Goal: Information Seeking & Learning: Learn about a topic

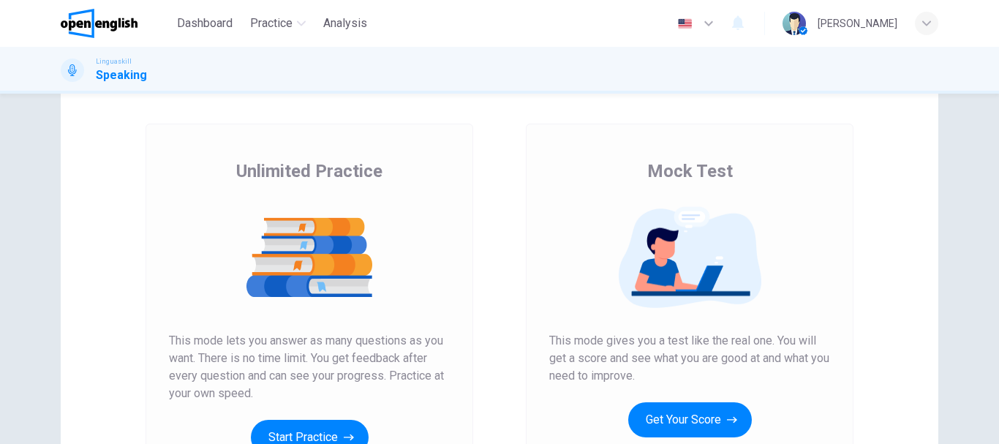
scroll to position [88, 0]
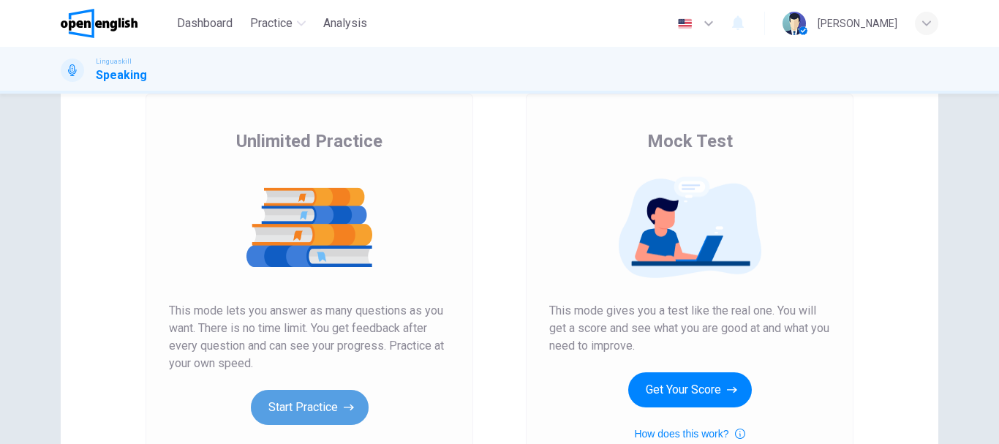
click at [351, 409] on button "Start Practice" at bounding box center [310, 407] width 118 height 35
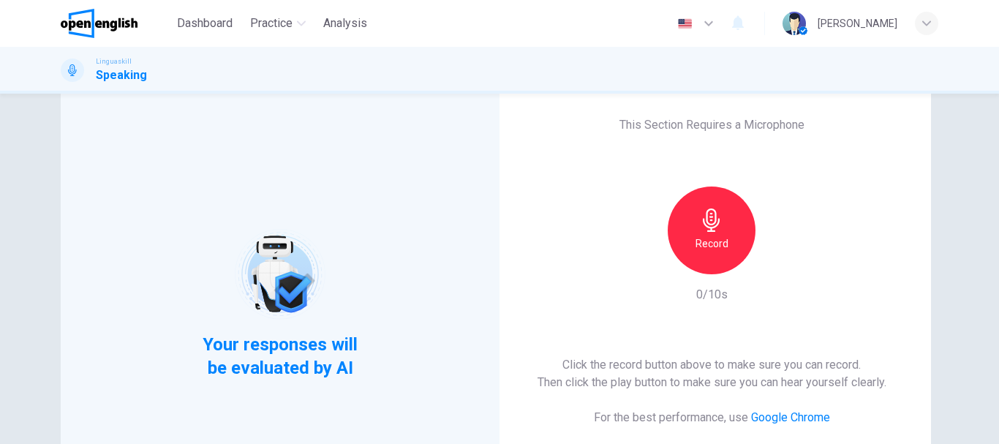
scroll to position [59, 0]
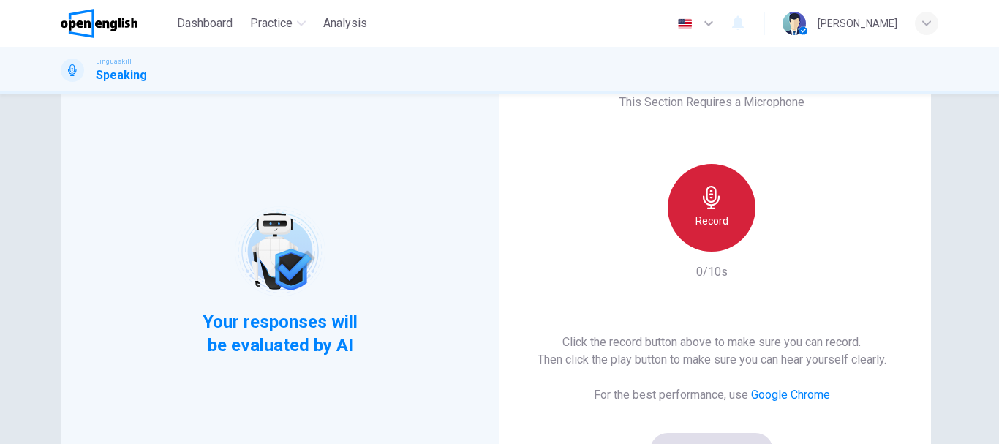
click at [704, 208] on icon "button" at bounding box center [711, 197] width 17 height 23
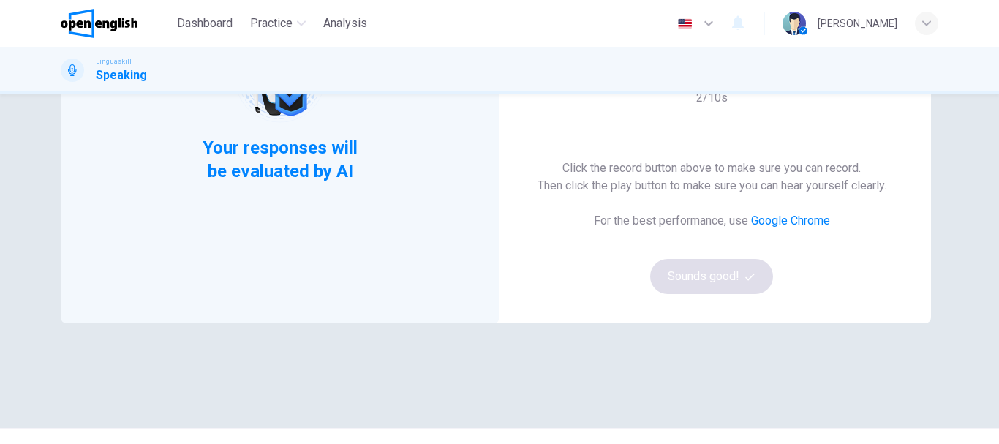
scroll to position [234, 0]
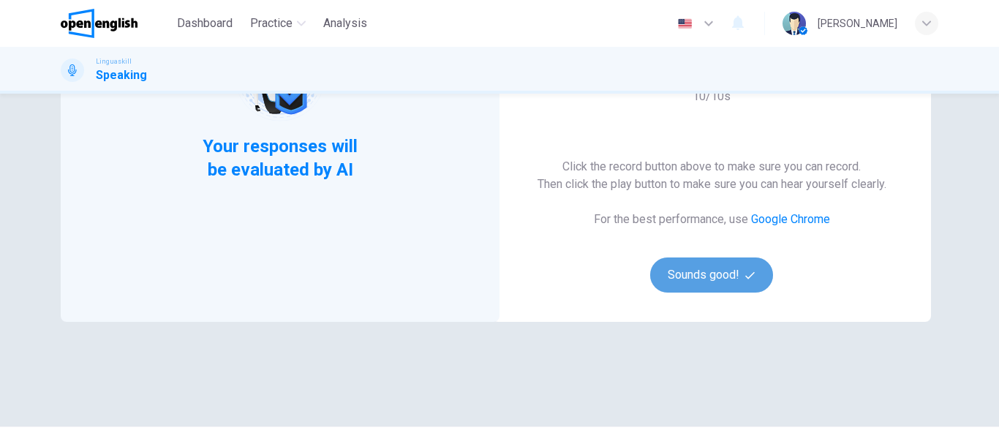
click at [707, 273] on button "Sounds good!" at bounding box center [711, 274] width 123 height 35
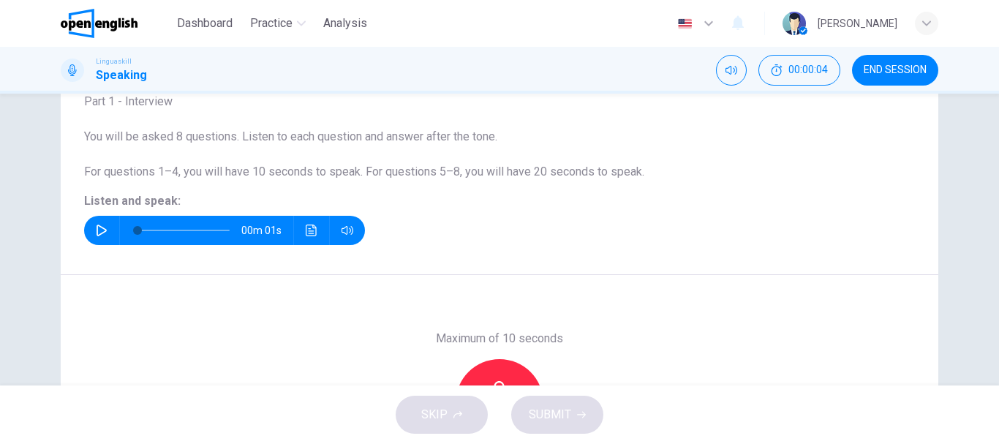
scroll to position [88, 0]
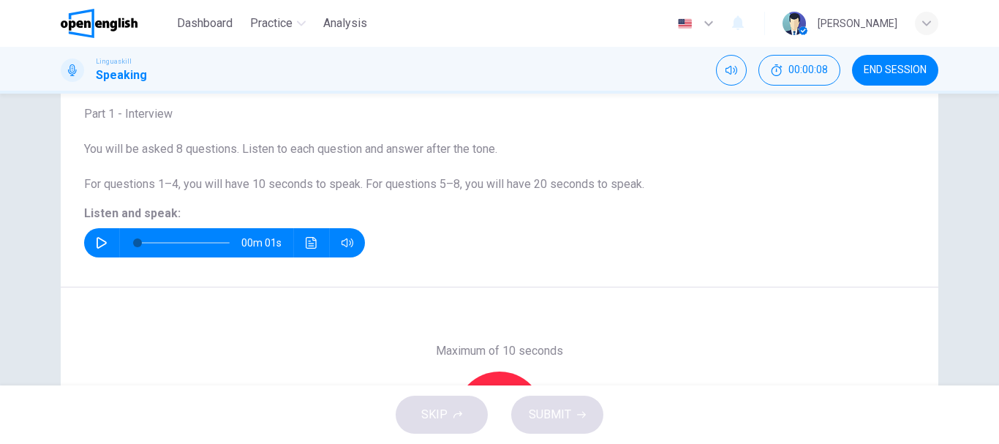
click at [98, 244] on icon "button" at bounding box center [102, 243] width 12 height 12
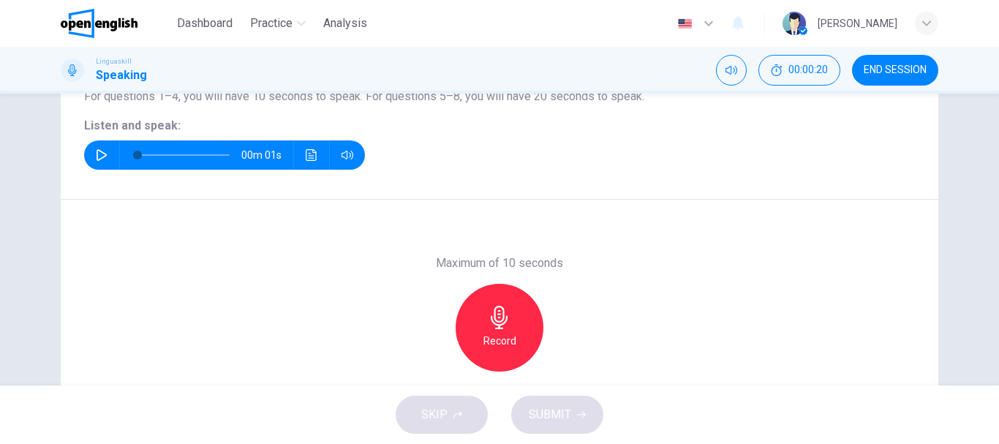
scroll to position [205, 0]
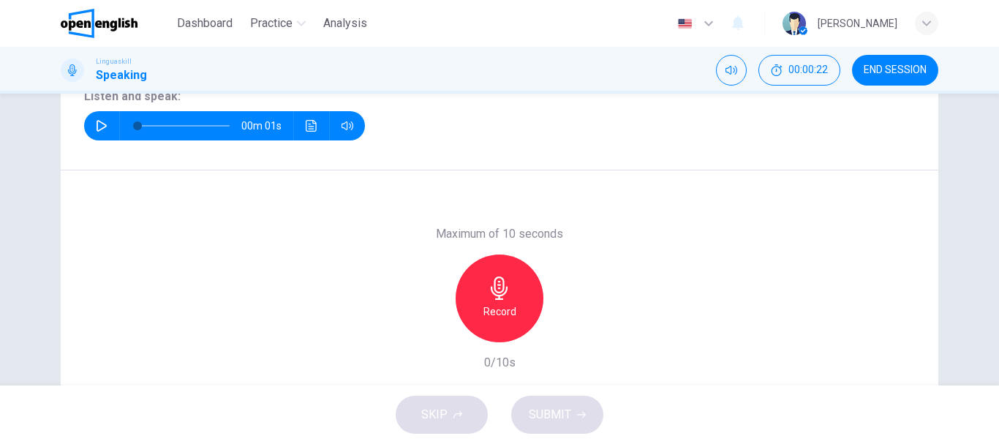
click at [492, 299] on icon "button" at bounding box center [499, 288] width 17 height 23
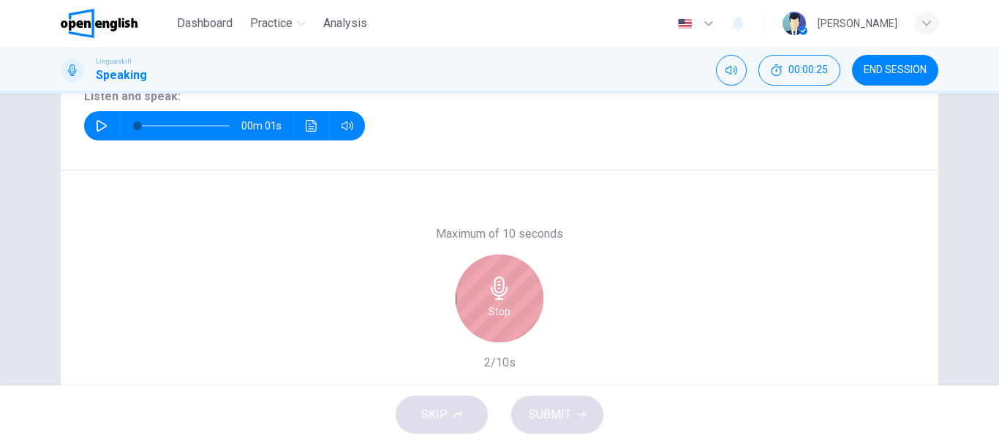
click at [492, 299] on icon "button" at bounding box center [499, 288] width 17 height 23
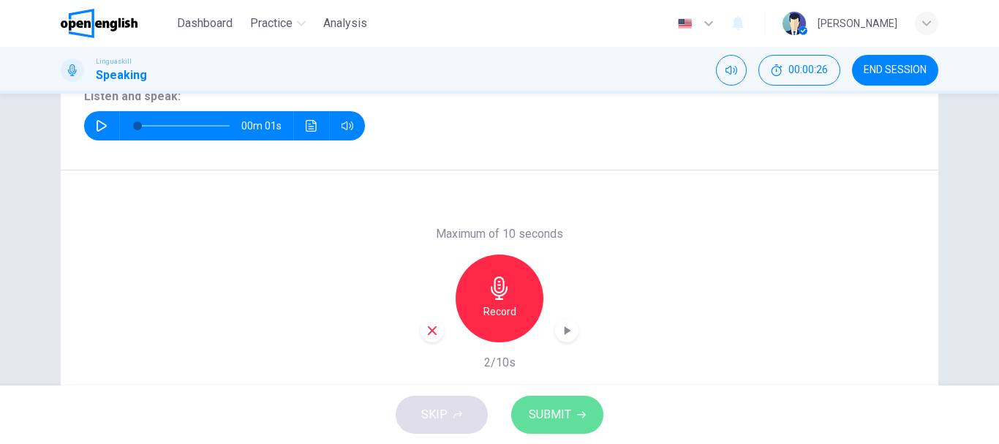
click at [567, 415] on span "SUBMIT" at bounding box center [550, 415] width 42 height 20
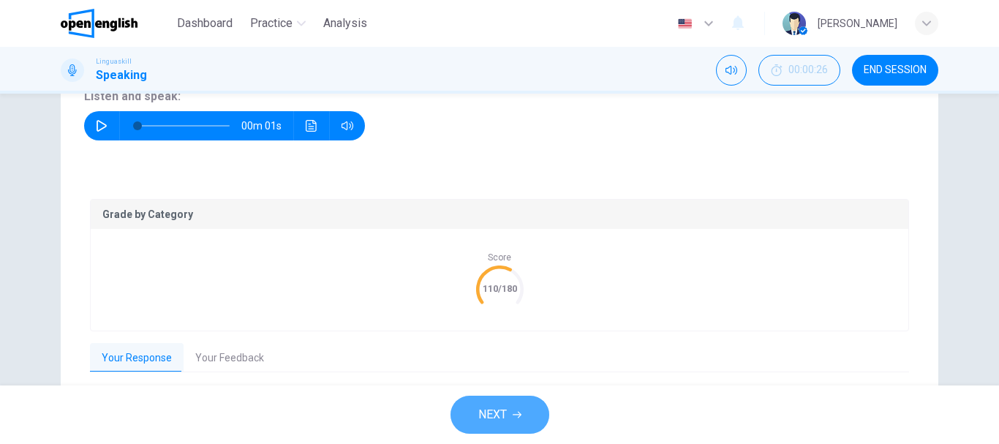
click at [500, 411] on span "NEXT" at bounding box center [492, 415] width 29 height 20
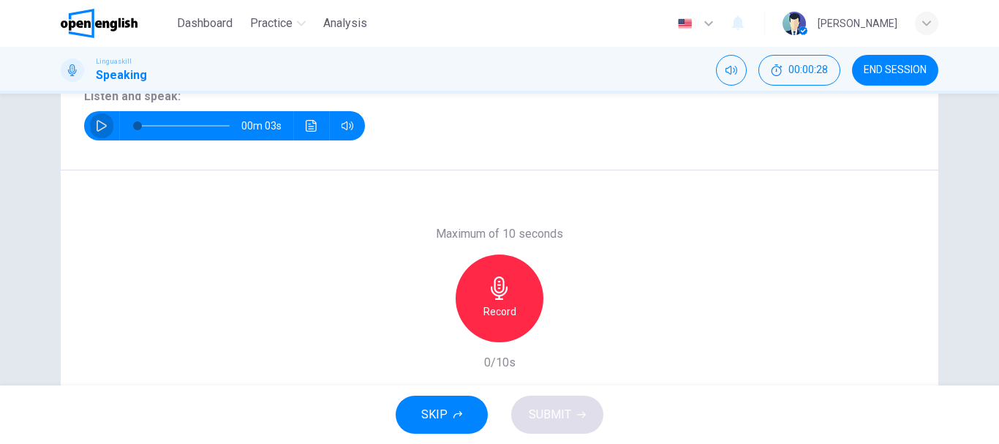
click at [96, 127] on icon "button" at bounding box center [102, 126] width 12 height 12
click at [504, 301] on div "Record" at bounding box center [500, 299] width 88 height 88
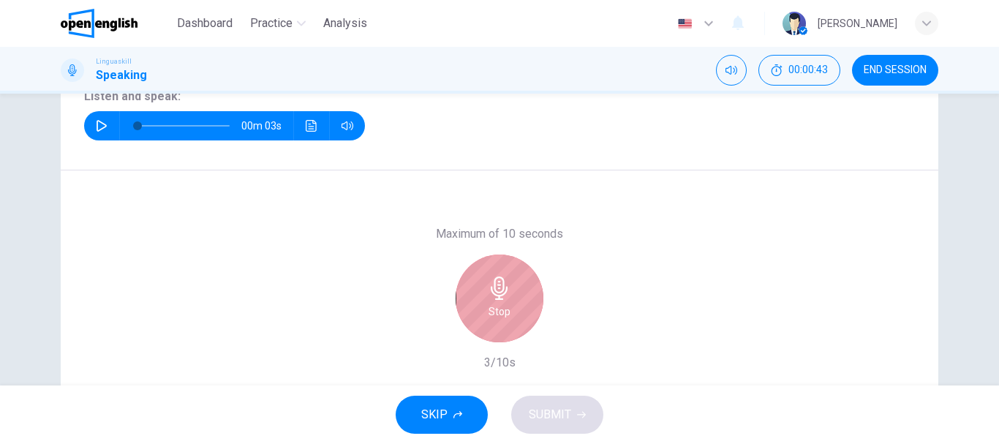
click at [504, 301] on div "Stop" at bounding box center [500, 299] width 88 height 88
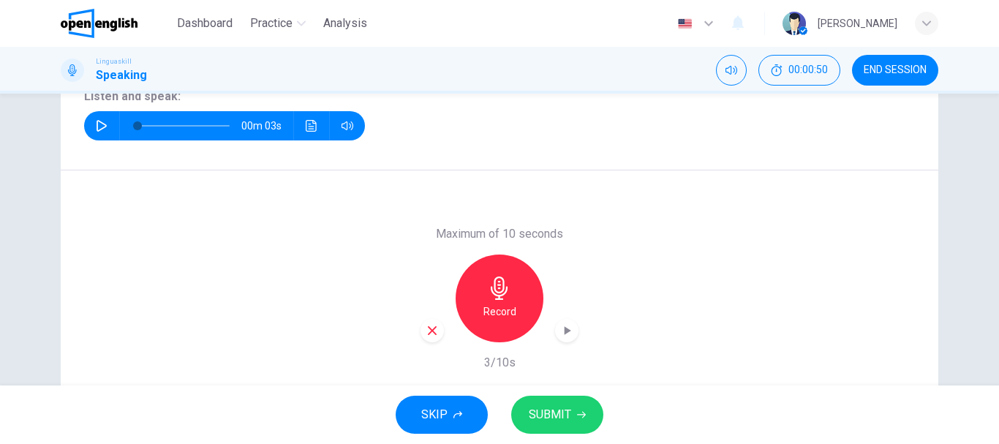
click at [494, 300] on div "Record" at bounding box center [500, 299] width 88 height 88
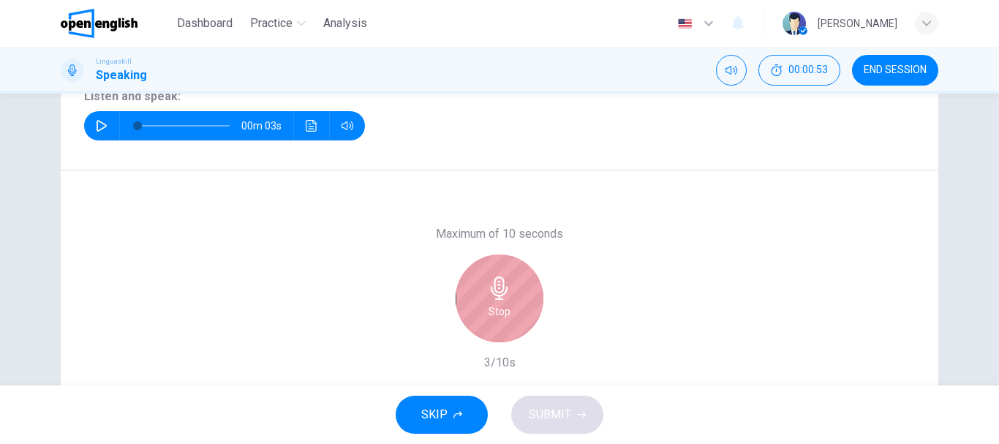
click at [494, 300] on div "Stop" at bounding box center [500, 299] width 88 height 88
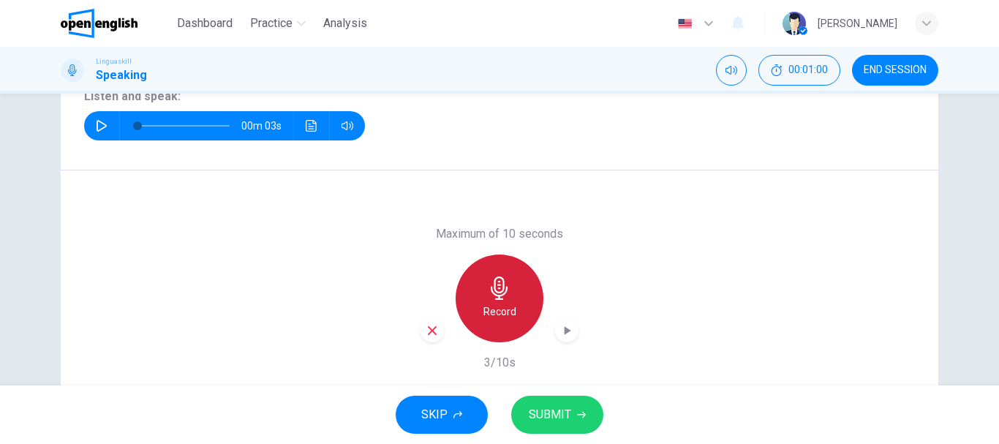
click at [495, 287] on icon "button" at bounding box center [499, 288] width 17 height 23
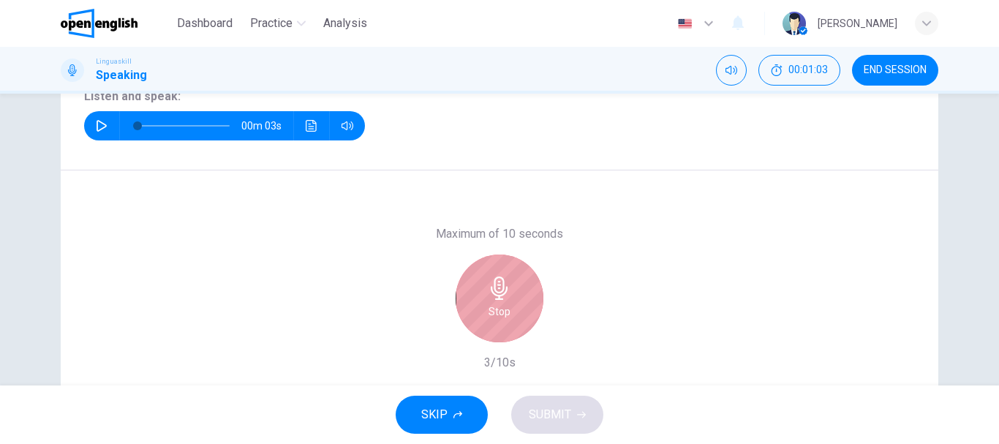
click at [495, 287] on icon "button" at bounding box center [499, 288] width 17 height 23
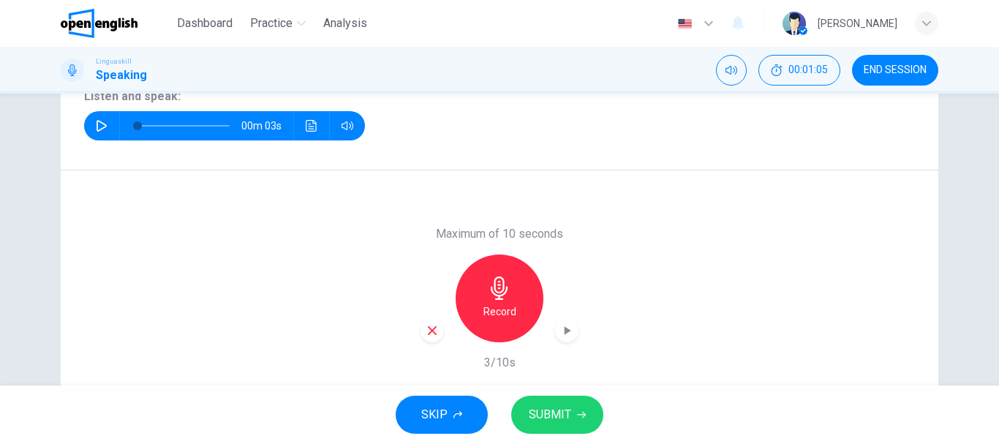
click at [546, 410] on span "SUBMIT" at bounding box center [550, 415] width 42 height 20
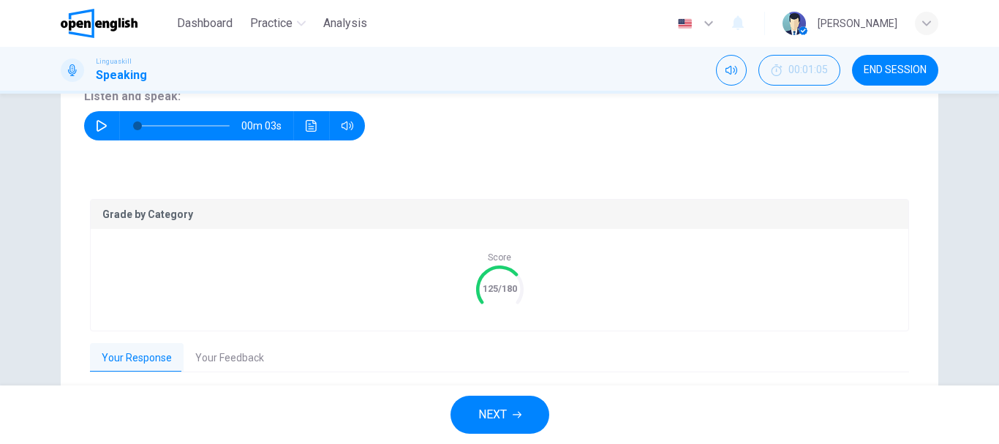
click at [499, 428] on button "NEXT" at bounding box center [500, 415] width 99 height 38
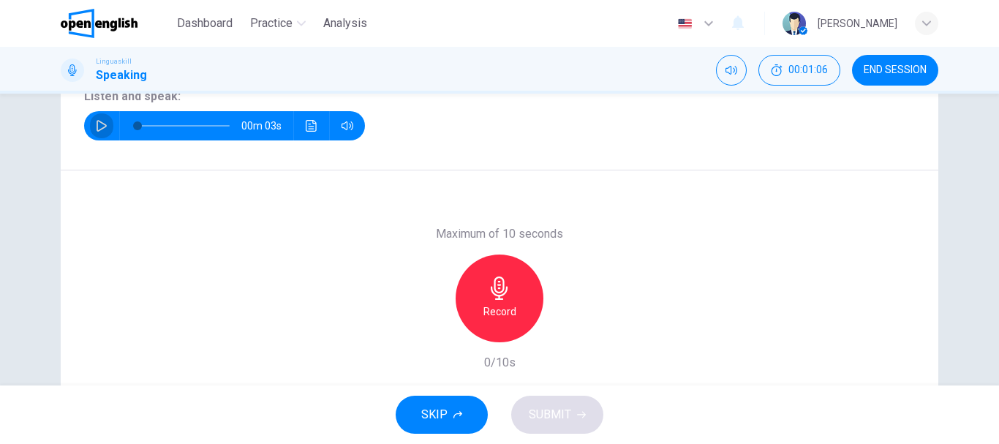
click at [99, 126] on icon "button" at bounding box center [102, 126] width 12 height 12
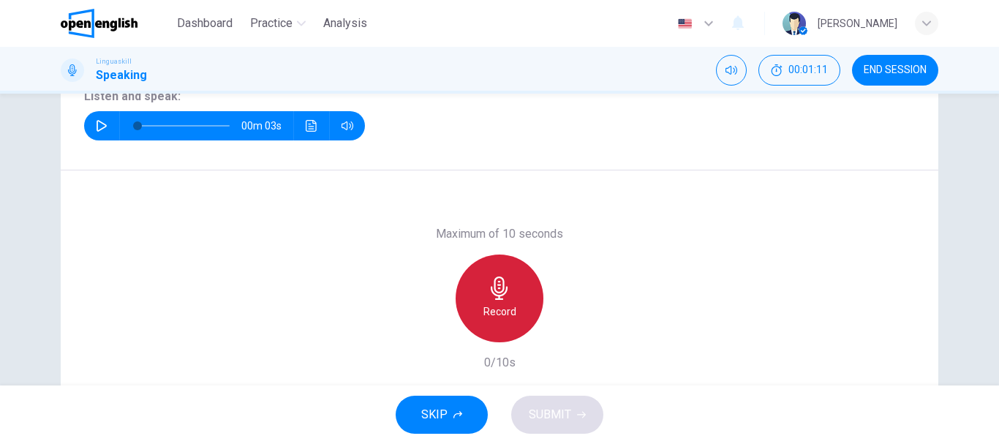
click at [501, 309] on h6 "Record" at bounding box center [500, 312] width 33 height 18
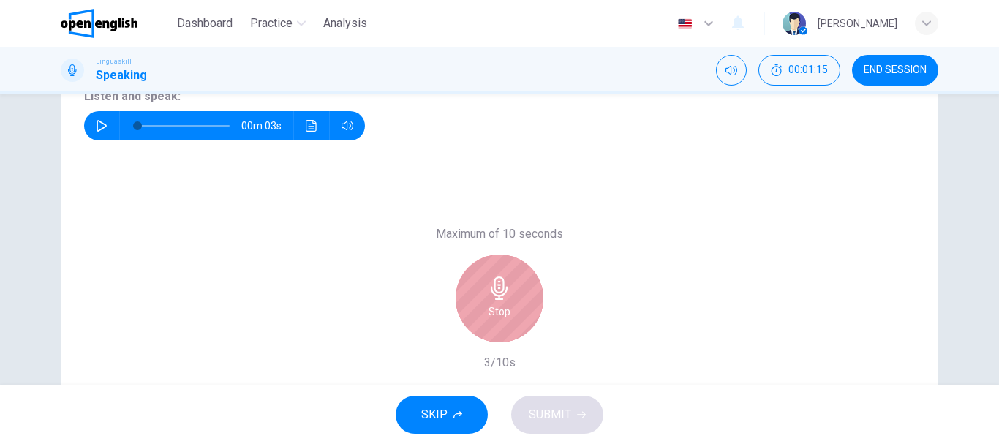
click at [501, 309] on h6 "Stop" at bounding box center [500, 312] width 22 height 18
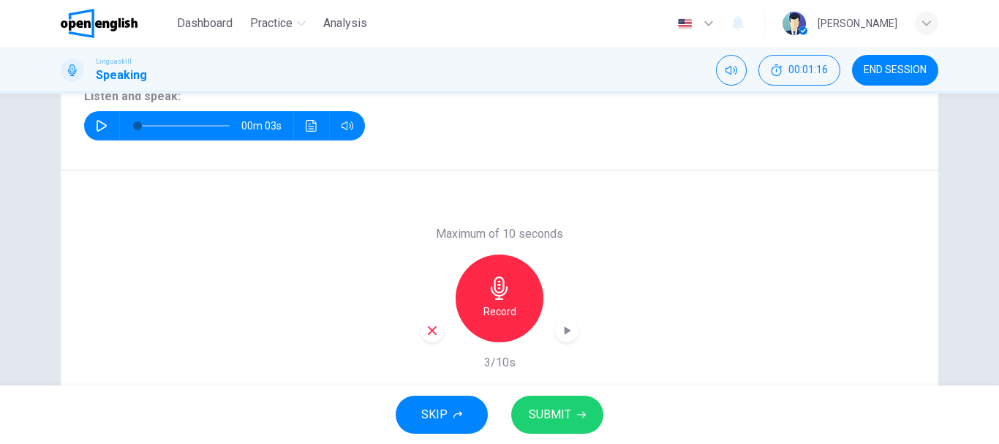
click at [558, 420] on span "SUBMIT" at bounding box center [550, 415] width 42 height 20
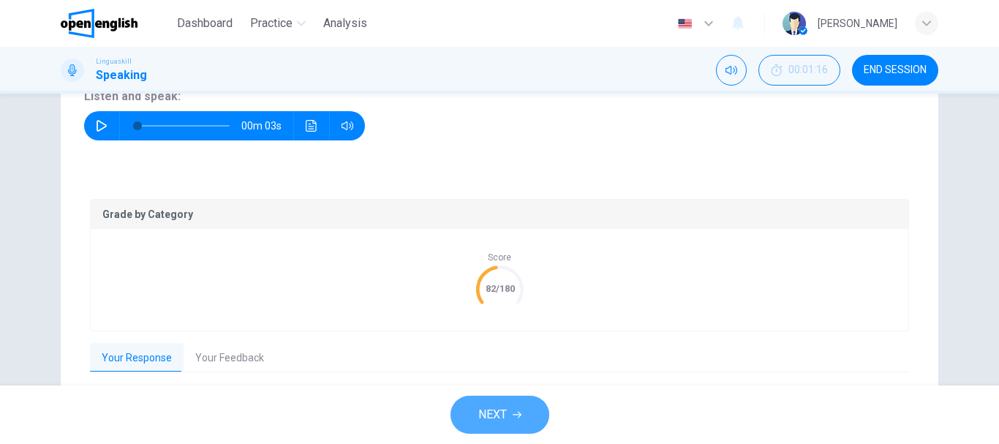
click at [514, 407] on button "NEXT" at bounding box center [500, 415] width 99 height 38
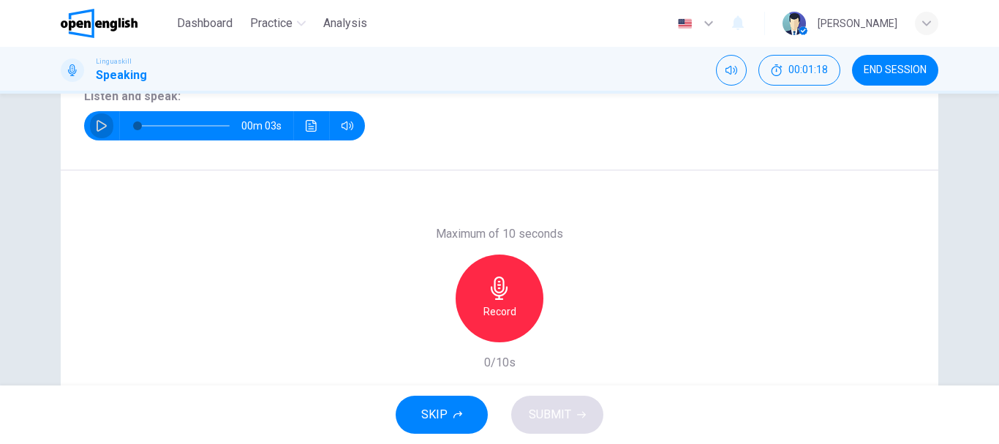
click at [96, 124] on icon "button" at bounding box center [102, 126] width 12 height 12
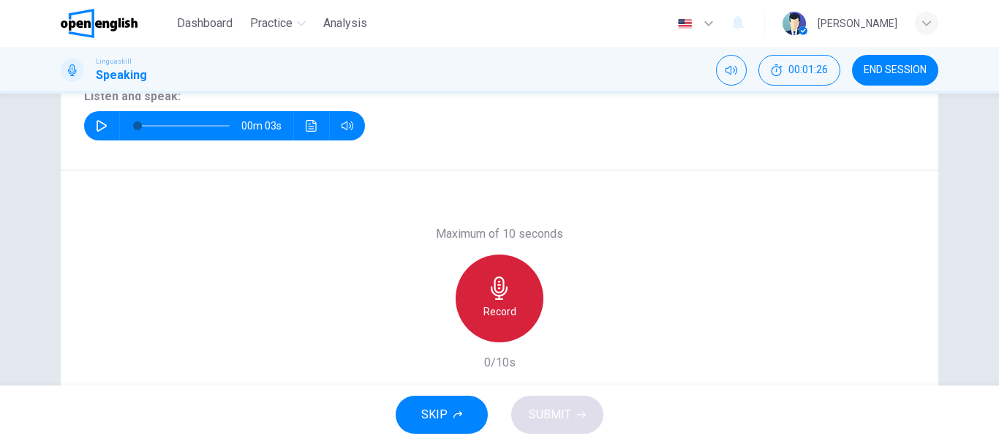
click at [502, 315] on h6 "Record" at bounding box center [500, 312] width 33 height 18
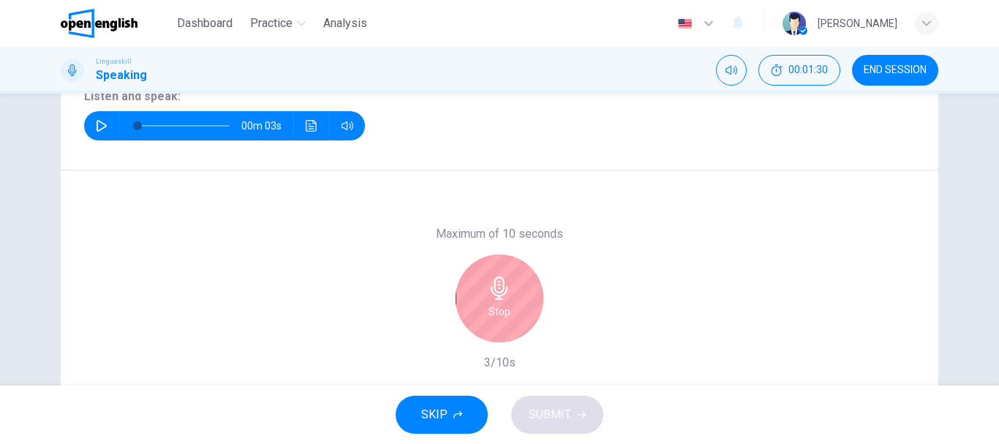
click at [502, 315] on h6 "Stop" at bounding box center [500, 312] width 22 height 18
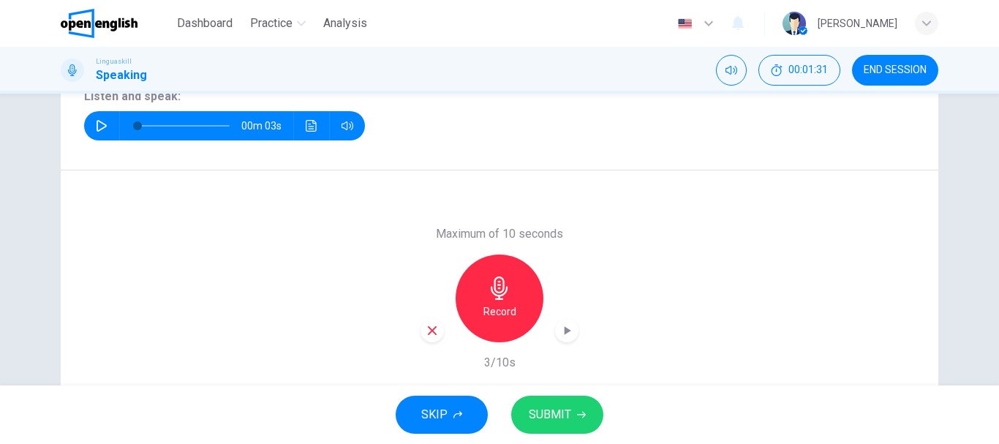
click at [573, 421] on button "SUBMIT" at bounding box center [557, 415] width 92 height 38
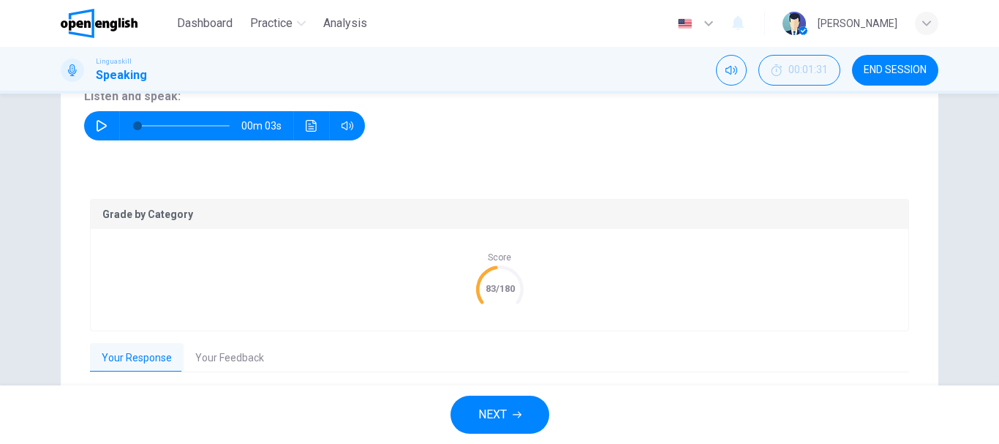
click at [519, 424] on button "NEXT" at bounding box center [500, 415] width 99 height 38
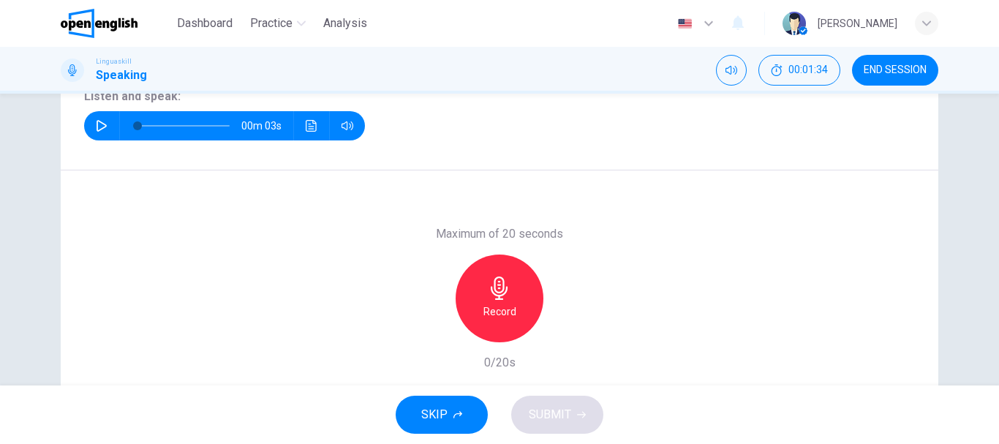
click at [96, 125] on icon "button" at bounding box center [102, 126] width 12 height 12
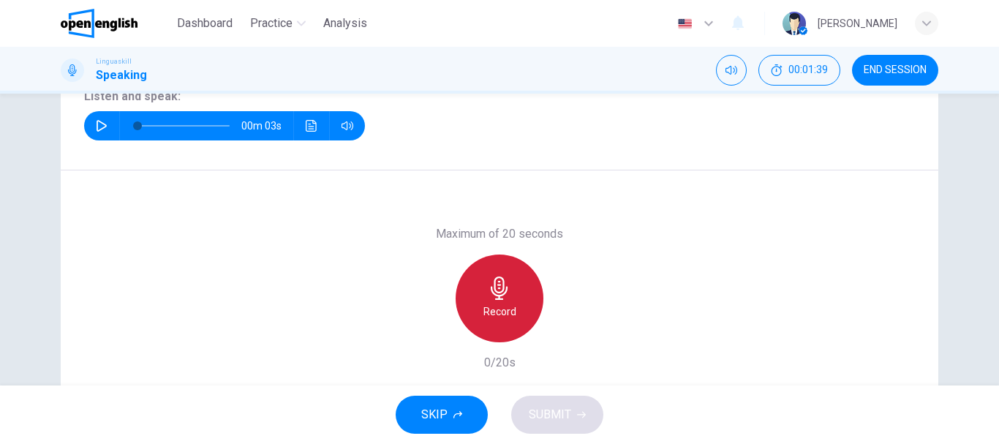
click at [505, 287] on icon "button" at bounding box center [499, 288] width 23 height 23
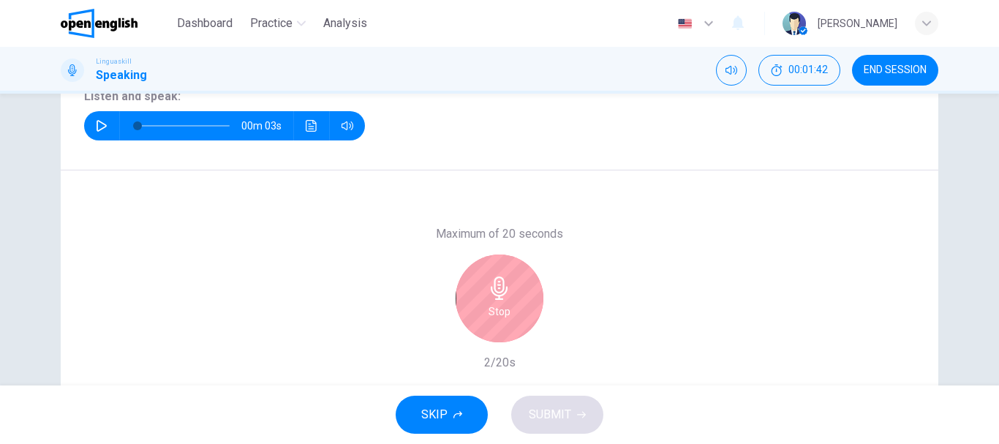
click at [505, 287] on icon "button" at bounding box center [499, 288] width 23 height 23
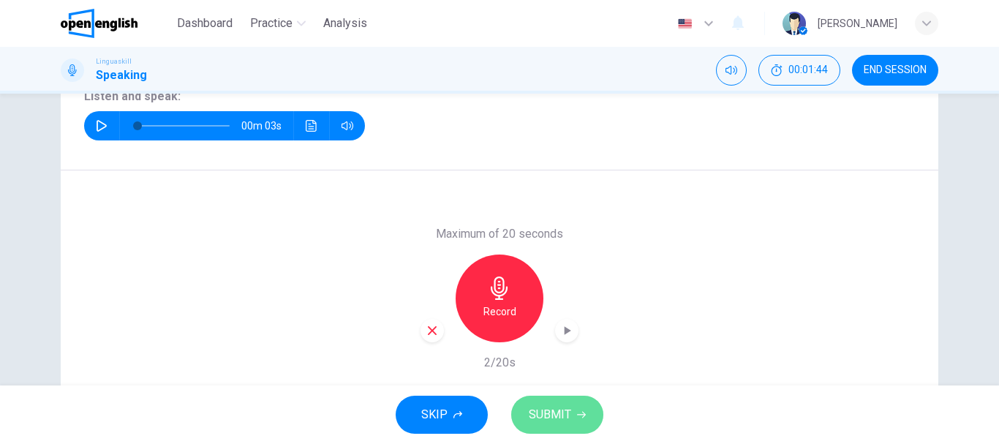
click at [546, 422] on span "SUBMIT" at bounding box center [550, 415] width 42 height 20
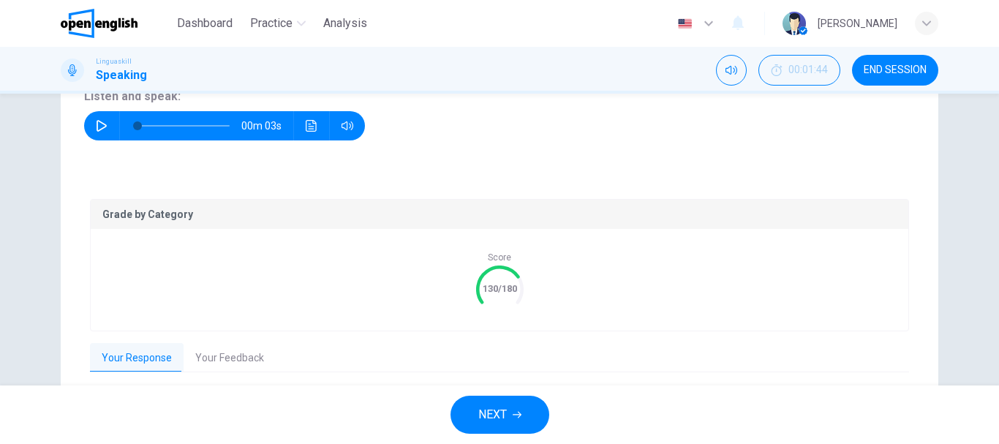
click at [518, 418] on icon "button" at bounding box center [517, 414] width 9 height 9
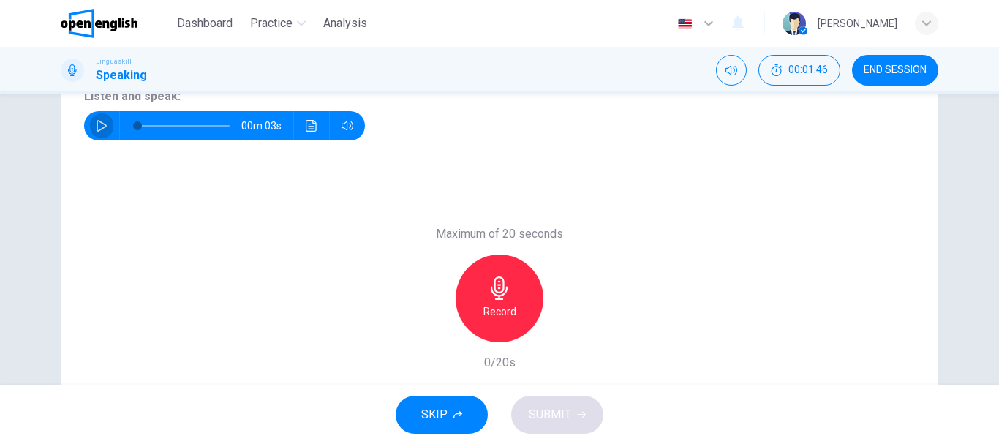
click at [96, 127] on icon "button" at bounding box center [102, 126] width 12 height 12
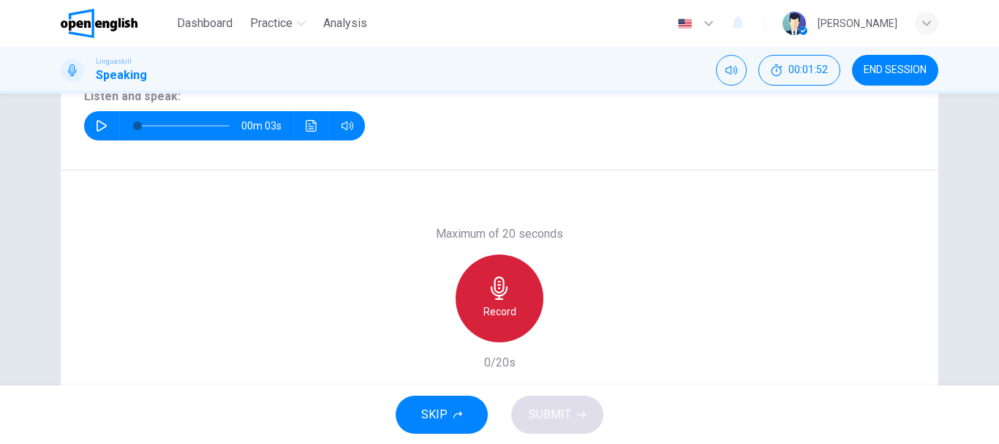
click at [493, 298] on icon "button" at bounding box center [499, 288] width 17 height 23
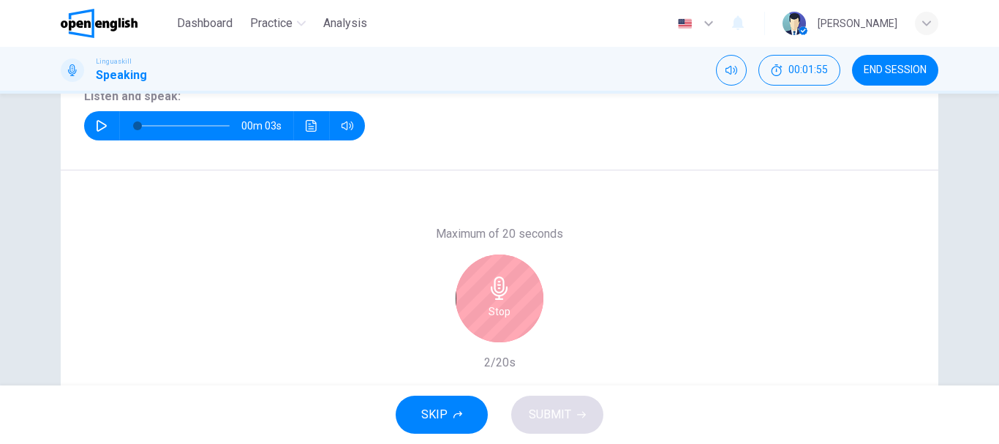
click at [493, 298] on icon "button" at bounding box center [499, 288] width 17 height 23
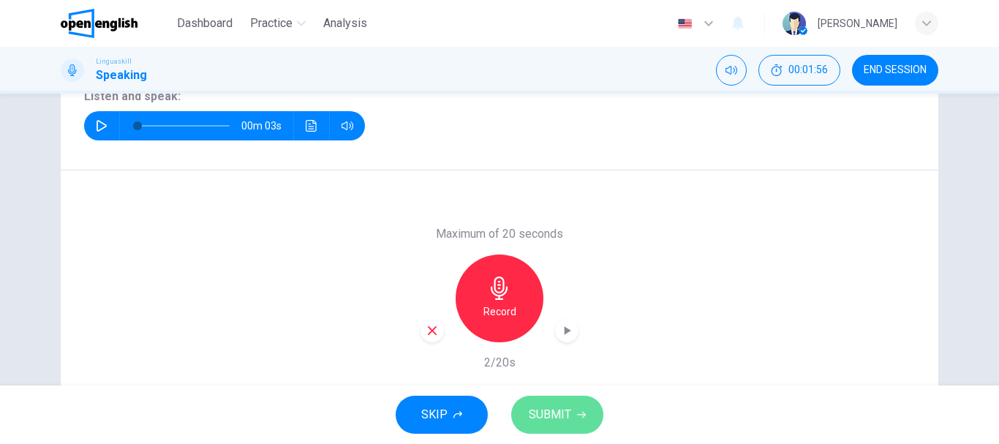
click at [576, 423] on button "SUBMIT" at bounding box center [557, 415] width 92 height 38
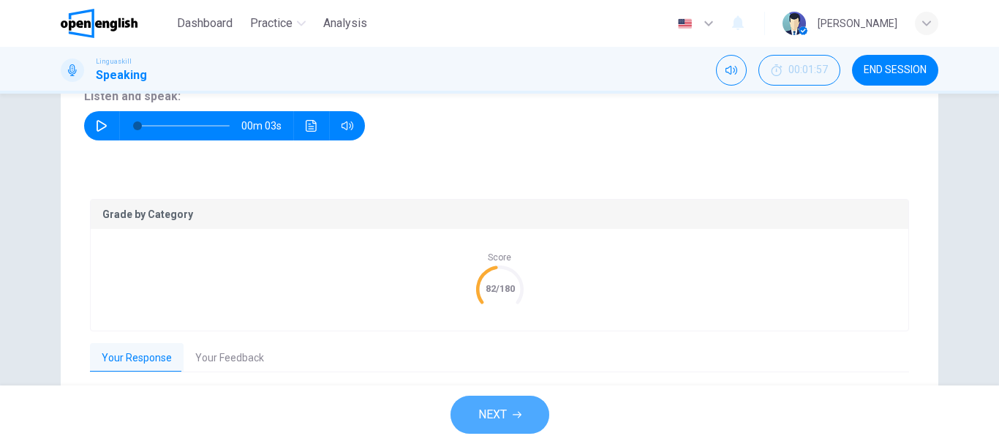
click at [514, 426] on button "NEXT" at bounding box center [500, 415] width 99 height 38
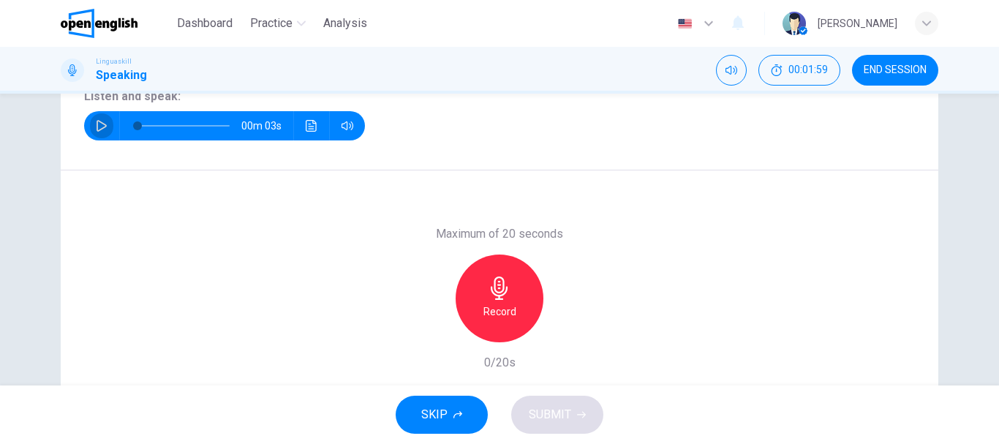
click at [97, 127] on icon "button" at bounding box center [102, 126] width 10 height 12
click at [505, 304] on h6 "Record" at bounding box center [500, 312] width 33 height 18
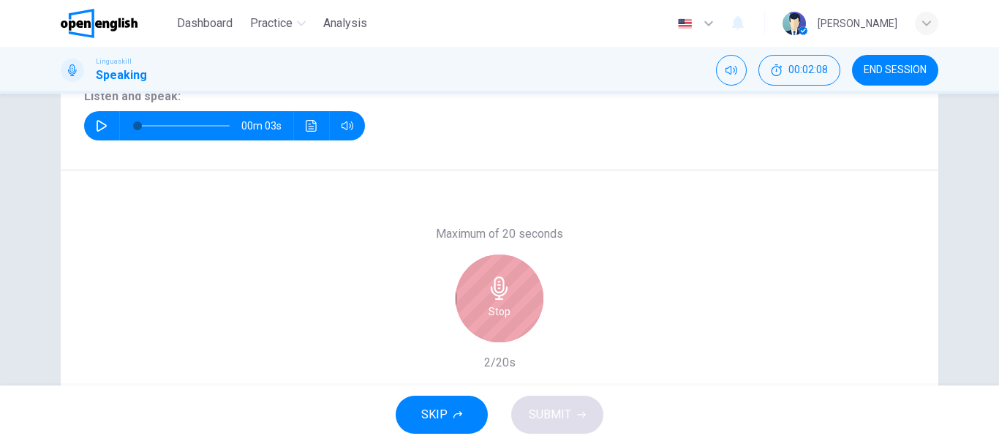
click at [505, 304] on h6 "Stop" at bounding box center [500, 312] width 22 height 18
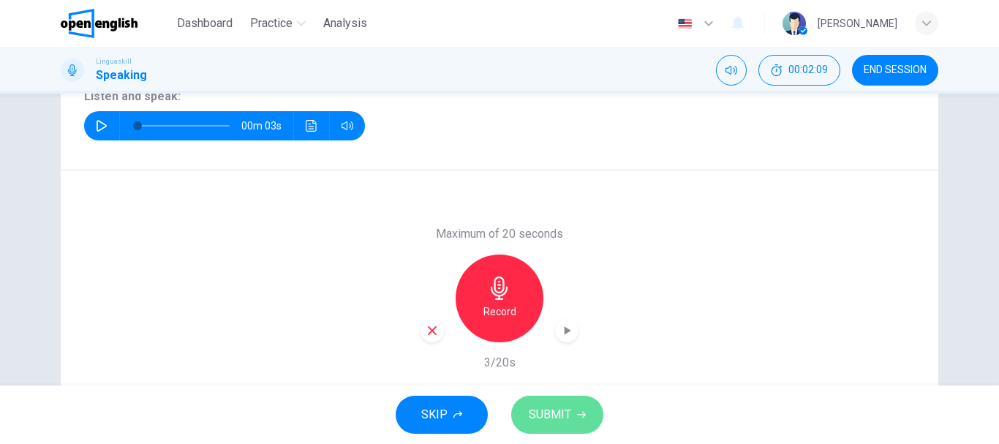
click at [557, 415] on span "SUBMIT" at bounding box center [550, 415] width 42 height 20
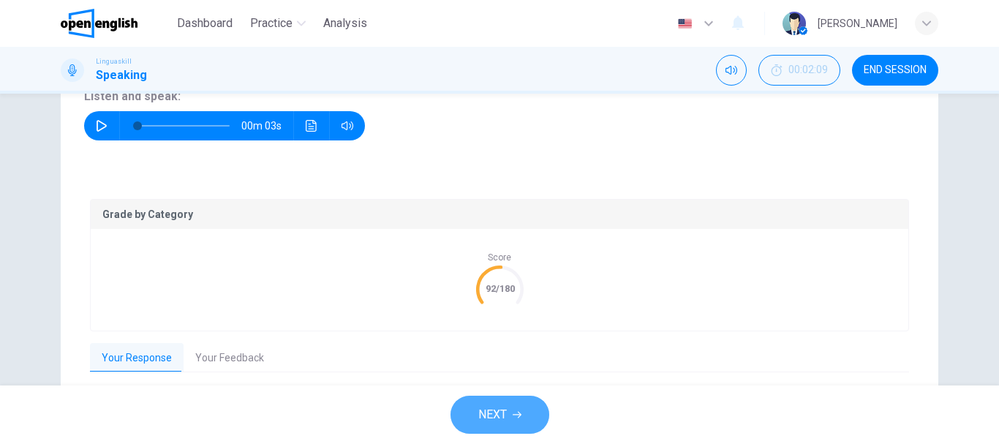
click at [522, 417] on button "NEXT" at bounding box center [500, 415] width 99 height 38
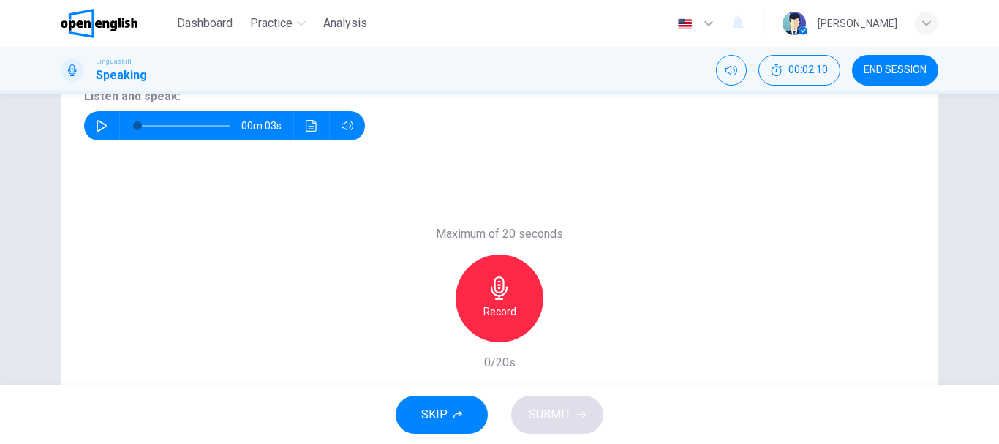
click at [96, 127] on icon "button" at bounding box center [102, 126] width 12 height 12
type input "*"
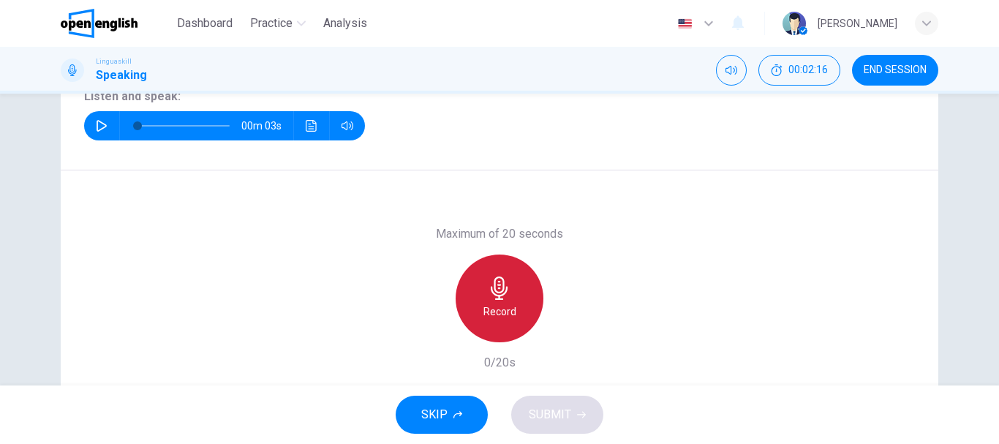
click at [511, 298] on div "Record" at bounding box center [500, 299] width 88 height 88
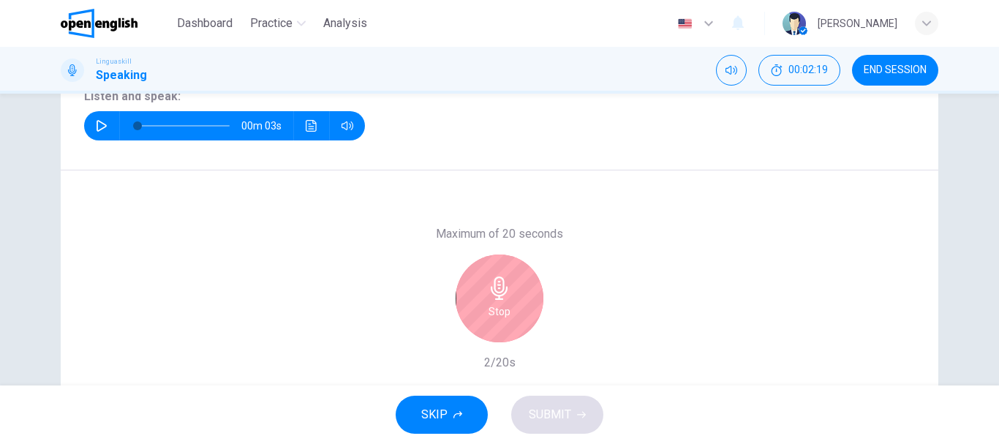
click at [511, 298] on div "Stop" at bounding box center [500, 299] width 88 height 88
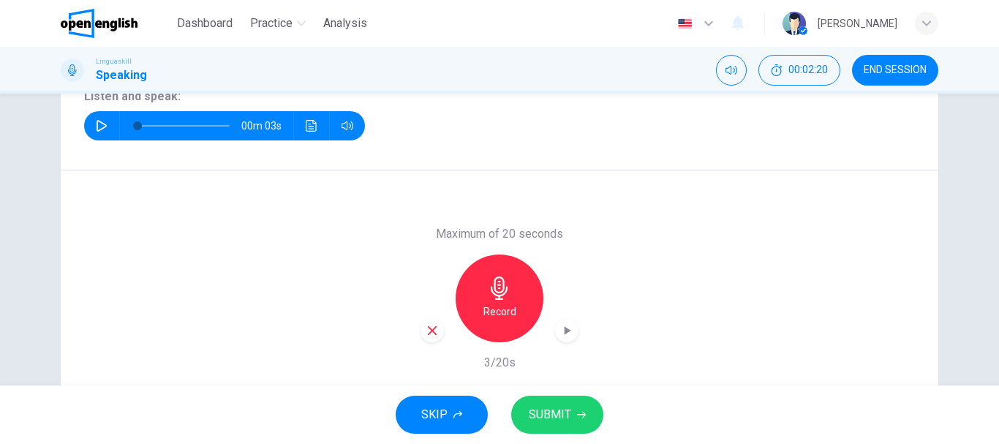
click at [537, 410] on span "SUBMIT" at bounding box center [550, 415] width 42 height 20
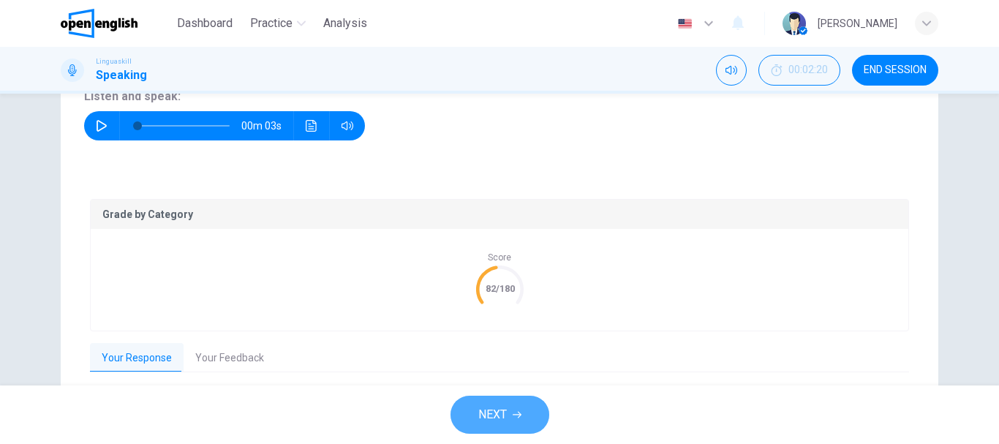
click at [537, 410] on button "NEXT" at bounding box center [500, 415] width 99 height 38
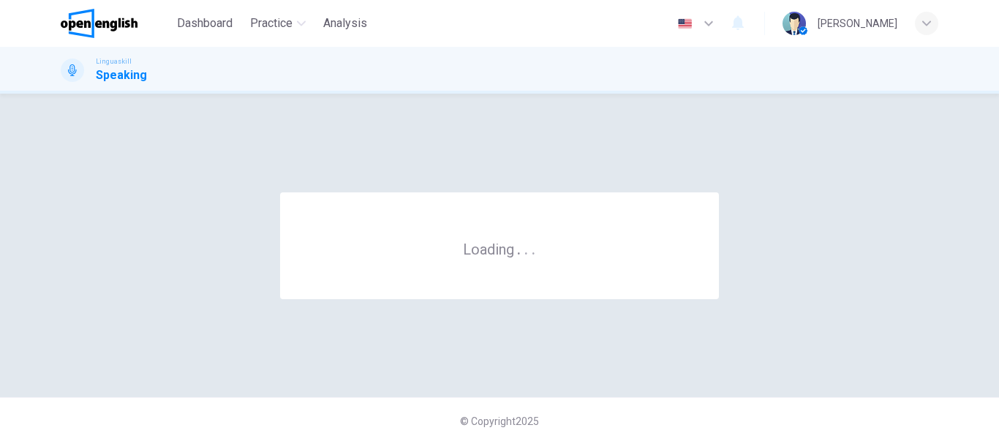
scroll to position [0, 0]
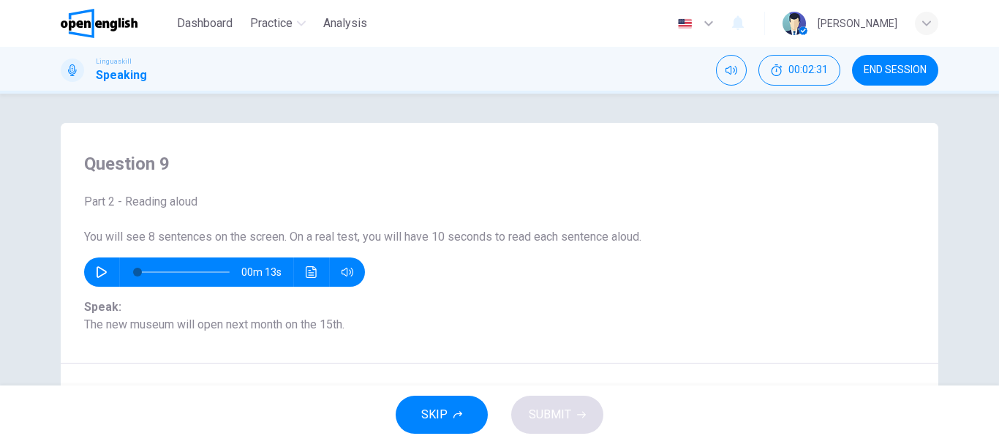
click at [96, 260] on button "button" at bounding box center [101, 271] width 23 height 29
type input "*"
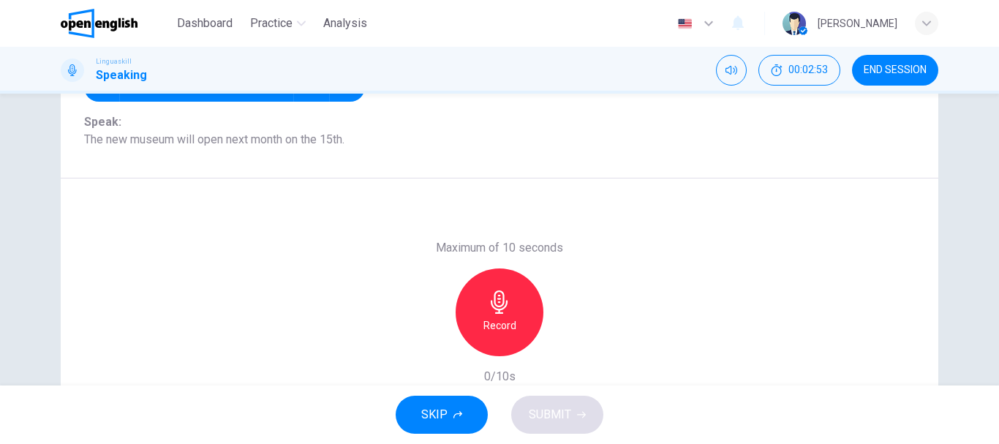
scroll to position [205, 0]
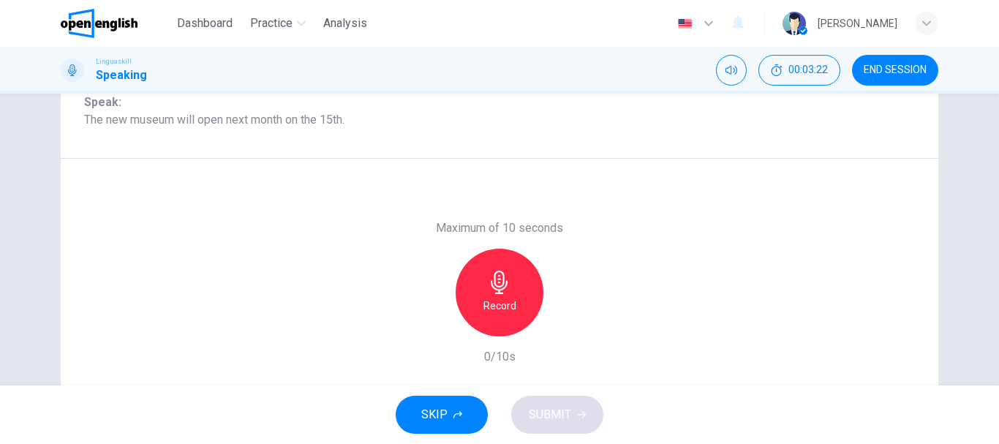
click at [500, 298] on h6 "Record" at bounding box center [500, 306] width 33 height 18
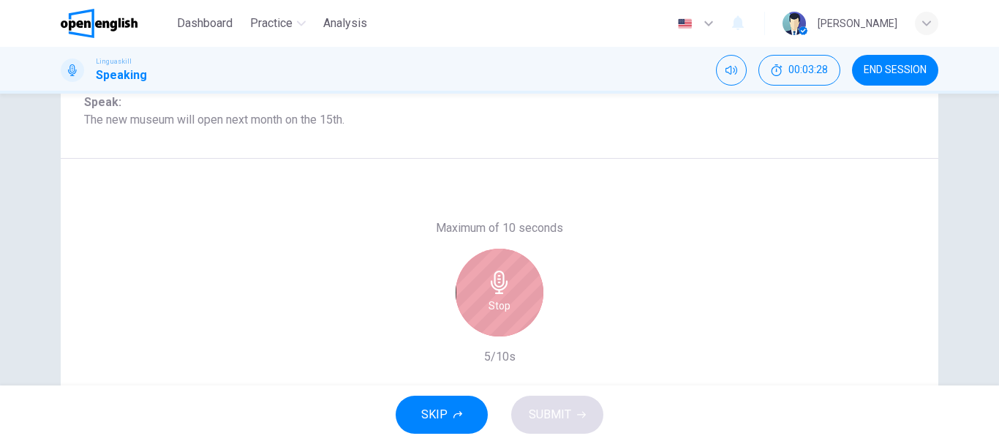
click at [500, 298] on h6 "Stop" at bounding box center [500, 306] width 22 height 18
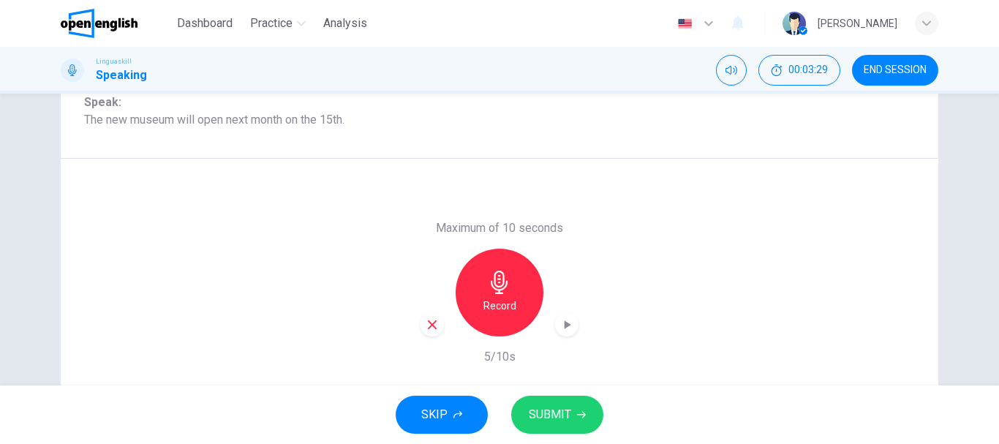
click at [567, 407] on span "SUBMIT" at bounding box center [550, 415] width 42 height 20
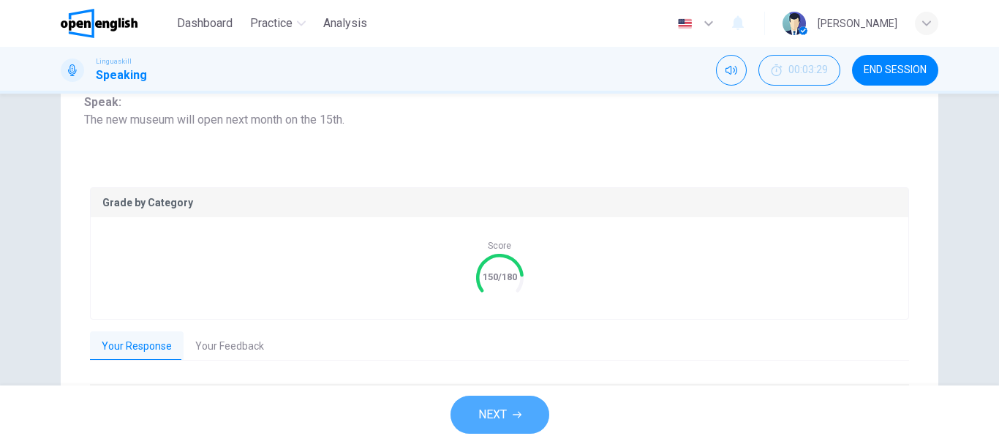
click at [496, 421] on span "NEXT" at bounding box center [492, 415] width 29 height 20
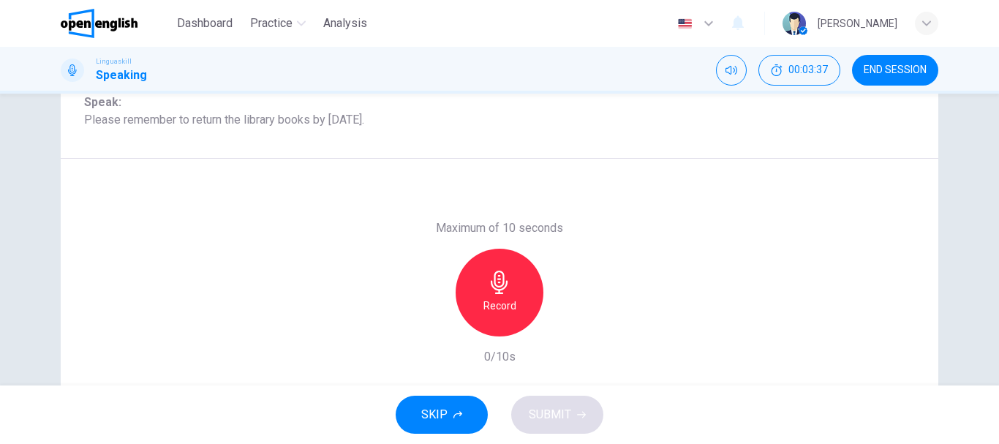
click at [507, 295] on div "Record" at bounding box center [500, 293] width 88 height 88
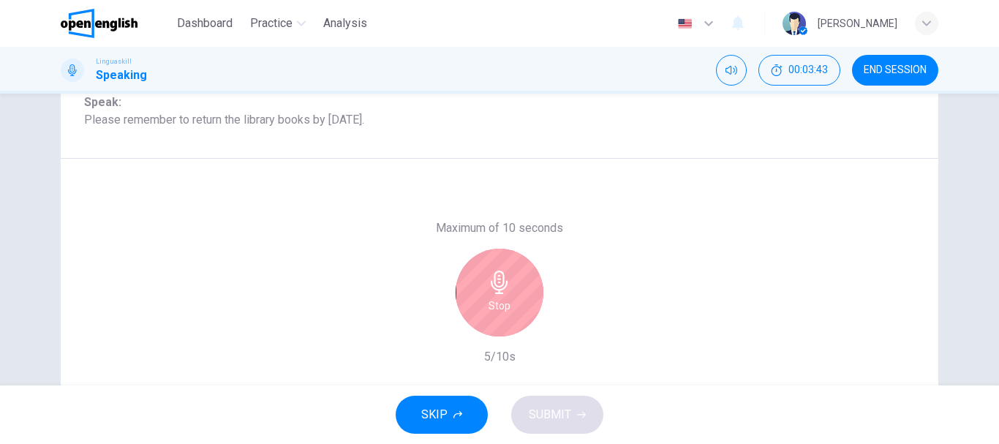
click at [507, 295] on div "Stop" at bounding box center [500, 293] width 88 height 88
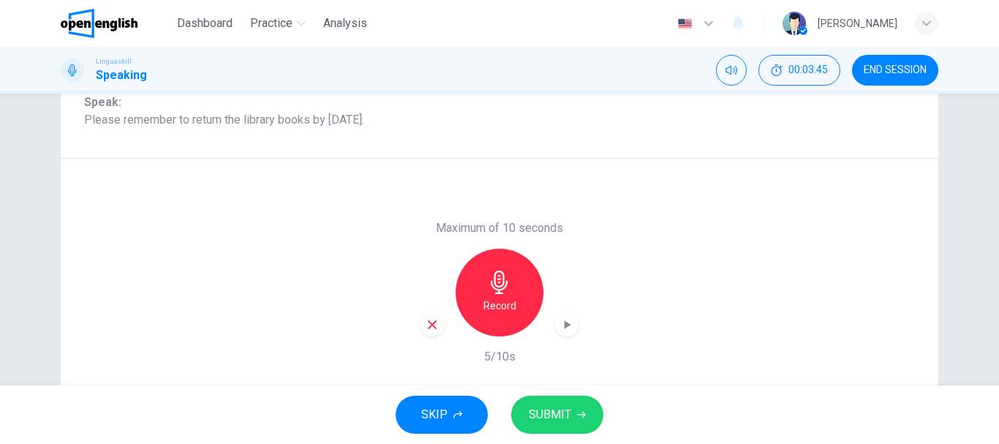
click at [557, 421] on span "SUBMIT" at bounding box center [550, 415] width 42 height 20
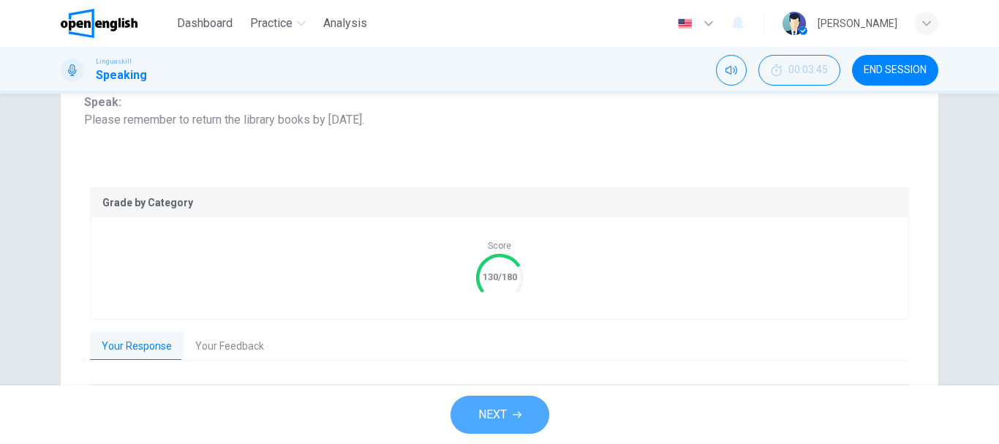
click at [496, 425] on button "NEXT" at bounding box center [500, 415] width 99 height 38
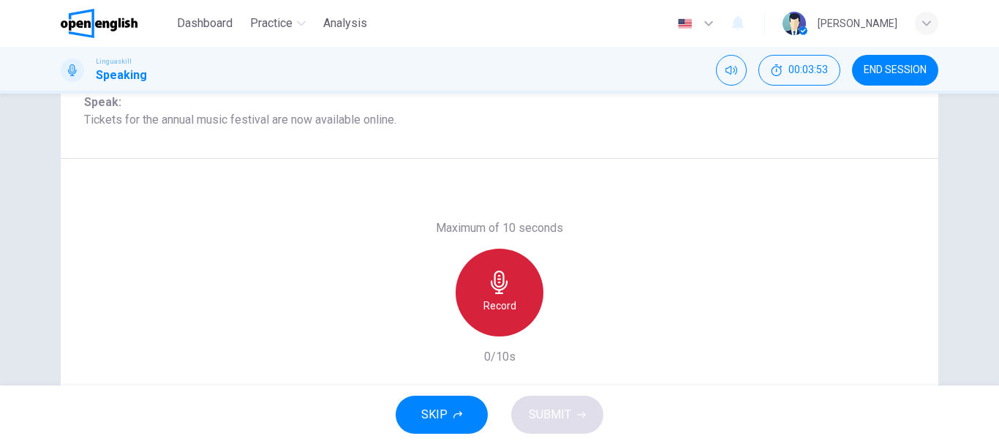
click at [500, 293] on icon "button" at bounding box center [499, 282] width 23 height 23
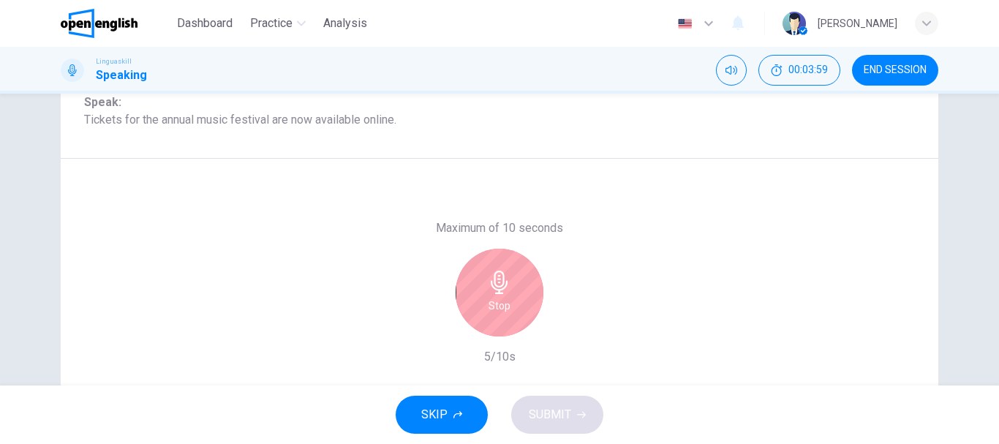
click at [500, 293] on icon "button" at bounding box center [499, 282] width 23 height 23
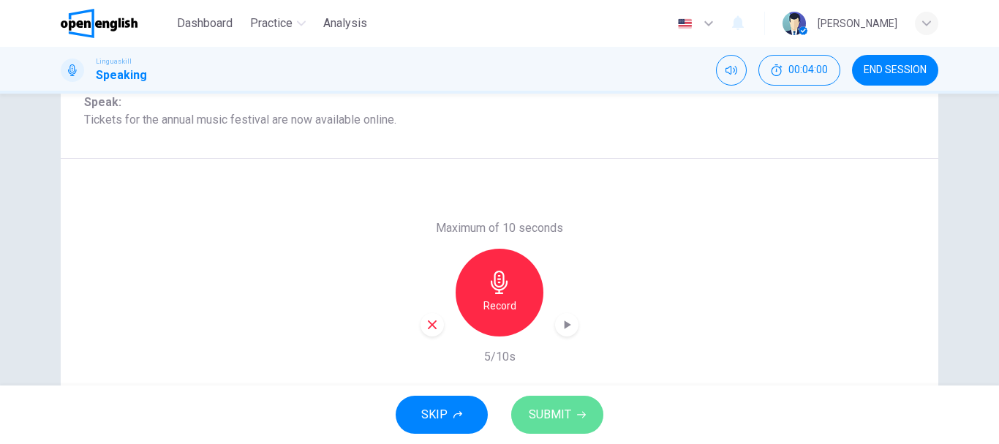
click at [565, 416] on span "SUBMIT" at bounding box center [550, 415] width 42 height 20
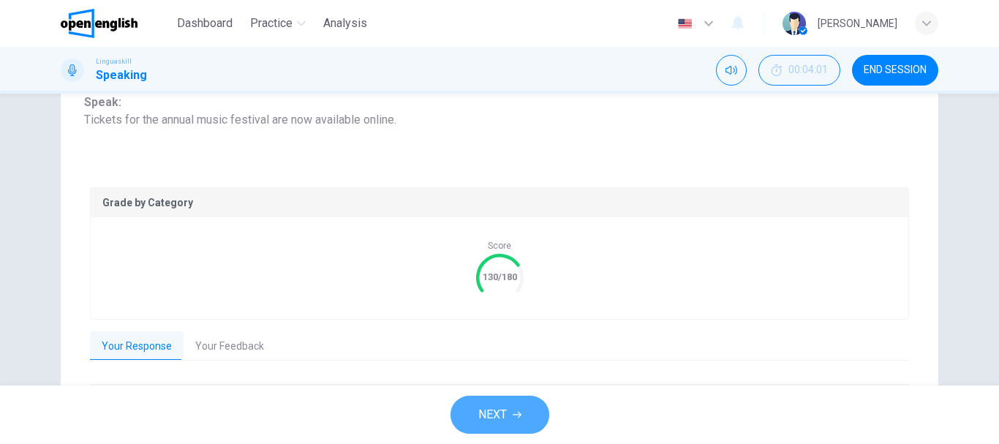
click at [499, 426] on button "NEXT" at bounding box center [500, 415] width 99 height 38
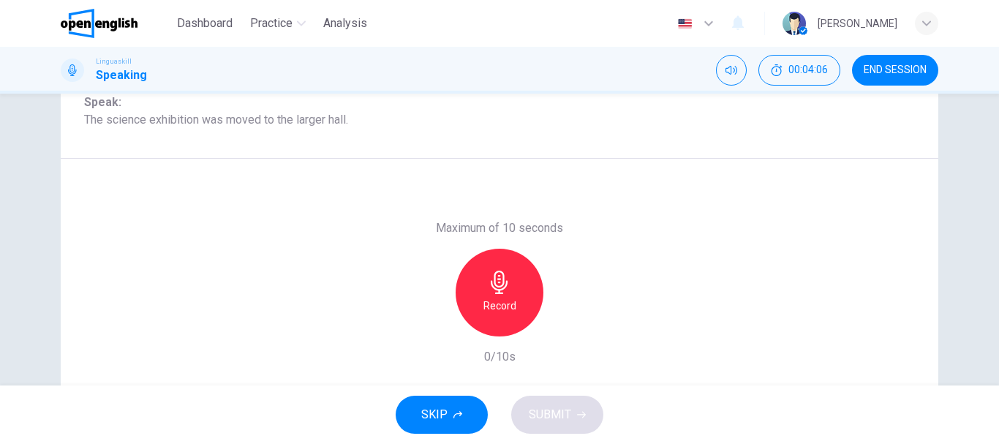
click at [494, 291] on icon "button" at bounding box center [499, 282] width 23 height 23
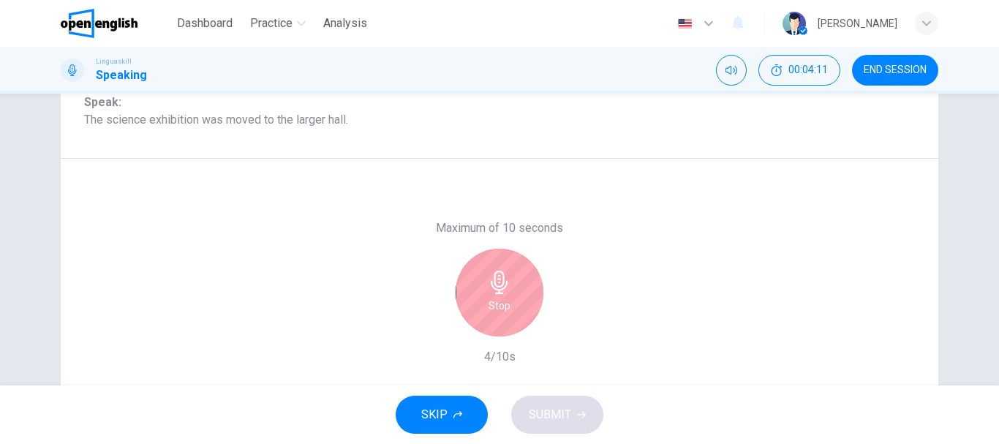
click at [494, 291] on icon "button" at bounding box center [499, 282] width 23 height 23
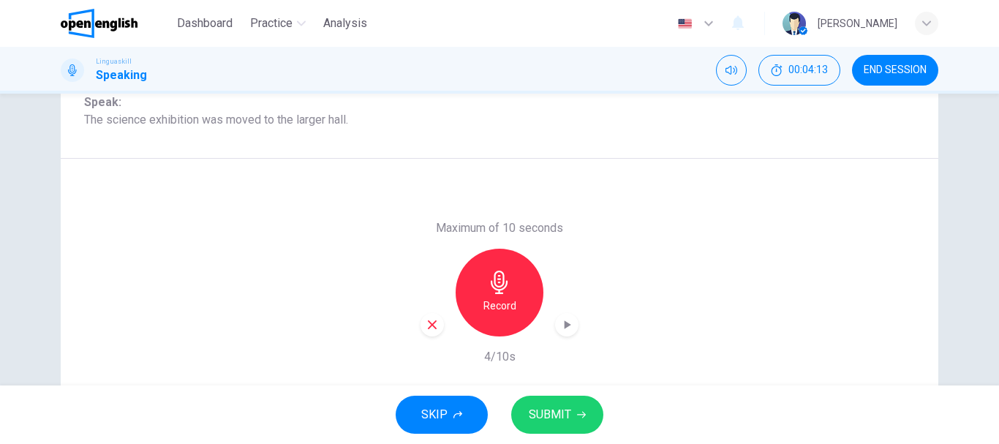
click at [551, 408] on span "SUBMIT" at bounding box center [550, 415] width 42 height 20
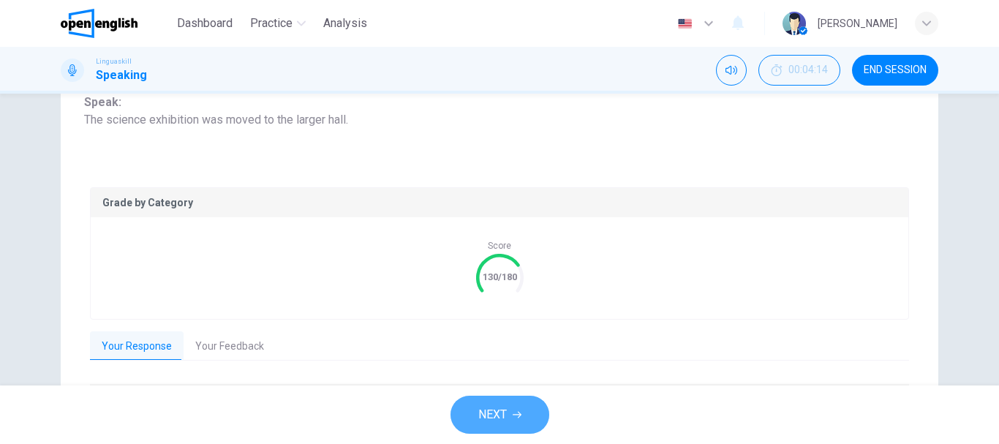
click at [505, 428] on button "NEXT" at bounding box center [500, 415] width 99 height 38
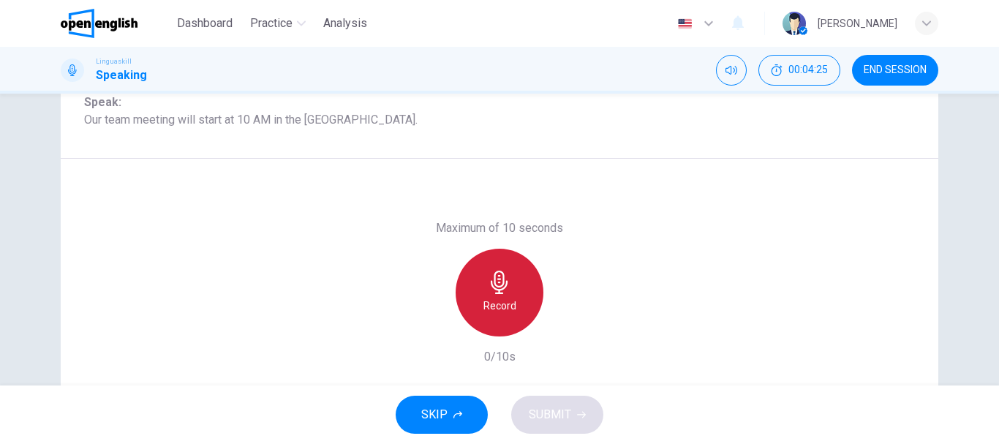
click at [510, 295] on div "Record" at bounding box center [500, 293] width 88 height 88
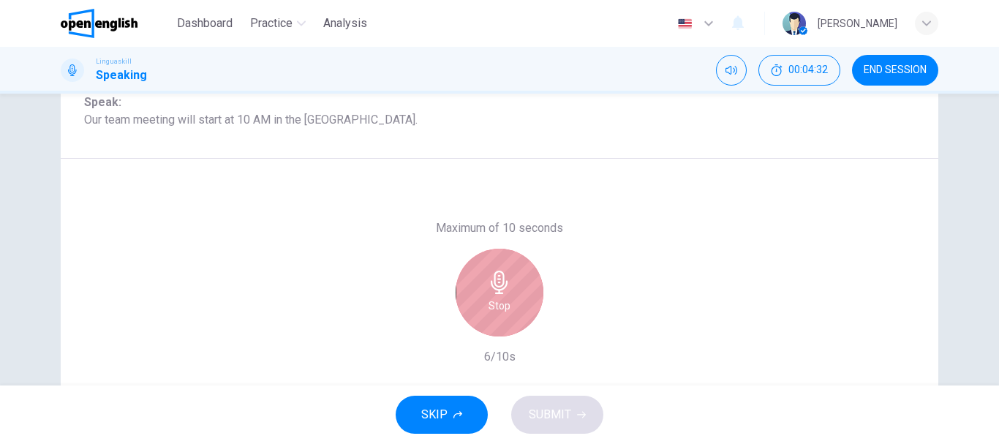
click at [510, 295] on div "Stop" at bounding box center [500, 293] width 88 height 88
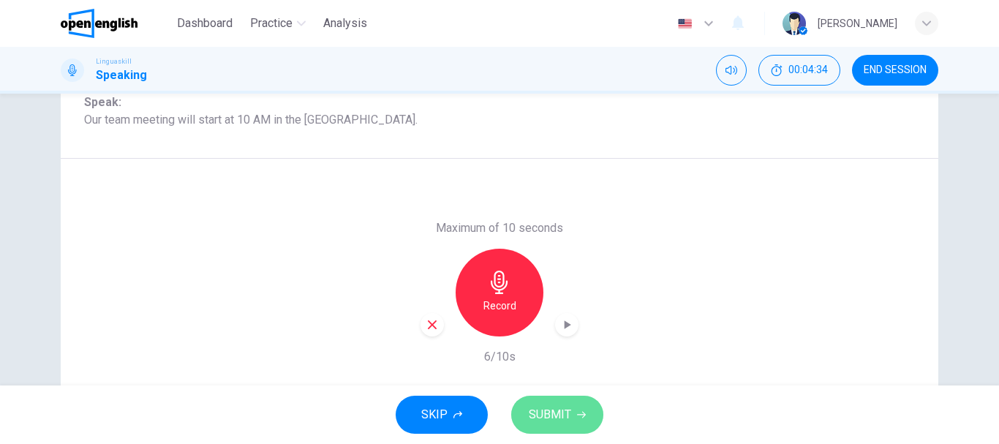
click at [544, 410] on span "SUBMIT" at bounding box center [550, 415] width 42 height 20
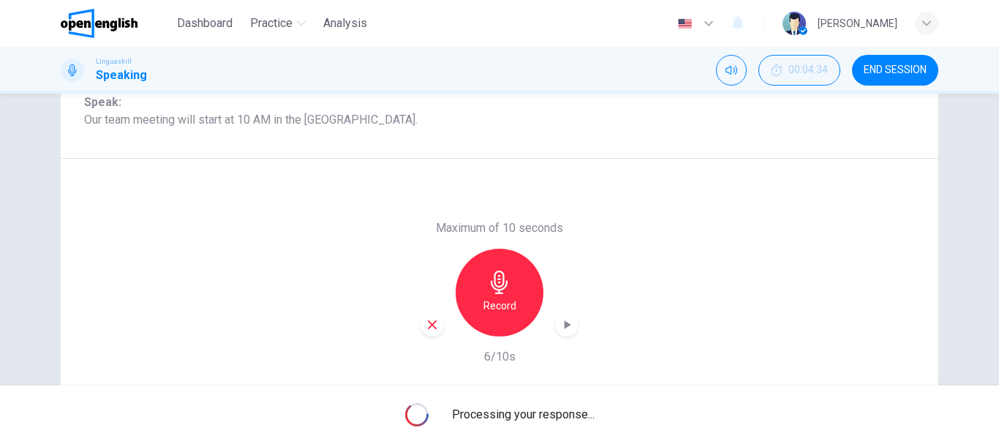
click at [544, 410] on span "Processing your response..." at bounding box center [523, 415] width 143 height 18
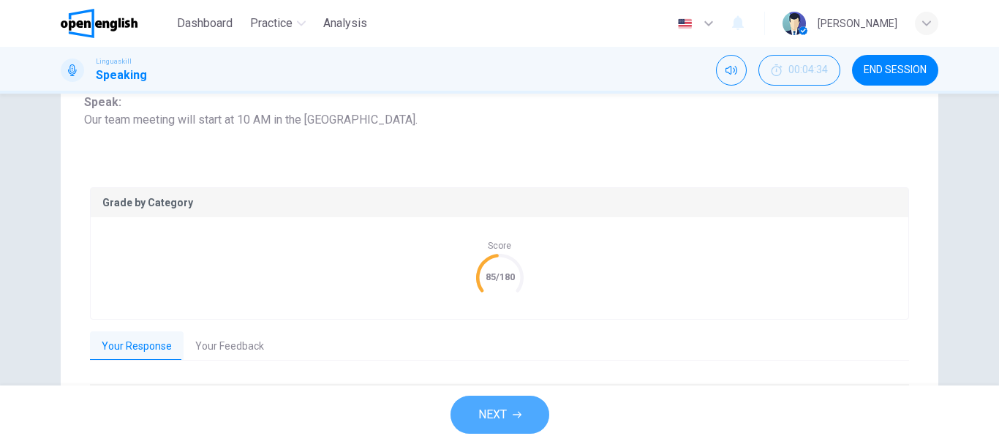
click at [512, 408] on button "NEXT" at bounding box center [500, 415] width 99 height 38
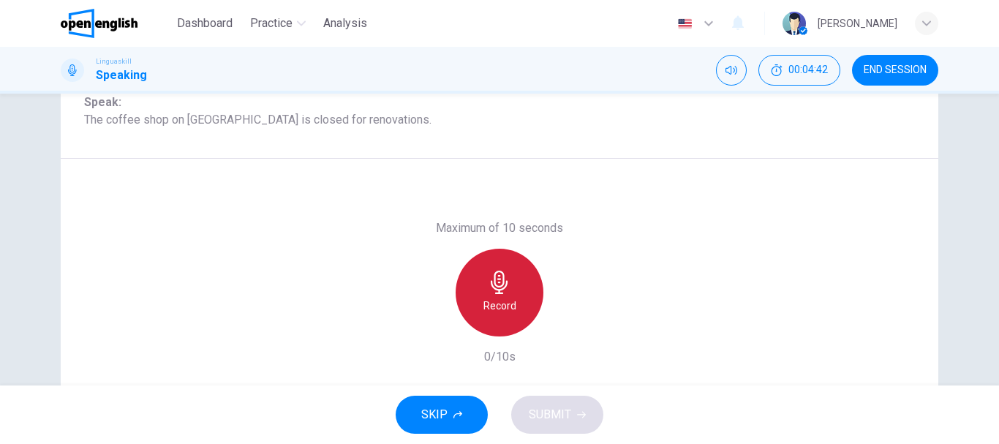
click at [502, 292] on icon "button" at bounding box center [499, 282] width 23 height 23
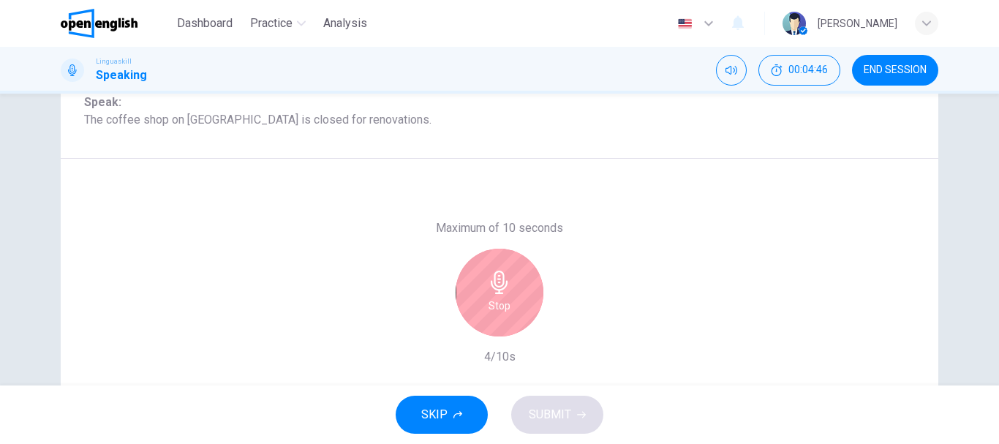
click at [502, 292] on icon "button" at bounding box center [499, 282] width 23 height 23
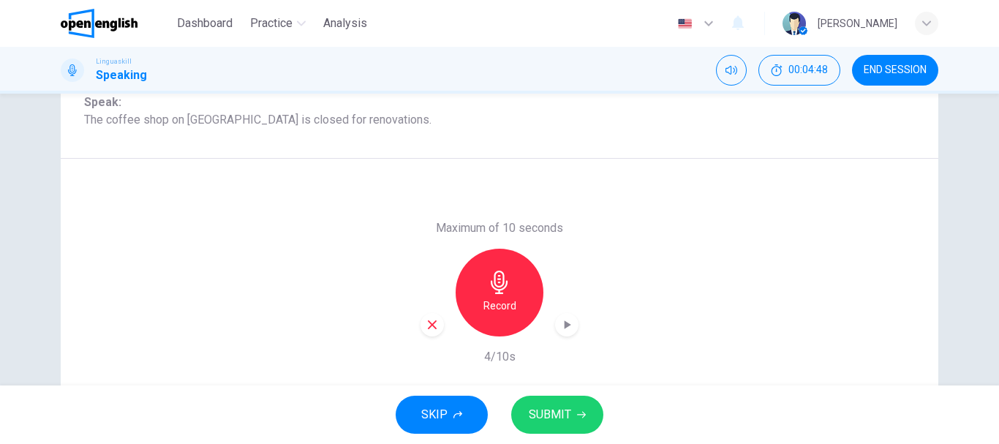
click at [546, 407] on span "SUBMIT" at bounding box center [550, 415] width 42 height 20
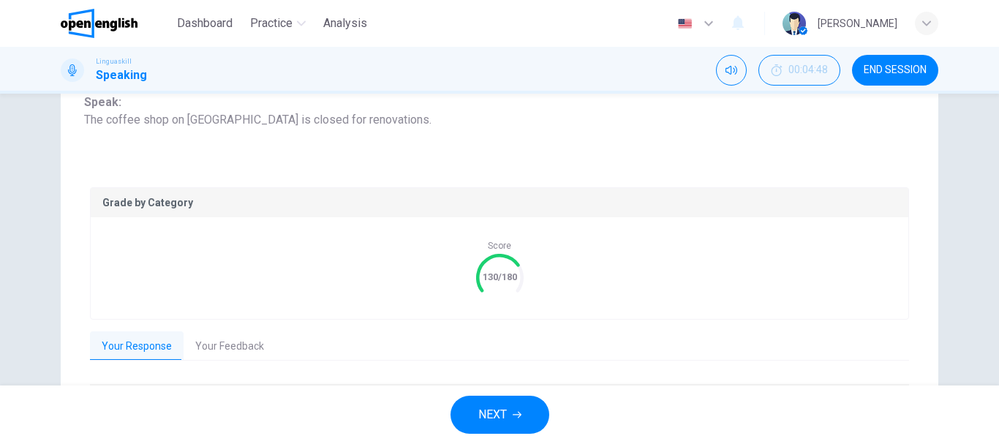
click at [532, 414] on button "NEXT" at bounding box center [500, 415] width 99 height 38
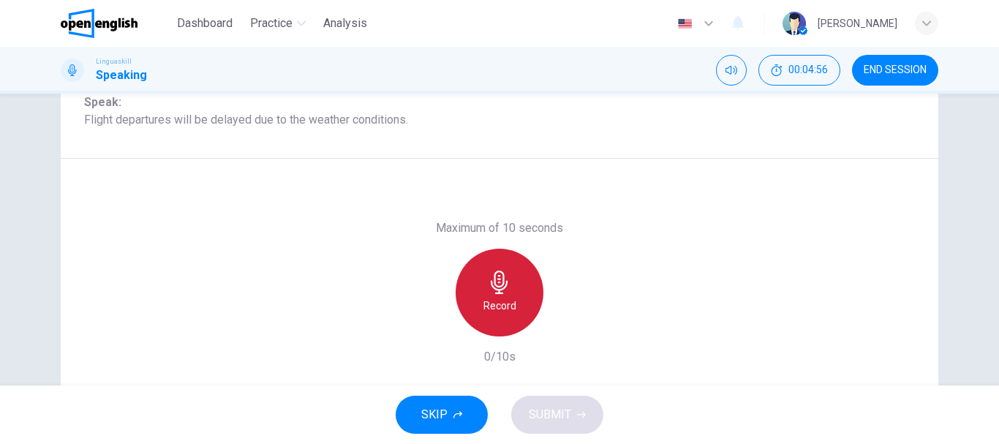
click at [493, 293] on icon "button" at bounding box center [499, 282] width 17 height 23
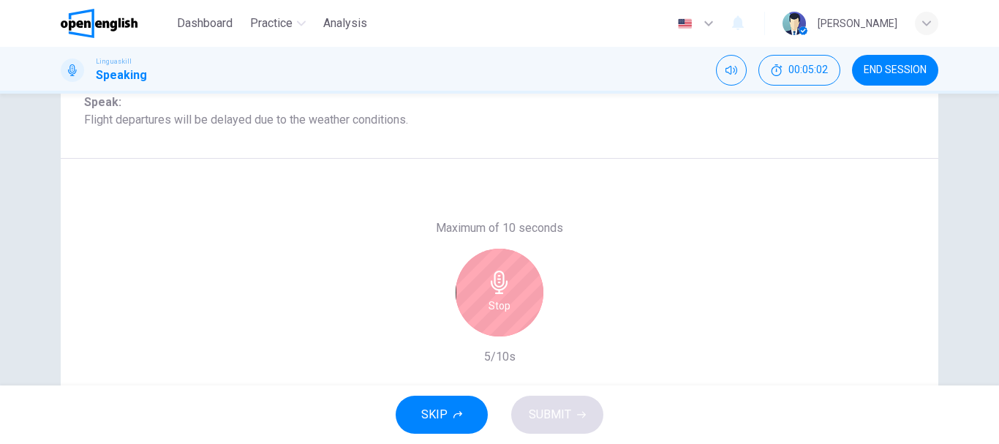
click at [493, 293] on icon "button" at bounding box center [499, 282] width 17 height 23
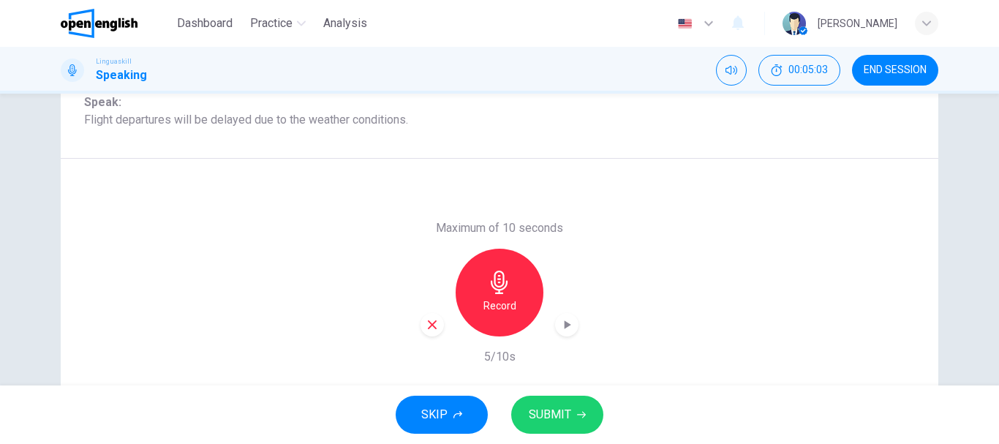
click at [556, 404] on button "SUBMIT" at bounding box center [557, 415] width 92 height 38
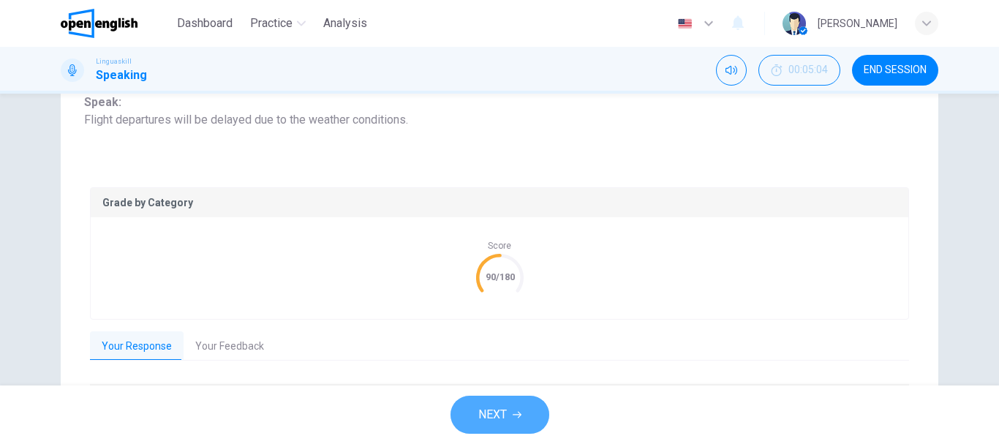
click at [531, 418] on button "NEXT" at bounding box center [500, 415] width 99 height 38
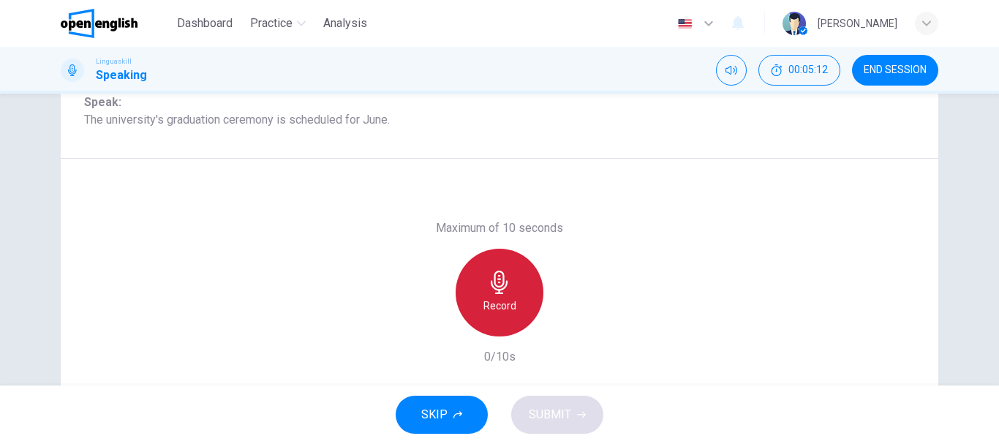
click at [497, 295] on div "Record" at bounding box center [500, 293] width 88 height 88
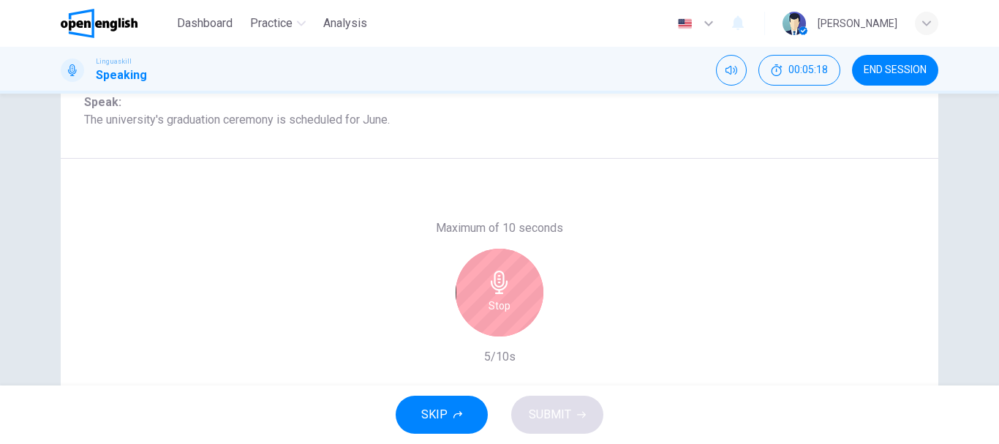
click at [497, 295] on div "Stop" at bounding box center [500, 293] width 88 height 88
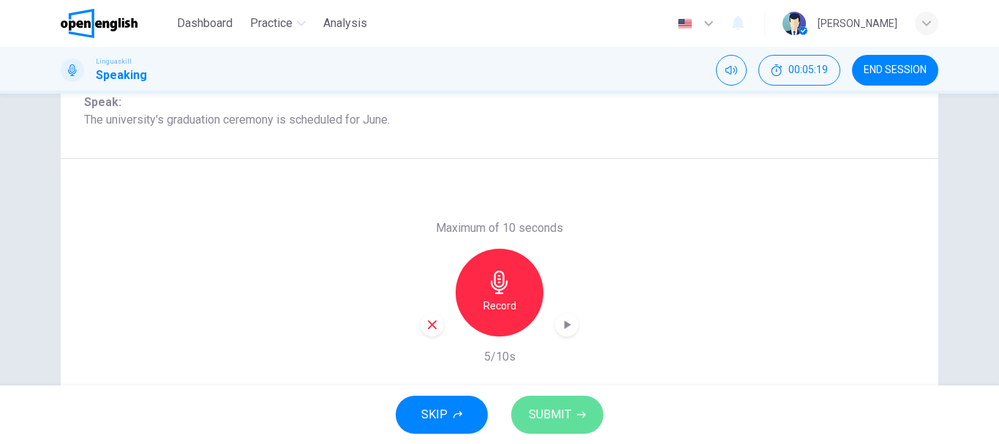
click at [542, 422] on span "SUBMIT" at bounding box center [550, 415] width 42 height 20
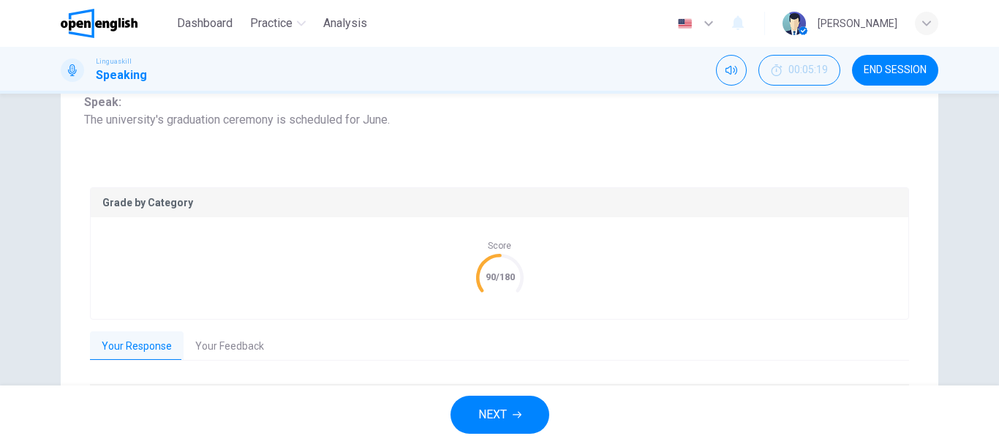
click at [533, 421] on button "NEXT" at bounding box center [500, 415] width 99 height 38
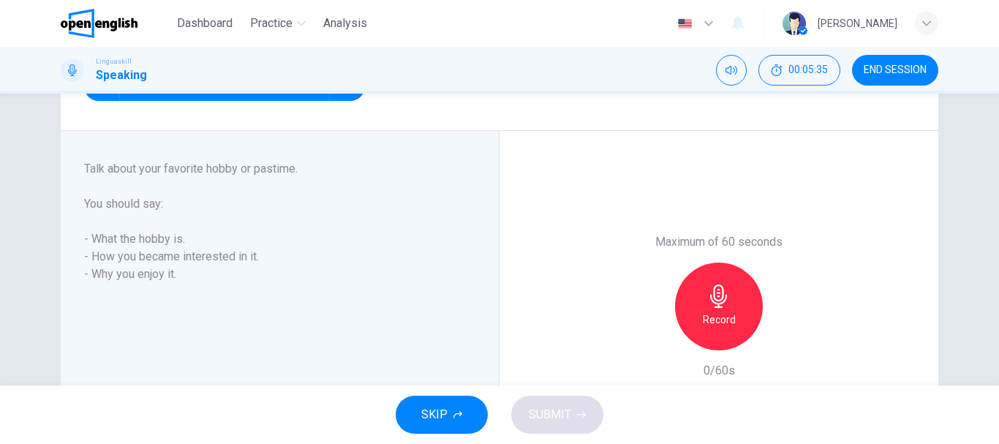
scroll to position [234, 0]
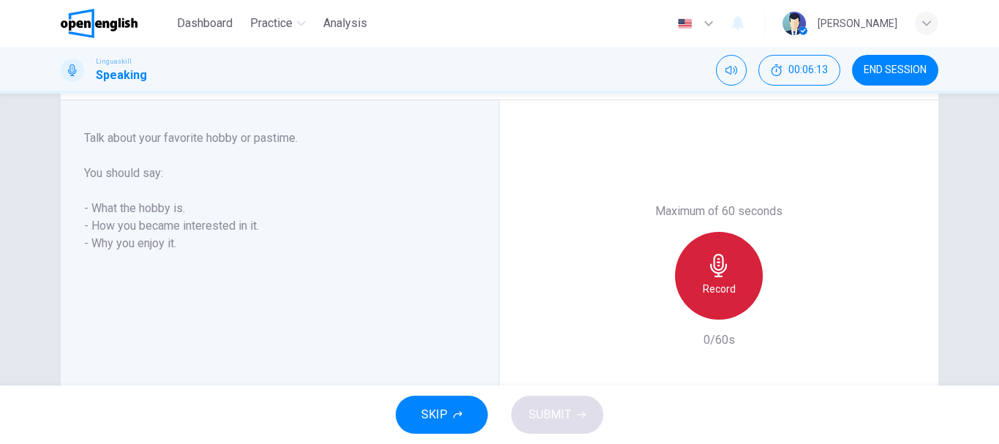
click at [711, 283] on h6 "Record" at bounding box center [719, 289] width 33 height 18
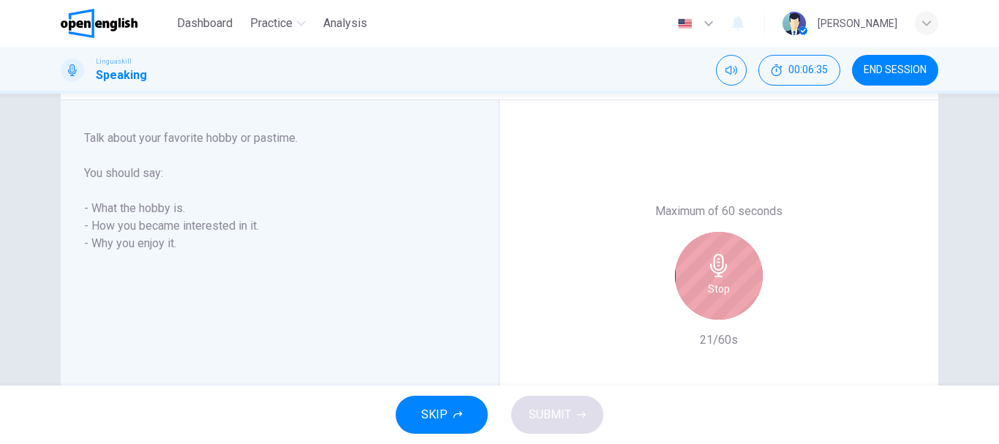
click at [711, 283] on h6 "Stop" at bounding box center [719, 289] width 22 height 18
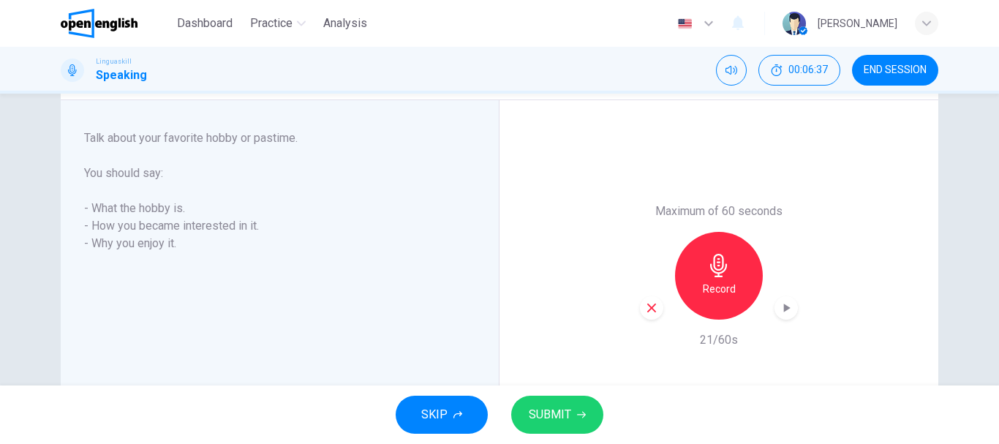
click at [564, 422] on span "SUBMIT" at bounding box center [550, 415] width 42 height 20
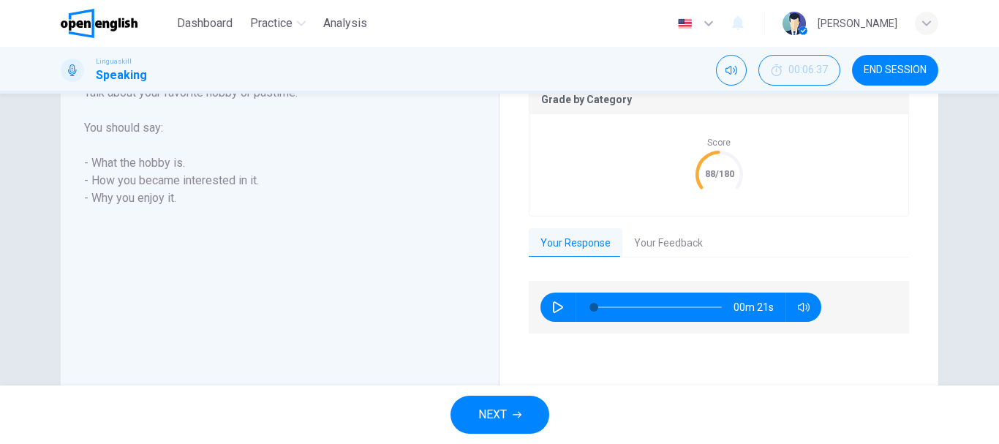
scroll to position [322, 0]
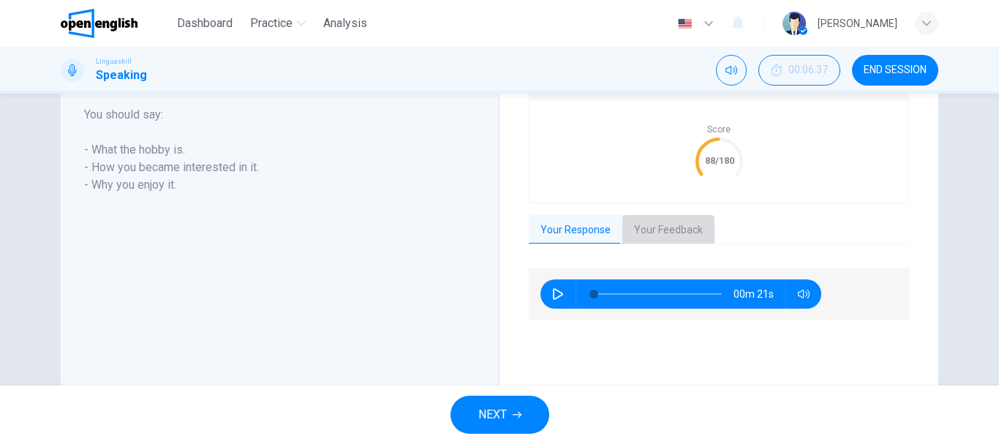
click at [682, 233] on button "Your Feedback" at bounding box center [669, 230] width 92 height 31
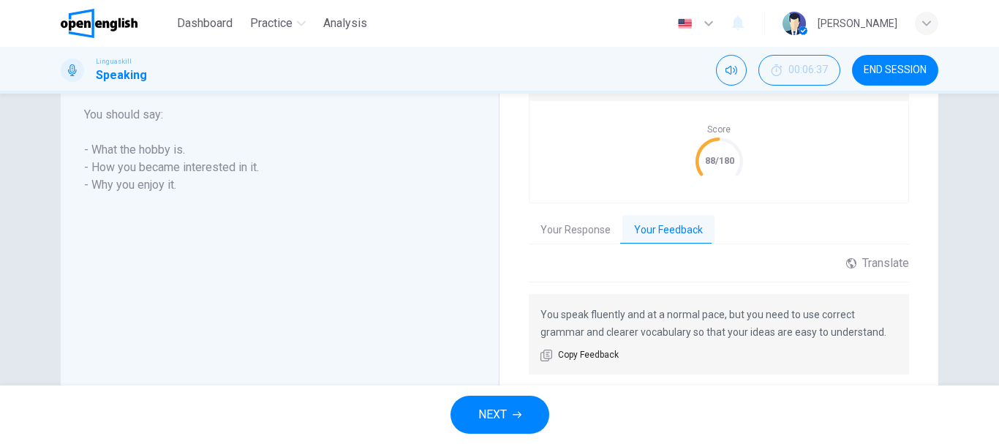
click at [494, 411] on span "NEXT" at bounding box center [492, 415] width 29 height 20
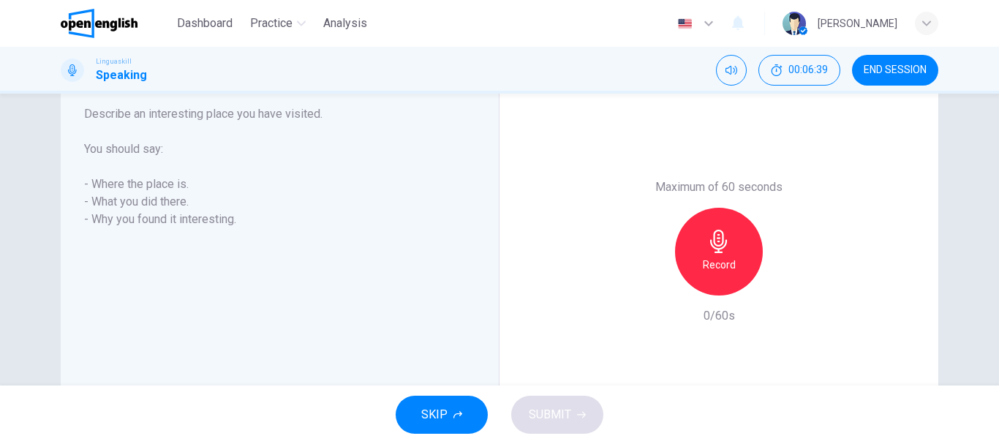
scroll to position [234, 0]
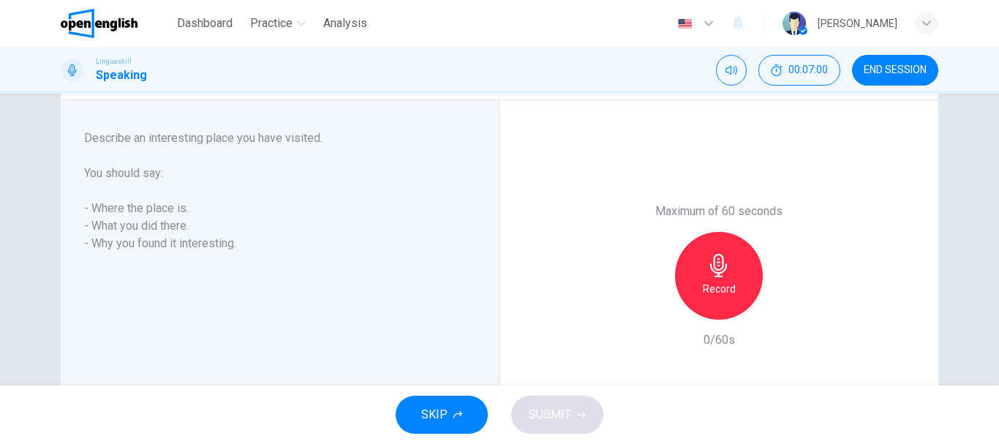
click at [717, 277] on div "Record" at bounding box center [719, 276] width 88 height 88
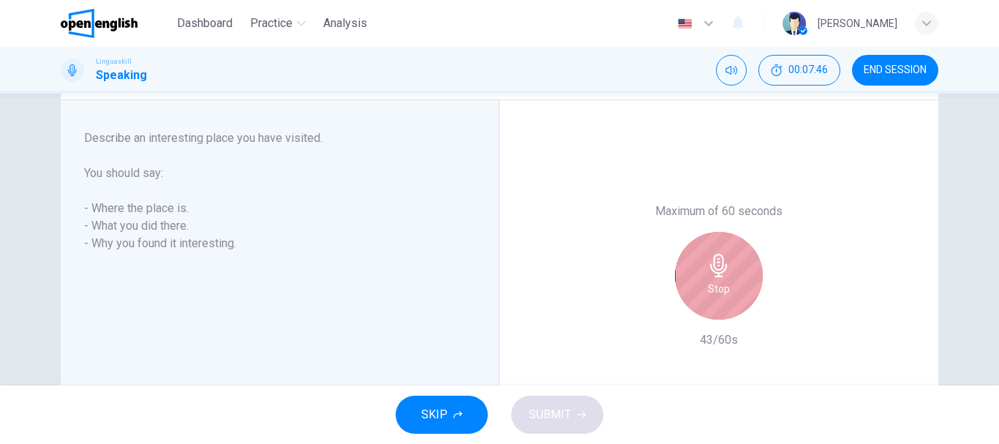
click at [717, 277] on div "Stop" at bounding box center [719, 276] width 88 height 88
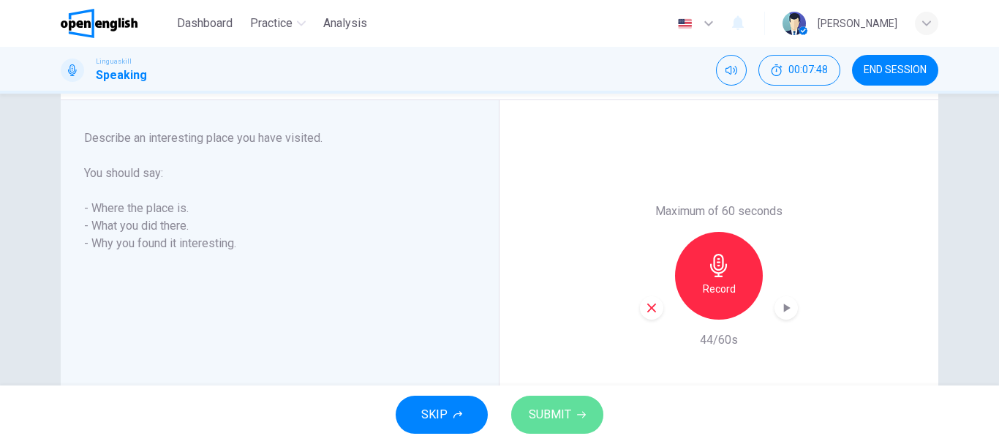
click at [561, 405] on span "SUBMIT" at bounding box center [550, 415] width 42 height 20
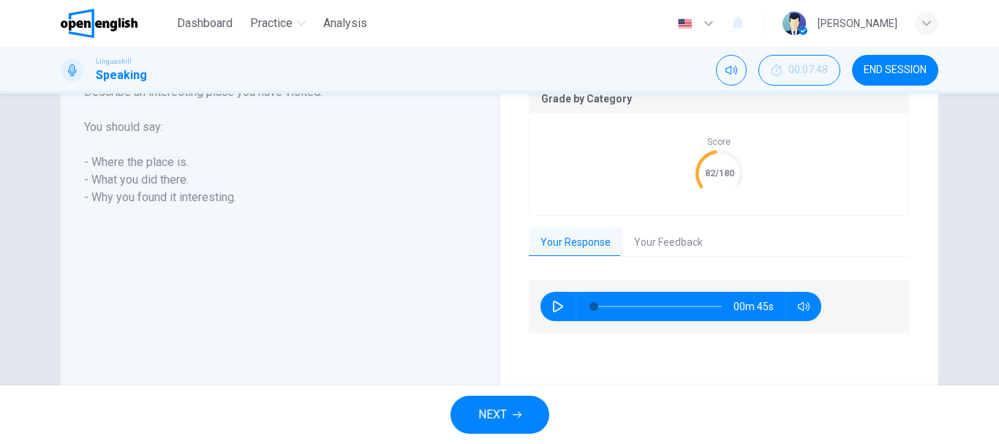
scroll to position [358, 0]
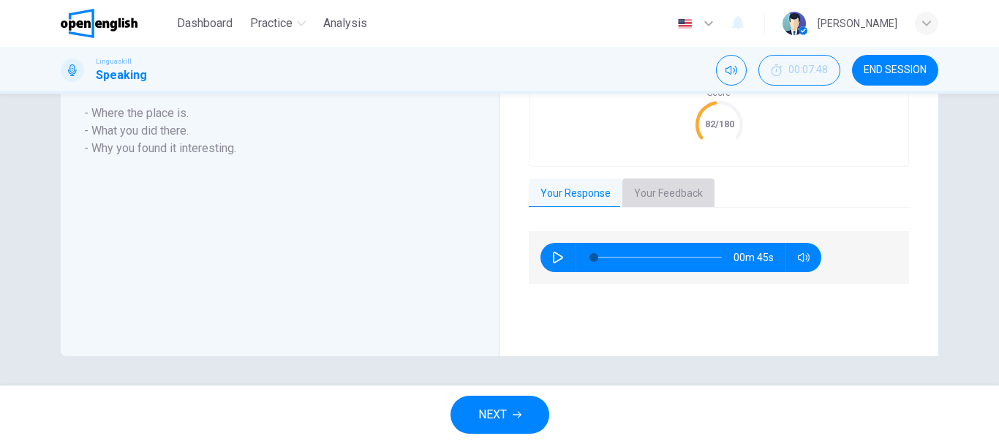
click at [687, 195] on button "Your Feedback" at bounding box center [669, 193] width 92 height 31
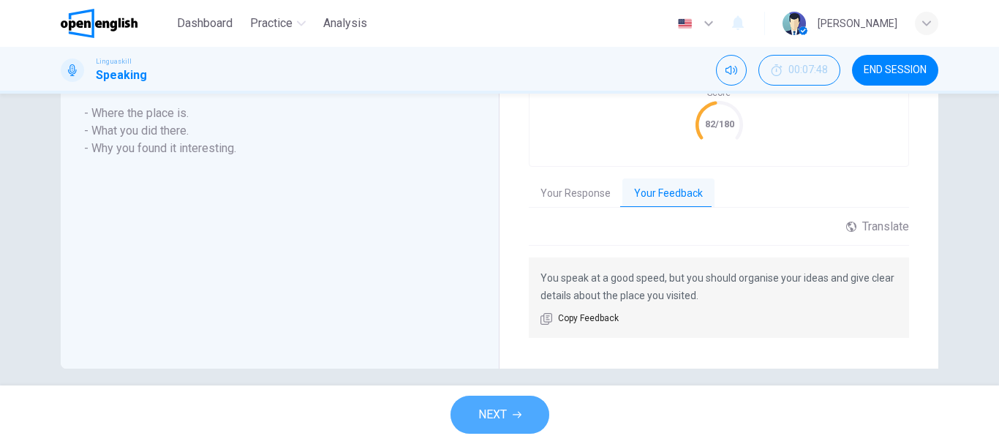
click at [487, 417] on span "NEXT" at bounding box center [492, 415] width 29 height 20
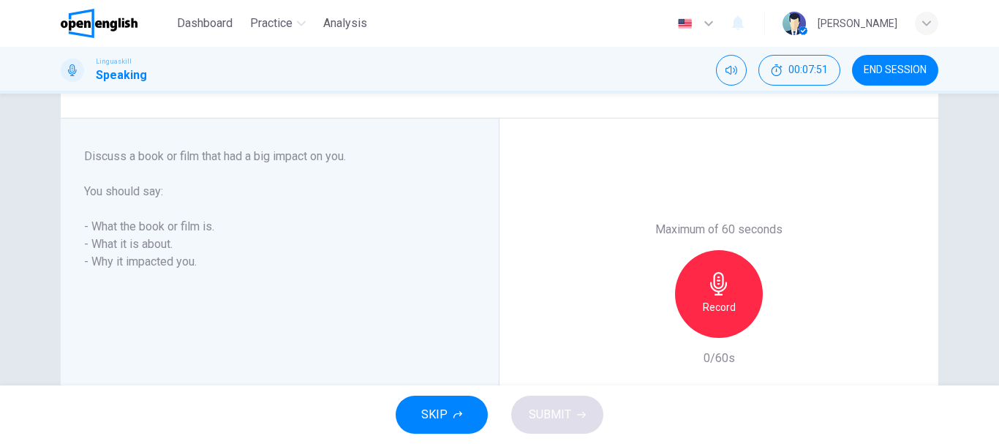
scroll to position [212, 0]
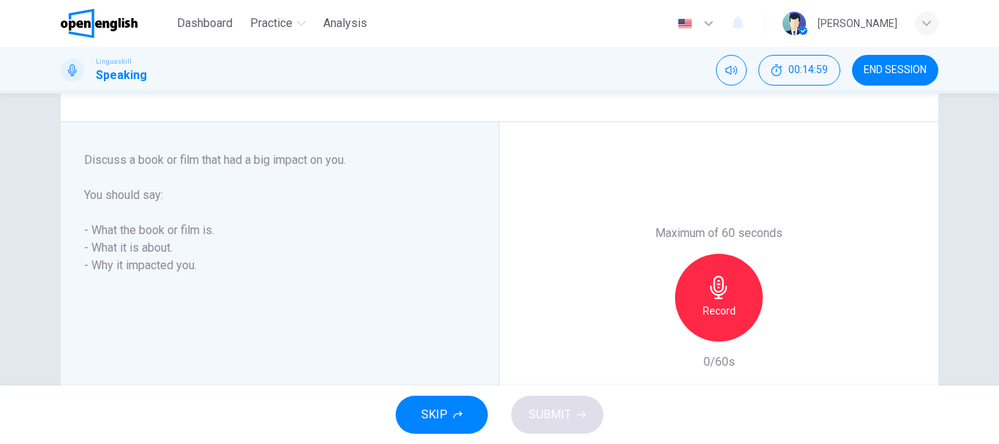
click at [727, 293] on div "Record" at bounding box center [719, 298] width 88 height 88
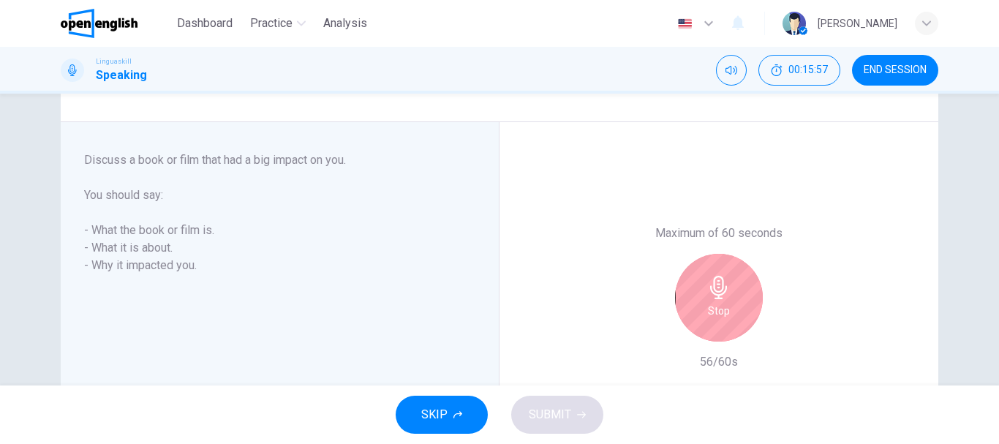
click at [727, 293] on div "Stop" at bounding box center [719, 298] width 88 height 88
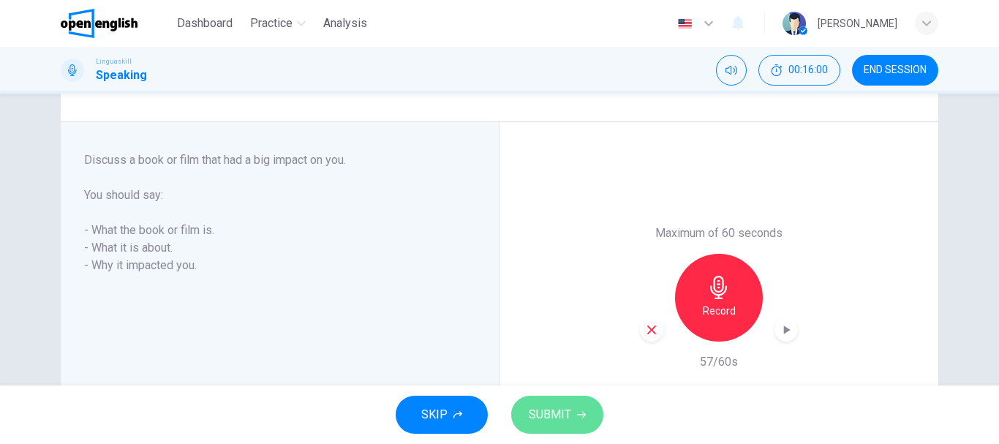
click at [538, 419] on span "SUBMIT" at bounding box center [550, 415] width 42 height 20
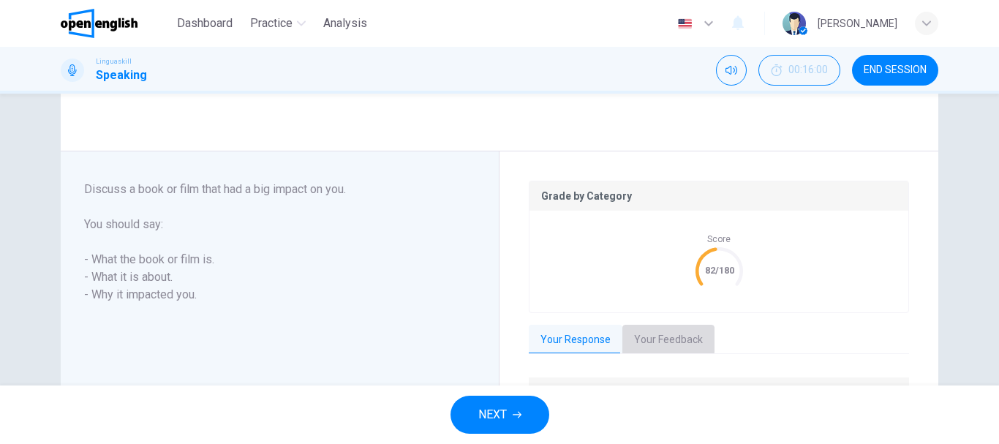
click at [654, 339] on button "Your Feedback" at bounding box center [669, 340] width 92 height 31
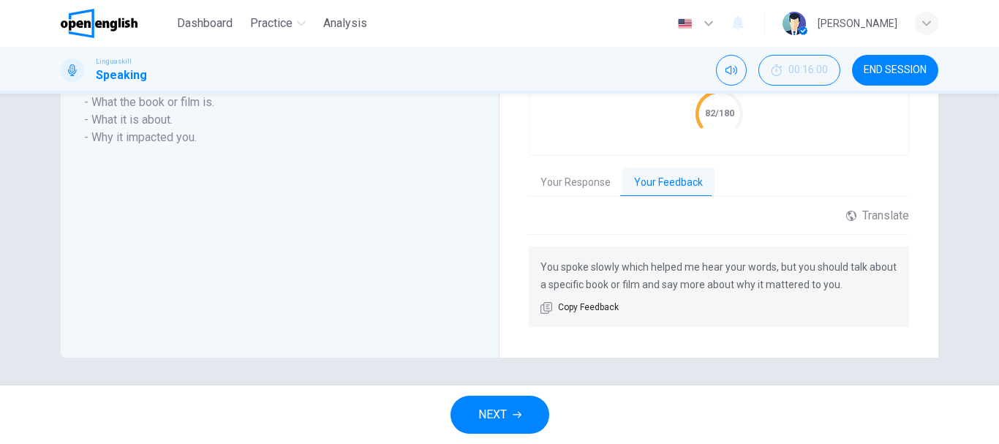
scroll to position [371, 0]
click at [513, 413] on icon "button" at bounding box center [517, 414] width 9 height 9
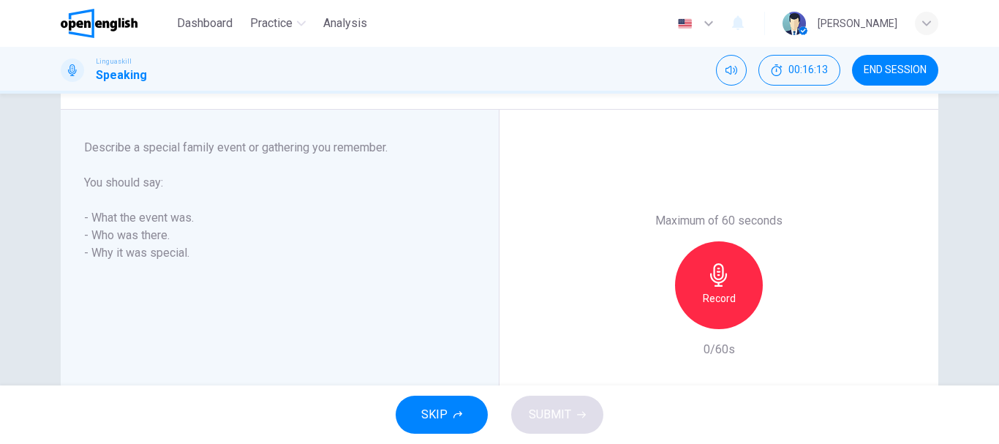
scroll to position [241, 0]
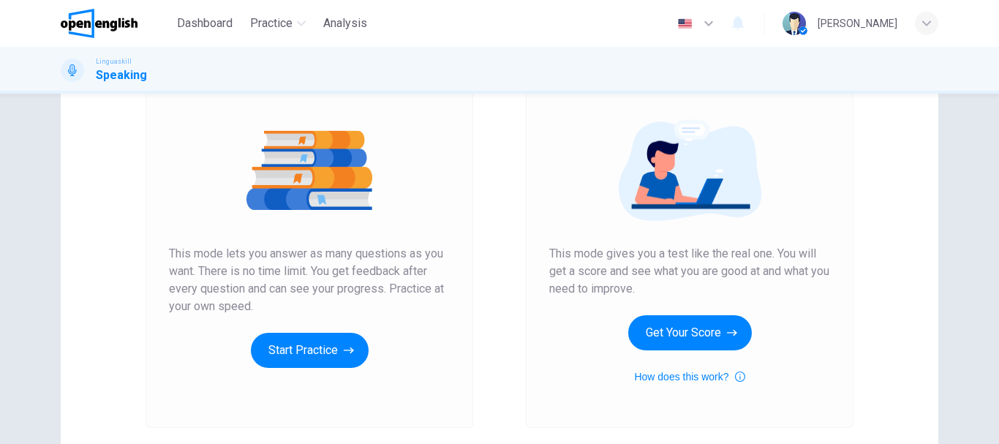
scroll to position [146, 0]
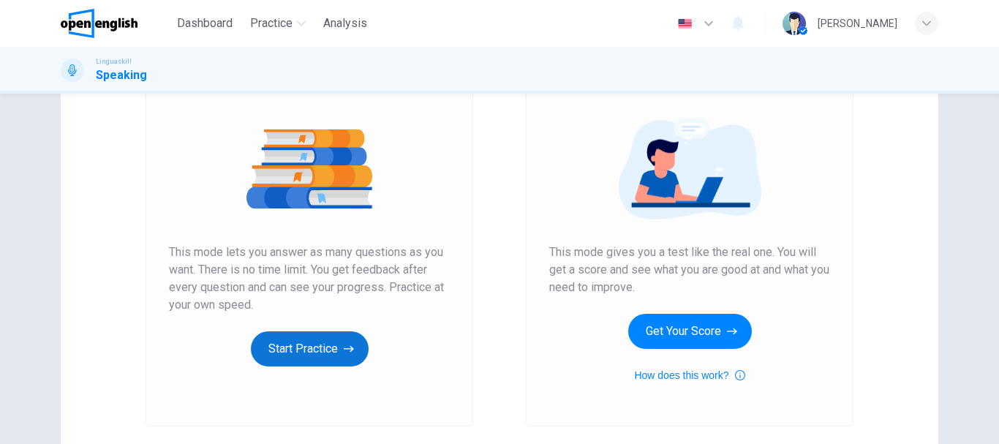
click at [311, 342] on button "Start Practice" at bounding box center [310, 348] width 118 height 35
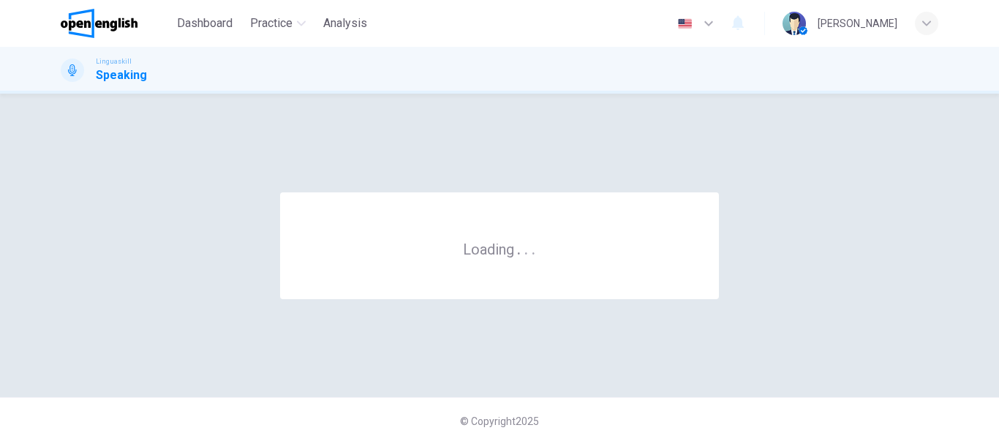
scroll to position [0, 0]
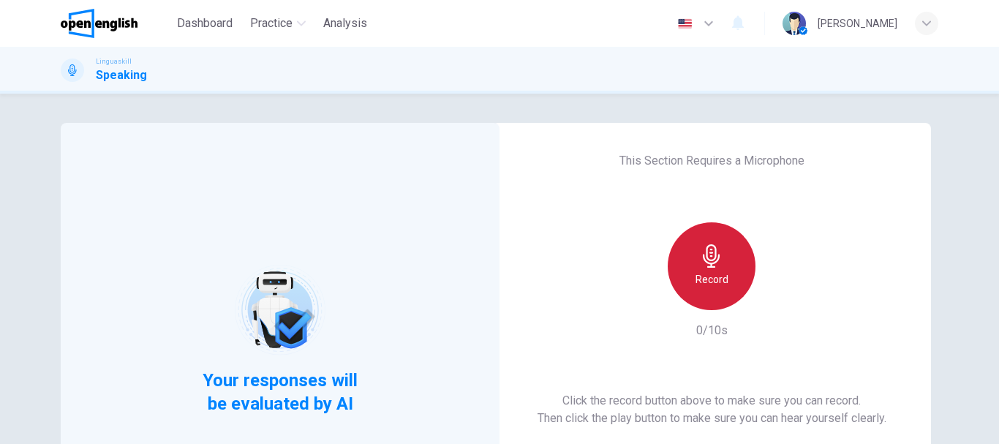
click at [715, 285] on h6 "Record" at bounding box center [712, 280] width 33 height 18
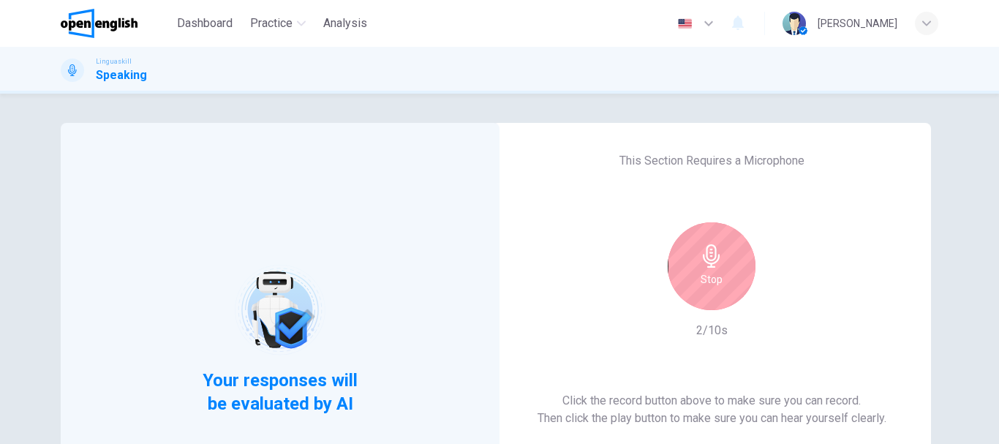
scroll to position [263, 0]
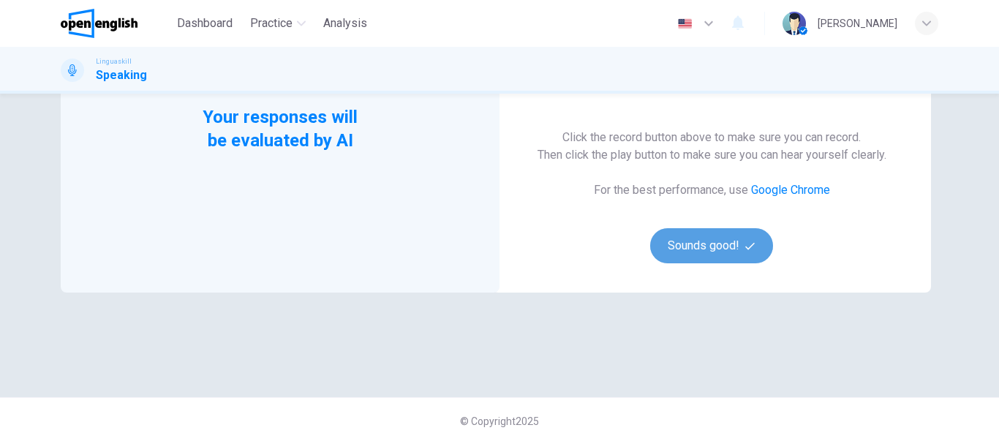
click at [721, 240] on button "Sounds good!" at bounding box center [711, 245] width 123 height 35
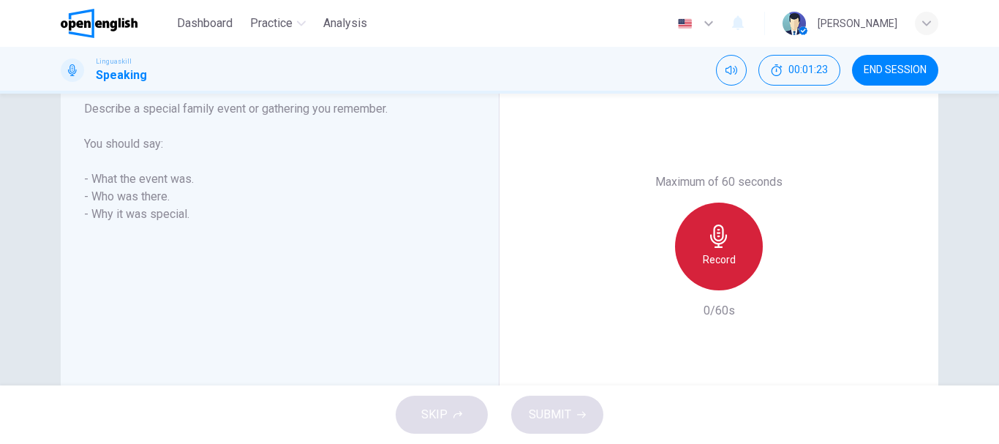
click at [719, 251] on h6 "Record" at bounding box center [719, 260] width 33 height 18
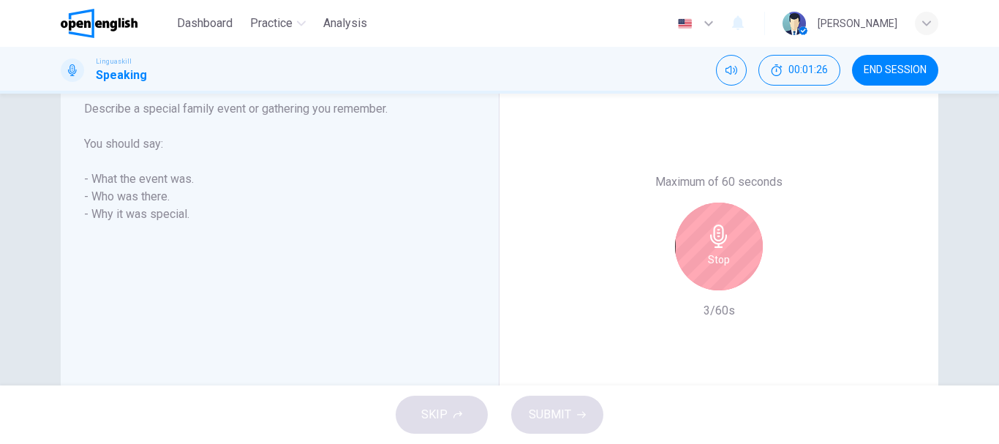
click at [719, 251] on h6 "Stop" at bounding box center [719, 260] width 22 height 18
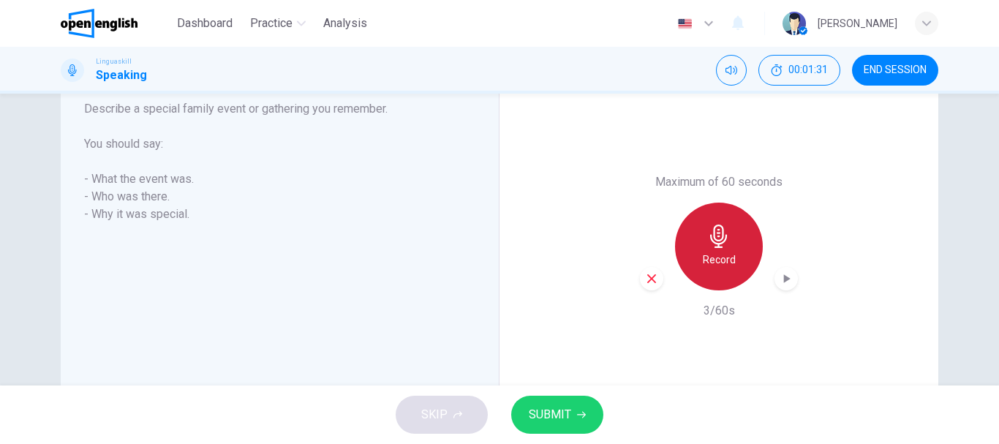
click at [719, 251] on h6 "Record" at bounding box center [719, 260] width 33 height 18
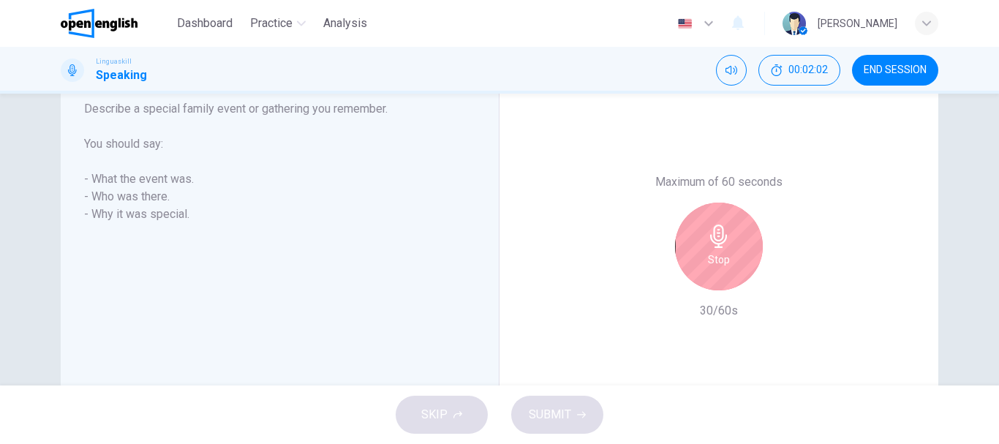
click at [719, 251] on h6 "Stop" at bounding box center [719, 260] width 22 height 18
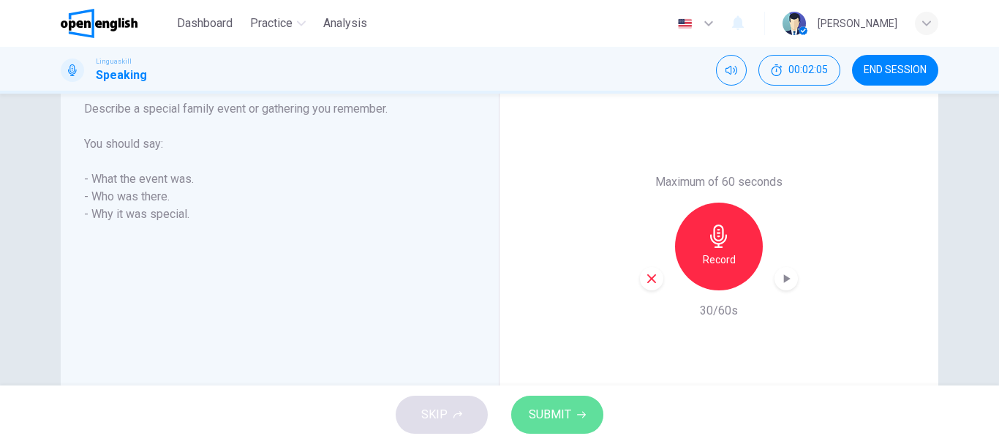
click at [569, 413] on span "SUBMIT" at bounding box center [550, 415] width 42 height 20
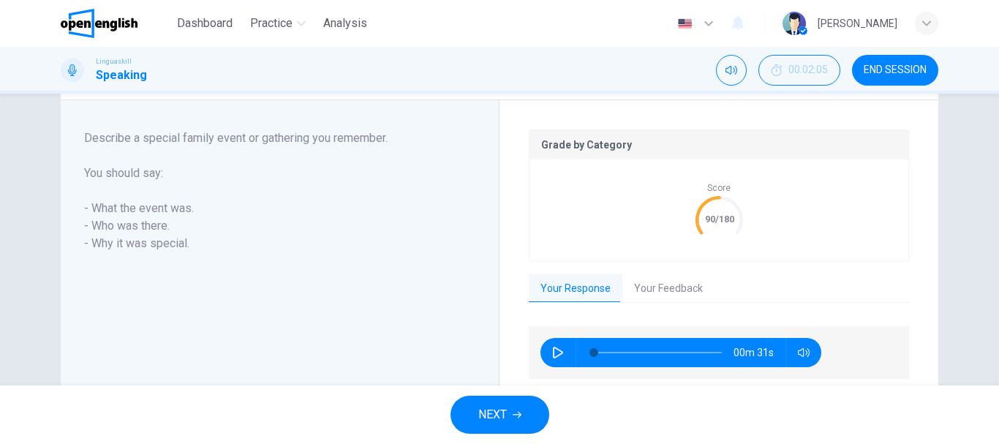
scroll to position [293, 0]
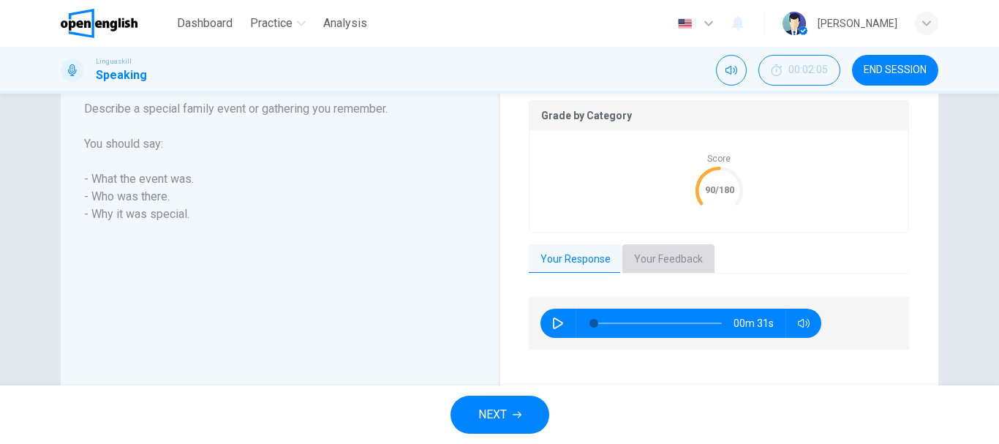
click at [660, 255] on button "Your Feedback" at bounding box center [669, 259] width 92 height 31
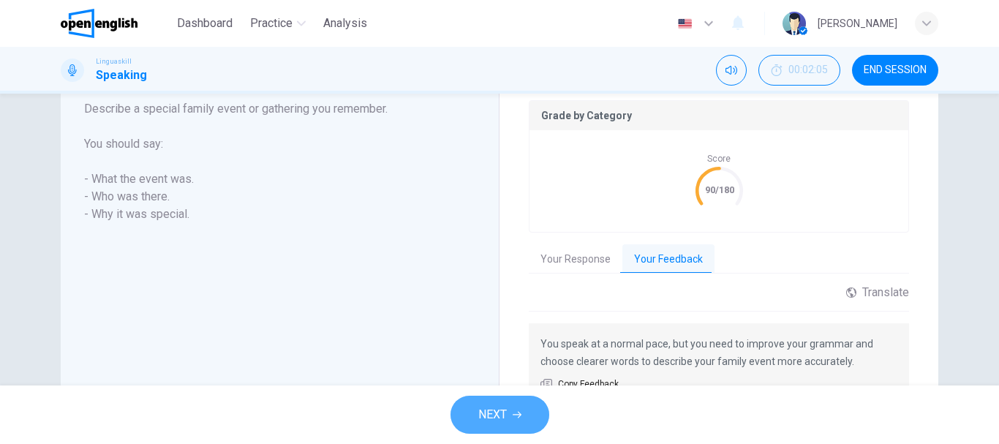
click at [503, 407] on span "NEXT" at bounding box center [492, 415] width 29 height 20
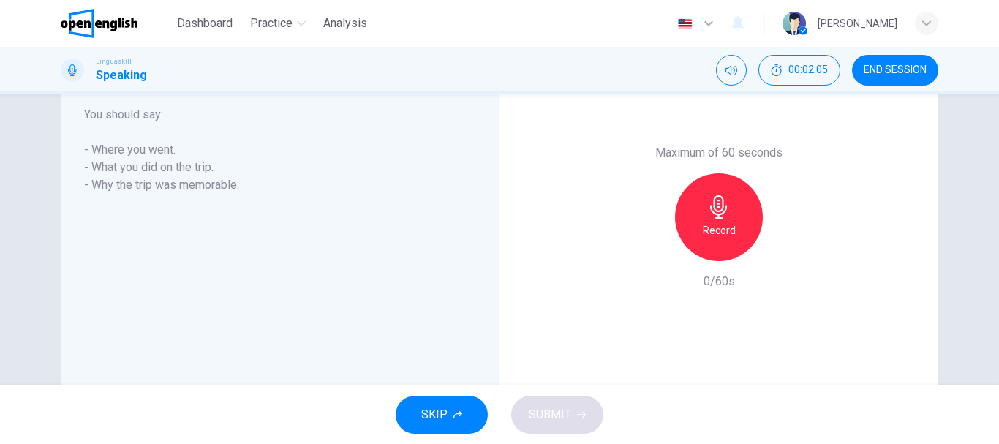
scroll to position [263, 0]
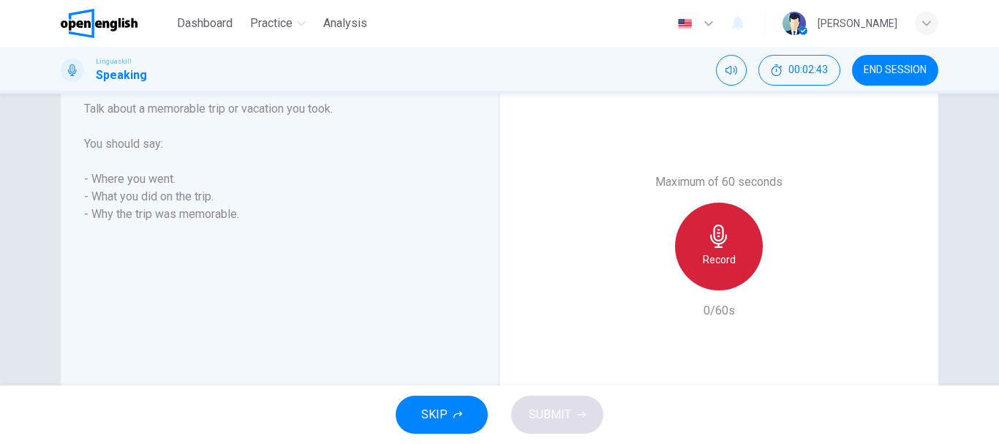
click at [726, 246] on icon "button" at bounding box center [718, 236] width 23 height 23
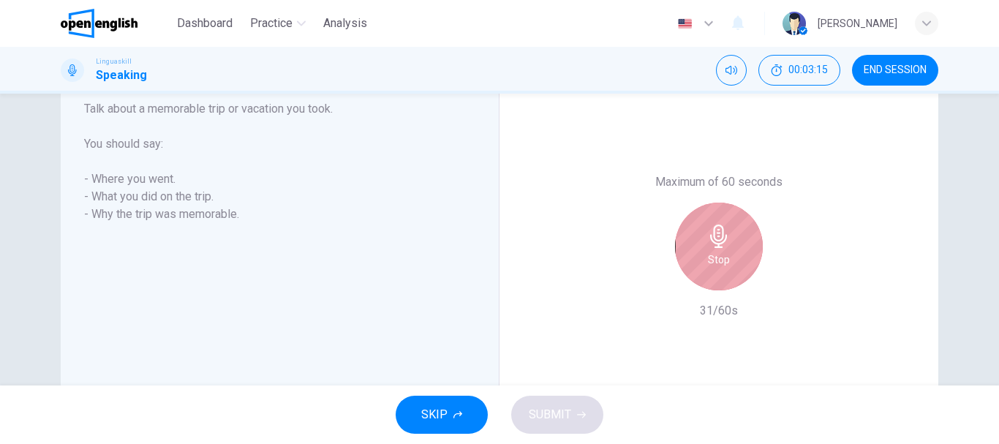
click at [726, 246] on icon "button" at bounding box center [718, 236] width 23 height 23
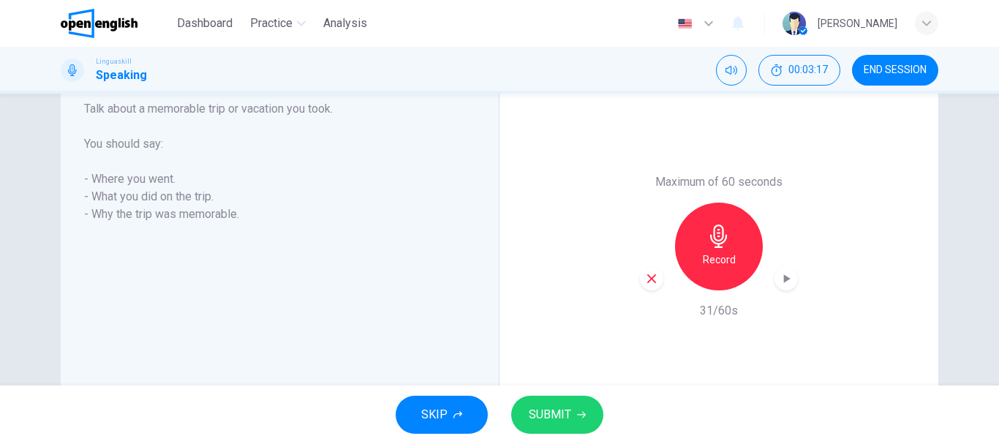
click at [529, 410] on span "SUBMIT" at bounding box center [550, 415] width 42 height 20
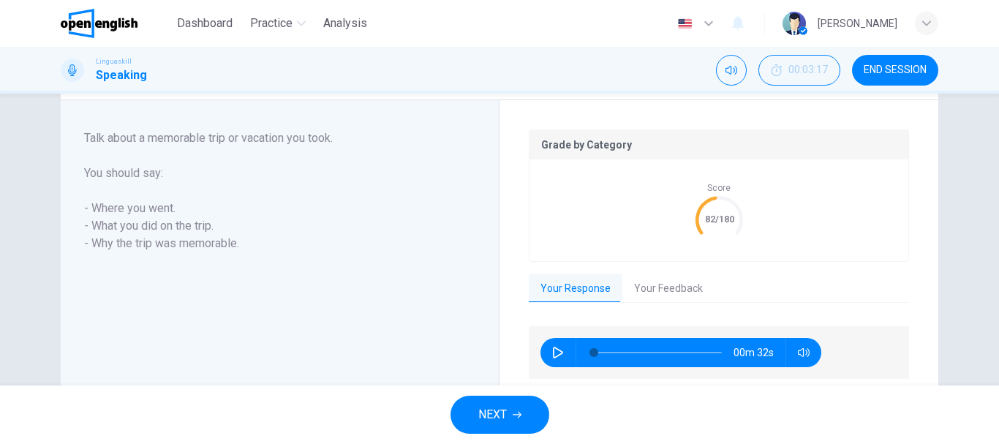
scroll to position [293, 0]
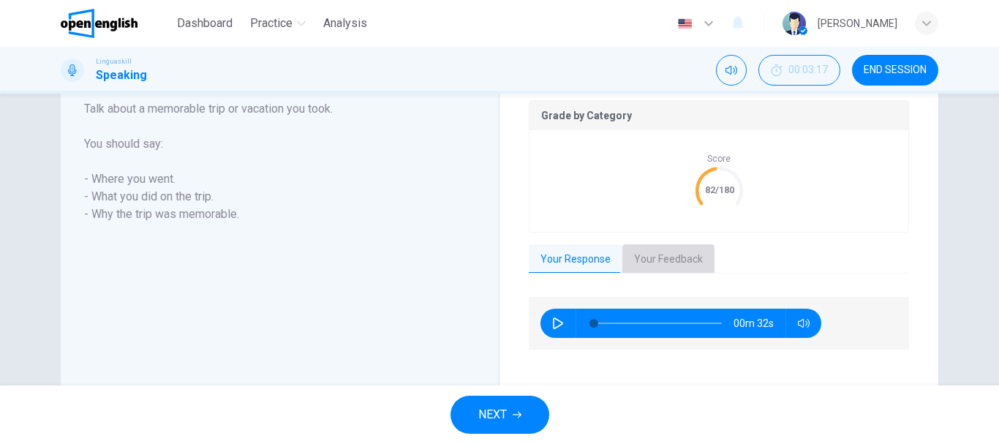
click at [688, 255] on button "Your Feedback" at bounding box center [669, 259] width 92 height 31
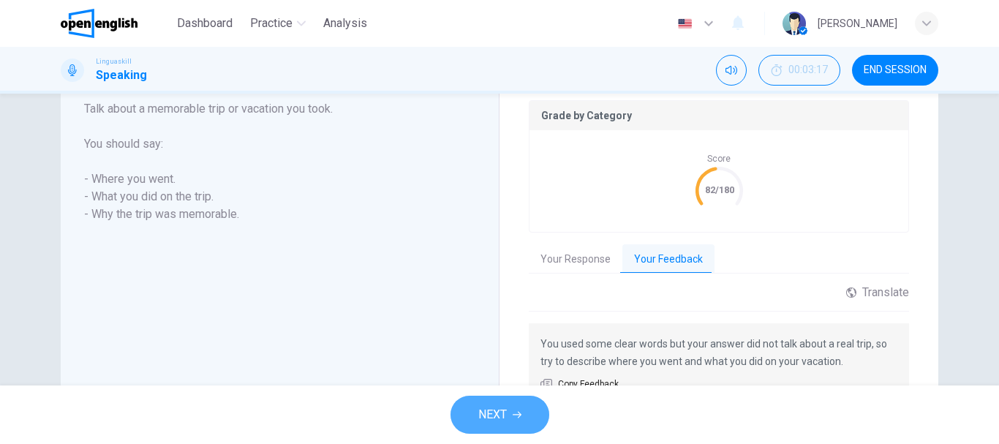
click at [503, 412] on span "NEXT" at bounding box center [492, 415] width 29 height 20
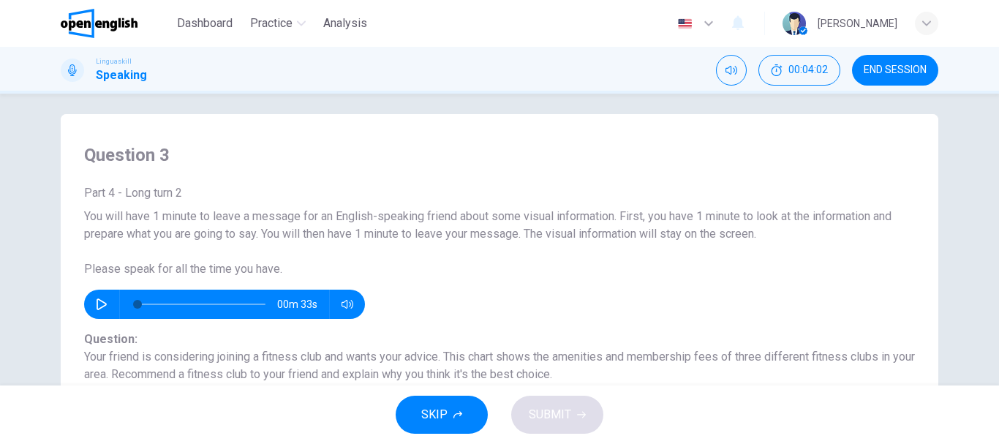
scroll to position [0, 0]
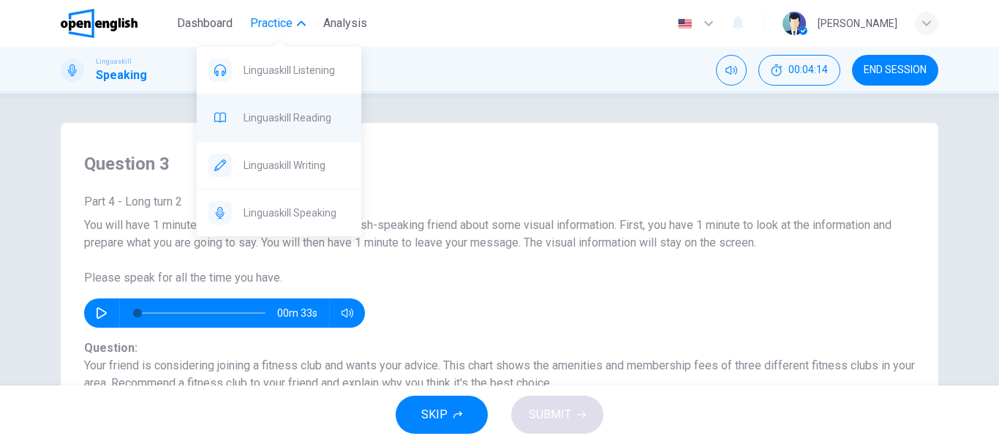
click at [301, 113] on span "Linguaskill Reading" at bounding box center [297, 118] width 106 height 18
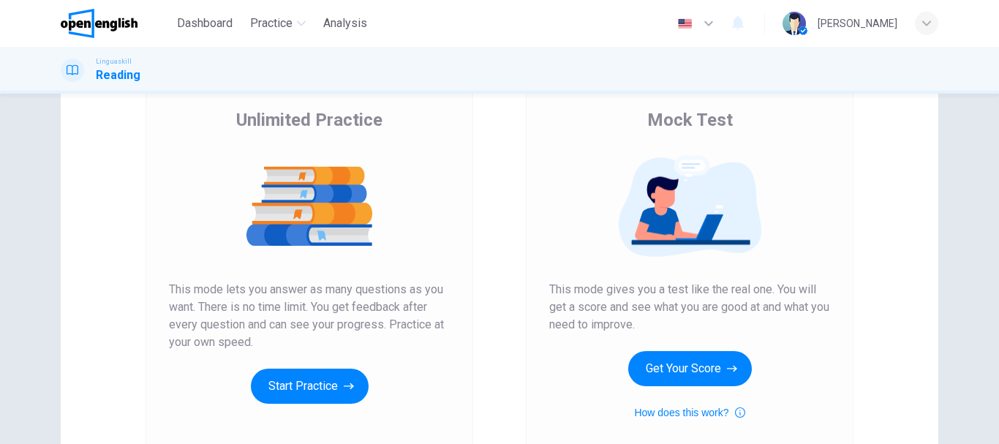
scroll to position [146, 0]
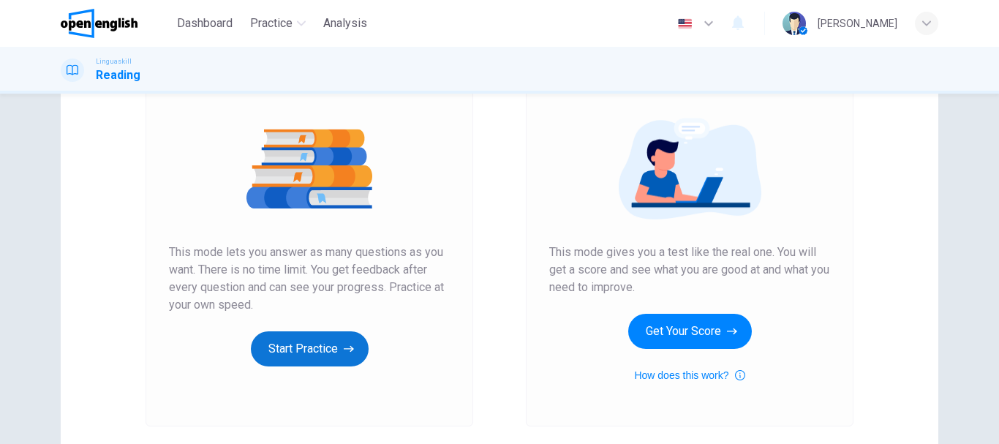
click at [284, 347] on button "Start Practice" at bounding box center [310, 348] width 118 height 35
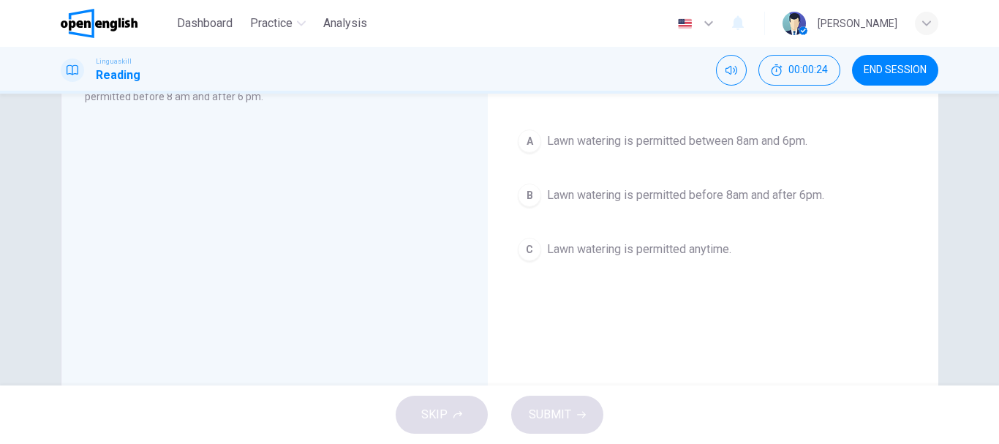
scroll to position [88, 0]
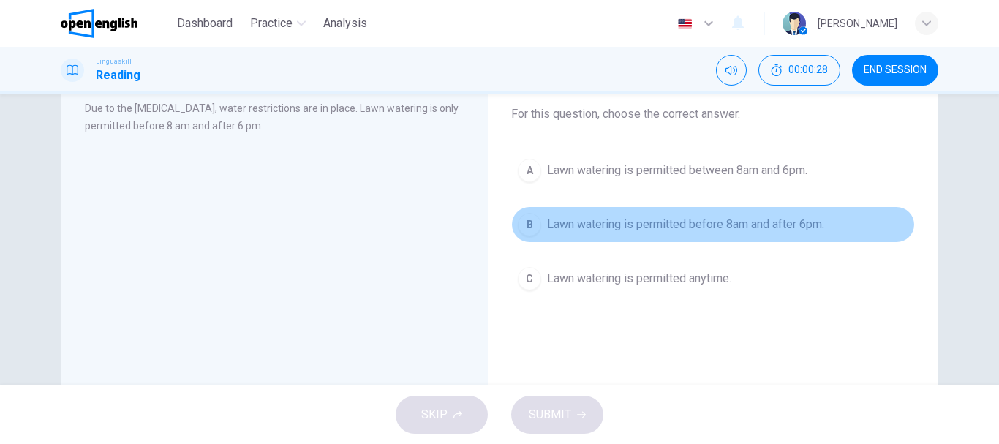
click at [816, 229] on span "Lawn watering is permitted before 8am and after 6pm." at bounding box center [685, 225] width 277 height 18
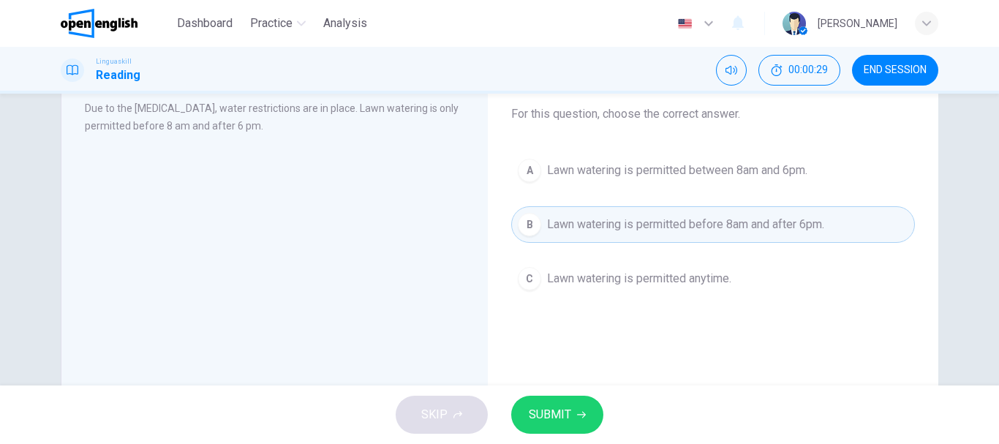
click at [582, 410] on button "SUBMIT" at bounding box center [557, 415] width 92 height 38
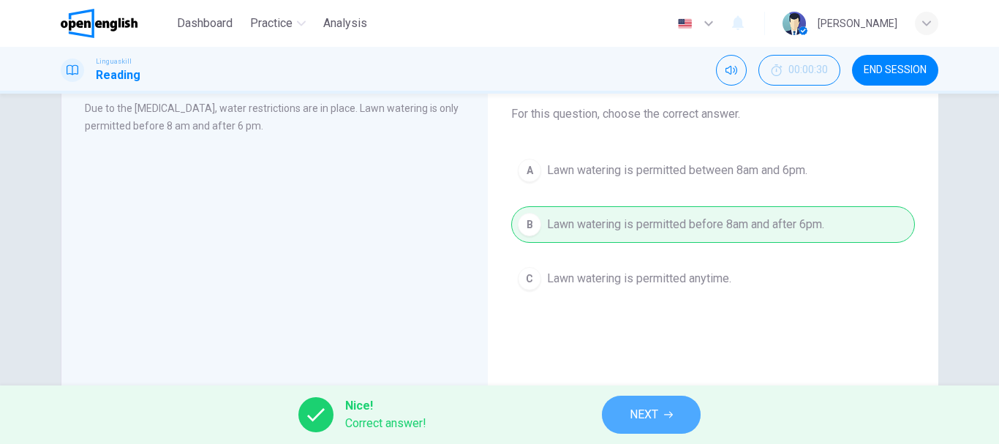
click at [629, 417] on button "NEXT" at bounding box center [651, 415] width 99 height 38
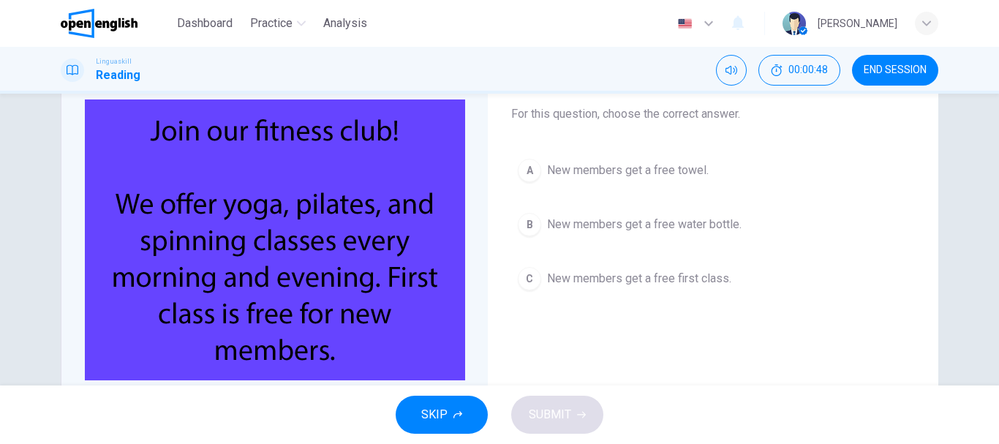
click at [719, 277] on span "New members get a free first class." at bounding box center [639, 279] width 184 height 18
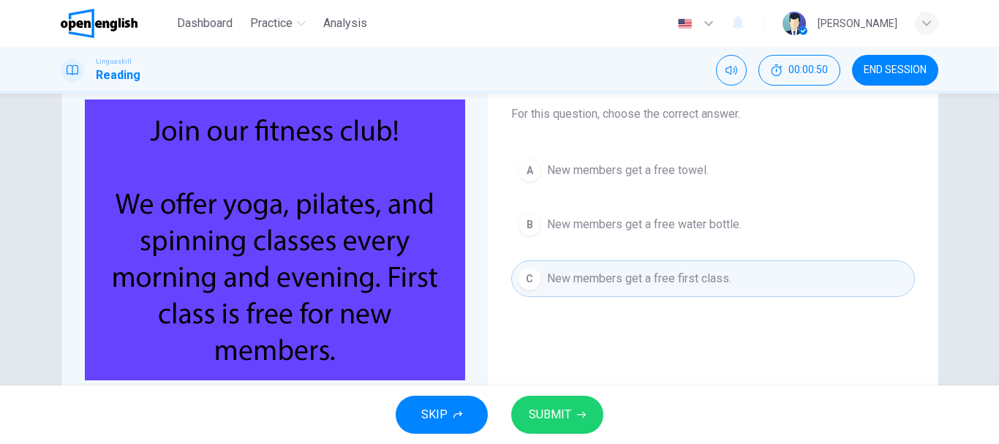
click at [557, 419] on span "SUBMIT" at bounding box center [550, 415] width 42 height 20
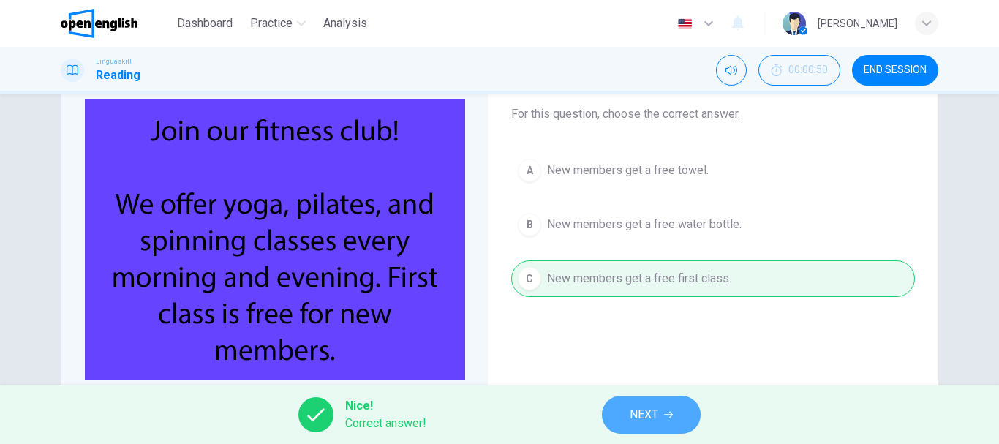
click at [640, 405] on span "NEXT" at bounding box center [644, 415] width 29 height 20
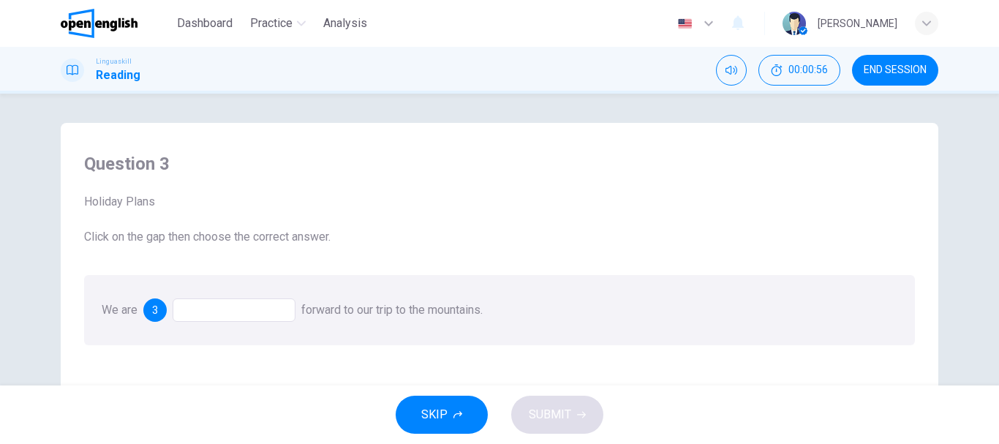
click at [224, 310] on div at bounding box center [234, 309] width 123 height 23
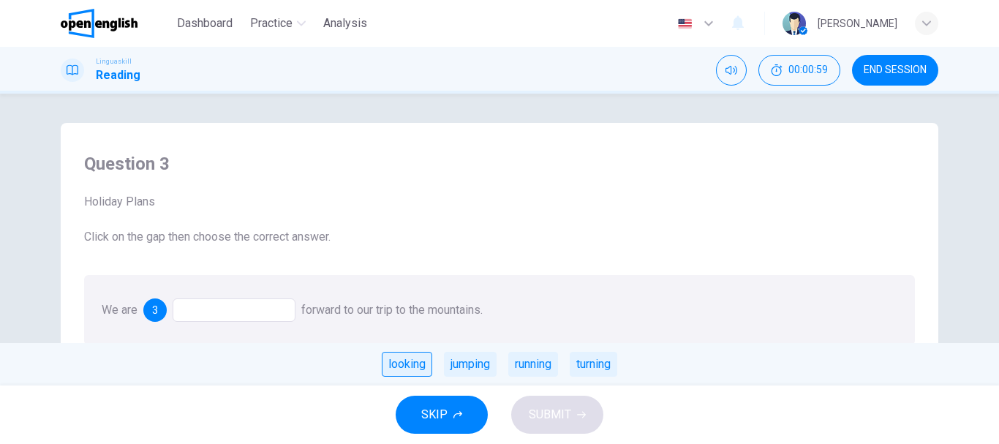
click at [416, 365] on div "looking" at bounding box center [407, 364] width 50 height 25
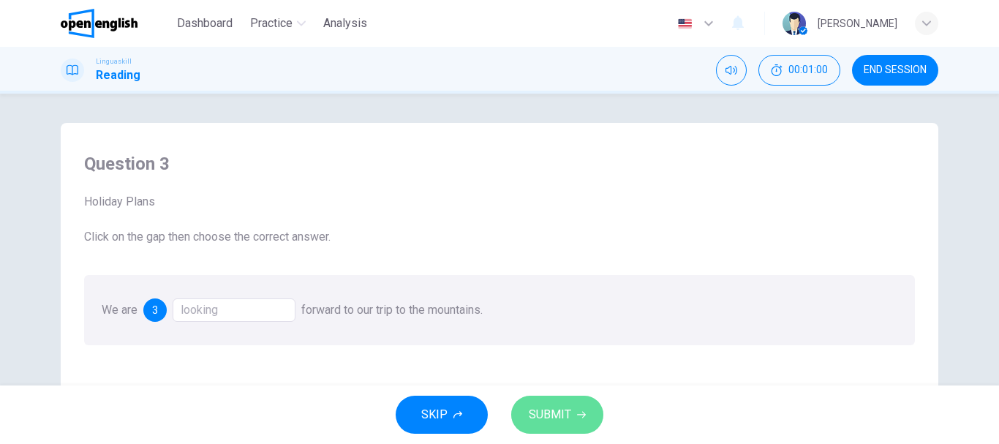
click at [543, 401] on button "SUBMIT" at bounding box center [557, 415] width 92 height 38
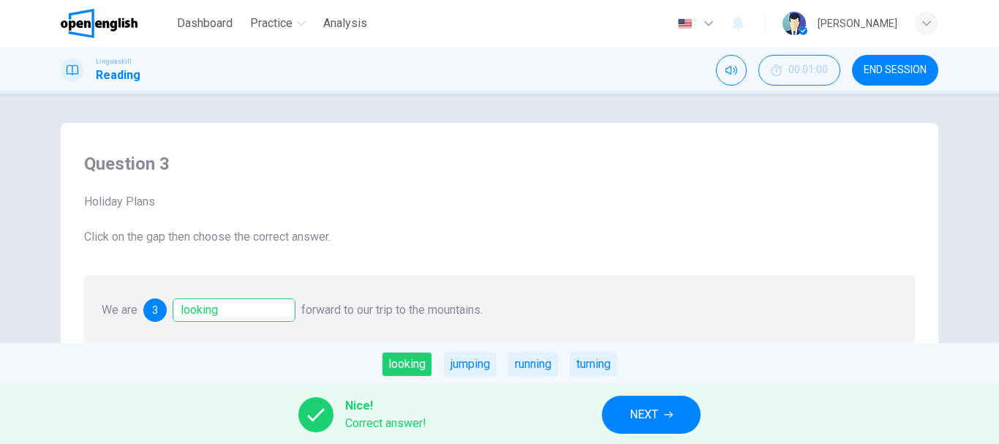
click at [638, 413] on span "NEXT" at bounding box center [644, 415] width 29 height 20
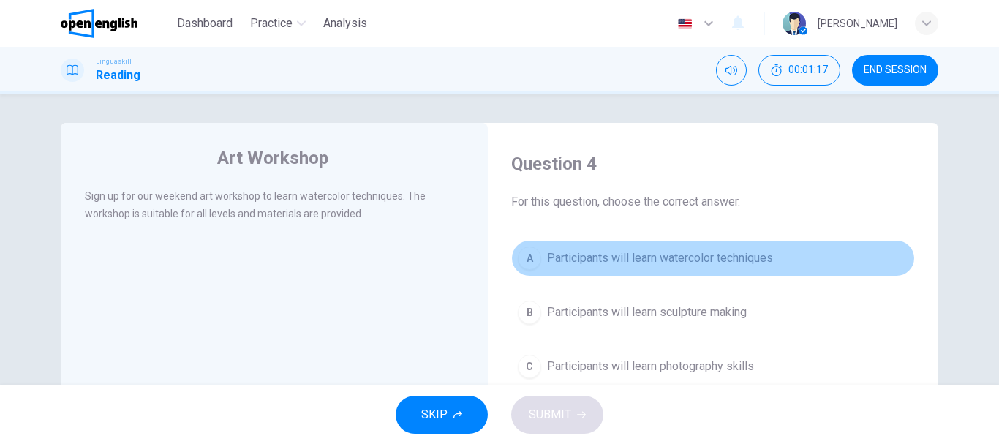
click at [746, 261] on span "Participants will learn watercolor techniques" at bounding box center [660, 258] width 226 height 18
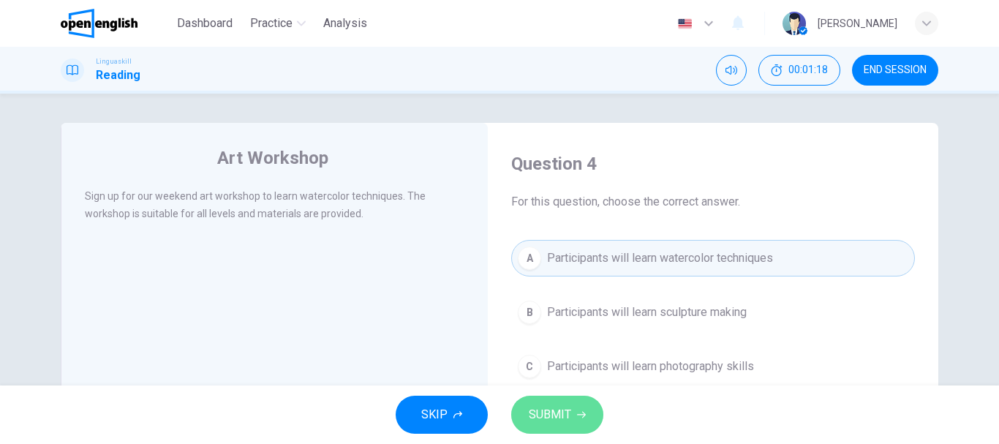
click at [560, 428] on button "SUBMIT" at bounding box center [557, 415] width 92 height 38
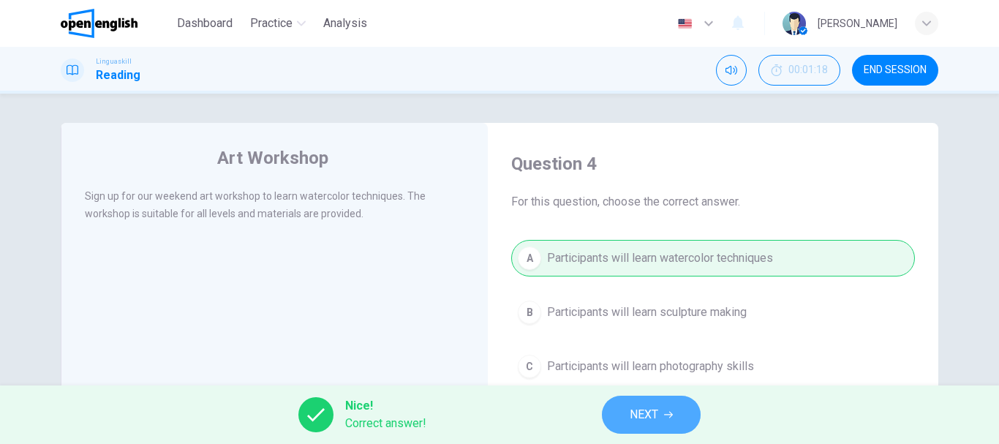
click at [639, 413] on span "NEXT" at bounding box center [644, 415] width 29 height 20
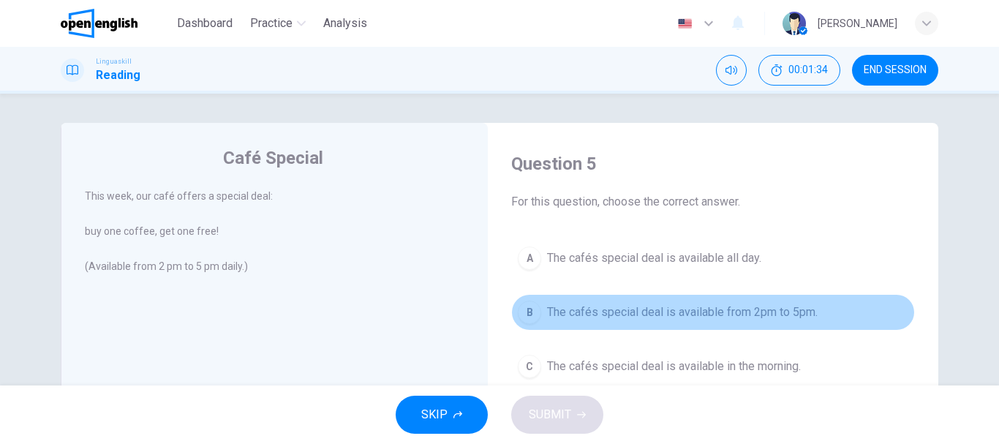
click at [729, 319] on span "The cafés special deal is available from 2pm to 5pm." at bounding box center [682, 313] width 271 height 18
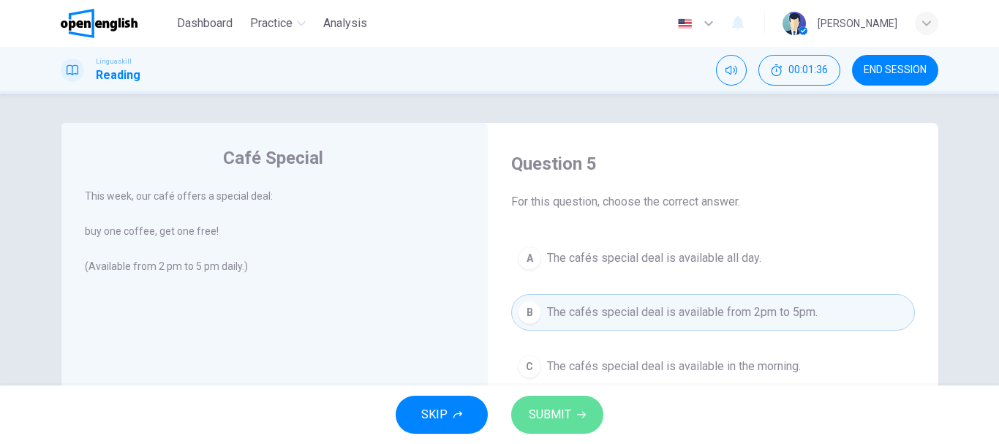
click at [585, 424] on button "SUBMIT" at bounding box center [557, 415] width 92 height 38
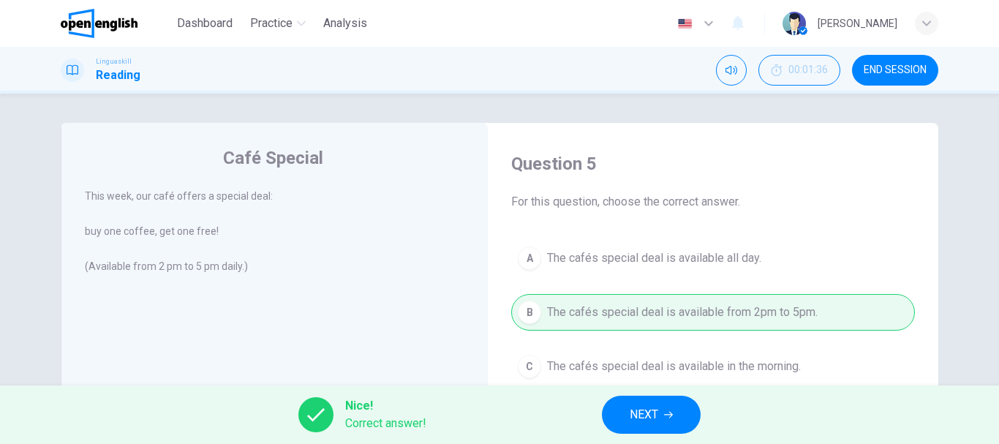
click at [662, 412] on button "NEXT" at bounding box center [651, 415] width 99 height 38
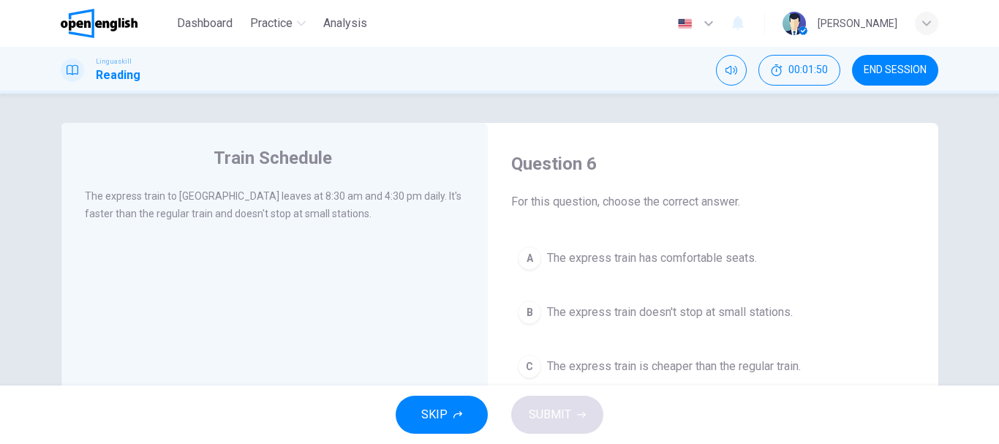
click at [705, 306] on span "The express train doesn't stop at small stations." at bounding box center [670, 313] width 246 height 18
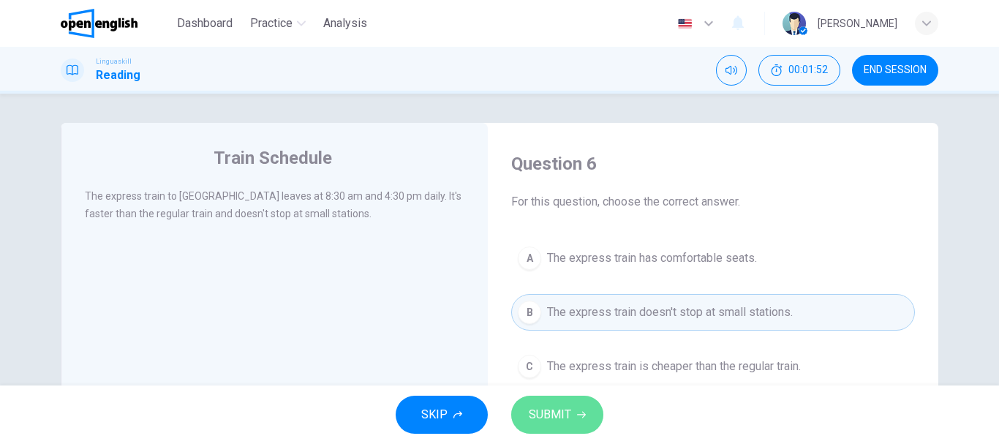
click at [553, 418] on span "SUBMIT" at bounding box center [550, 415] width 42 height 20
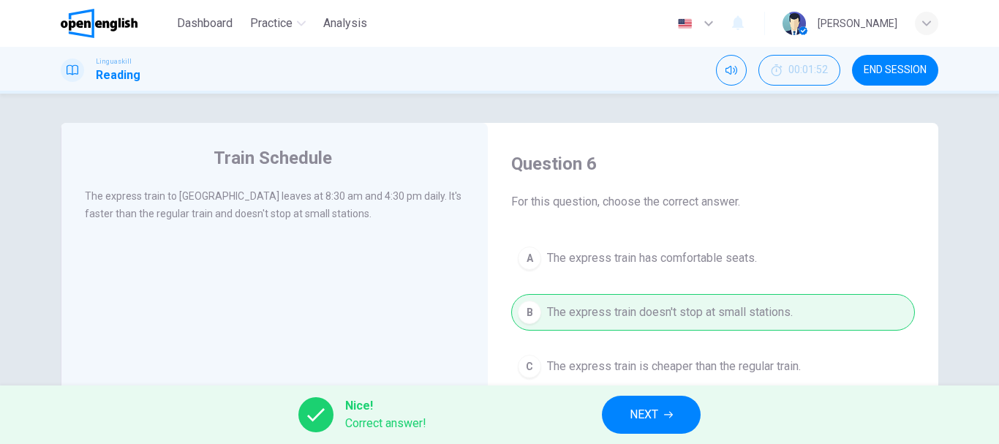
click at [617, 410] on button "NEXT" at bounding box center [651, 415] width 99 height 38
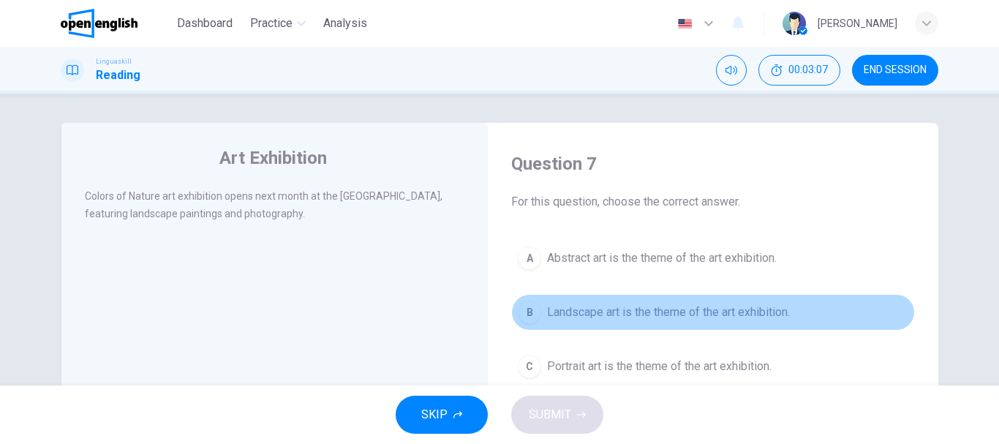
click at [595, 301] on button "B Landscape art is the theme of the art exhibition." at bounding box center [713, 312] width 404 height 37
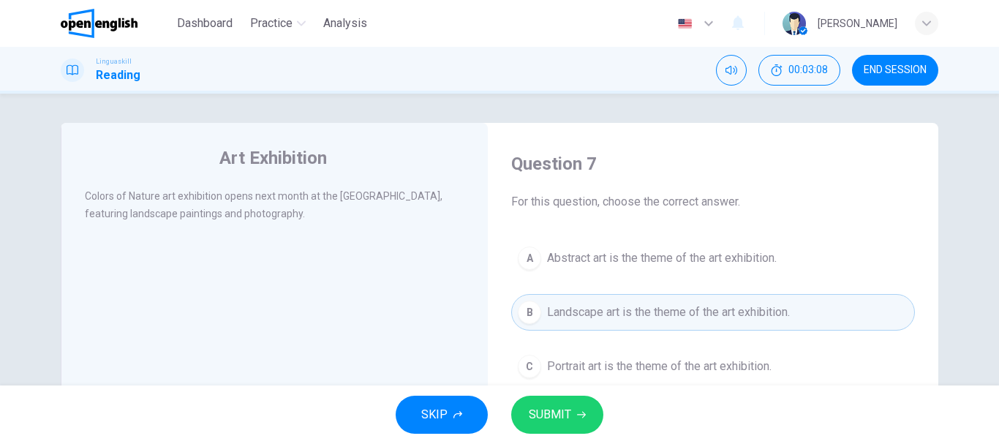
click at [573, 407] on button "SUBMIT" at bounding box center [557, 415] width 92 height 38
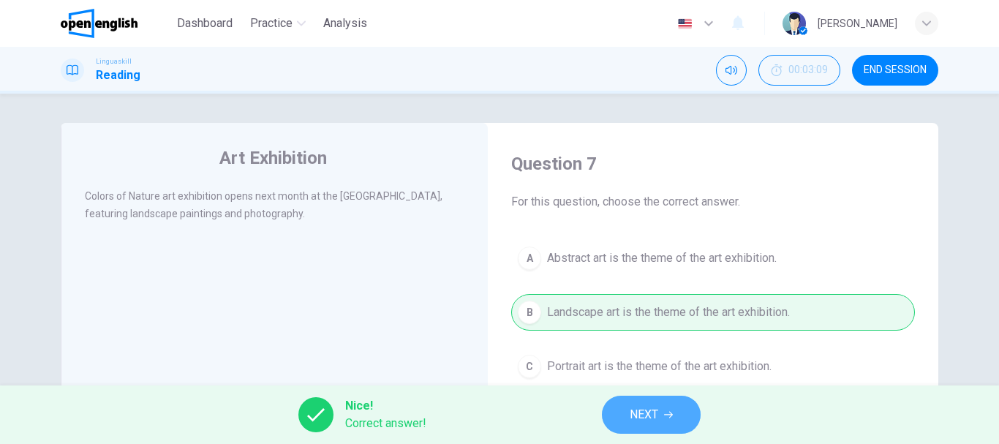
click at [647, 405] on span "NEXT" at bounding box center [644, 415] width 29 height 20
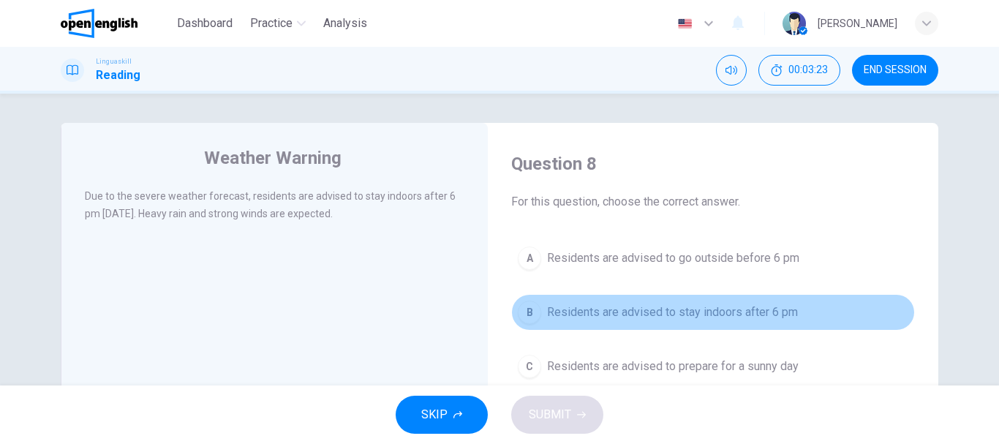
click at [689, 309] on span "Residents are advised to stay indoors after 6 pm" at bounding box center [672, 313] width 251 height 18
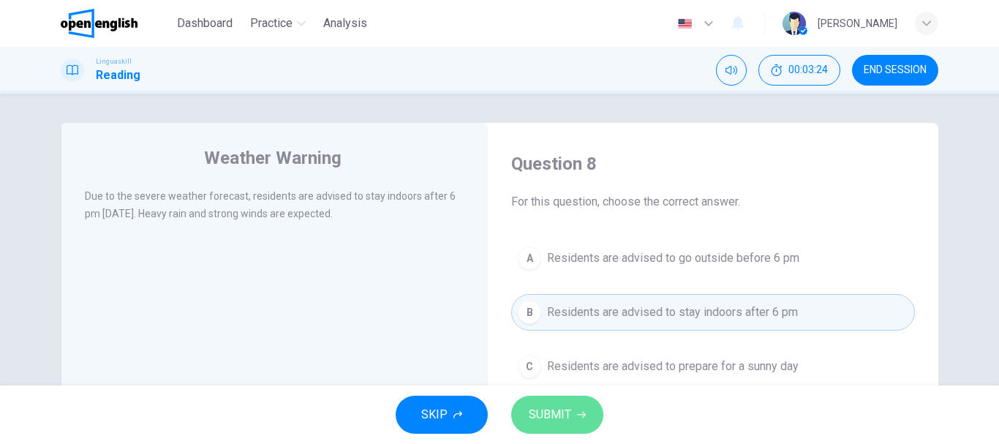
click at [563, 415] on span "SUBMIT" at bounding box center [550, 415] width 42 height 20
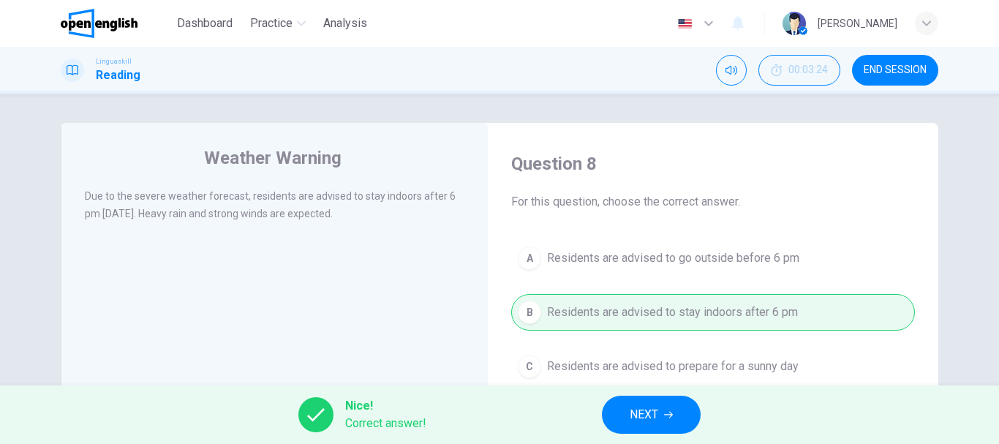
click at [621, 408] on button "NEXT" at bounding box center [651, 415] width 99 height 38
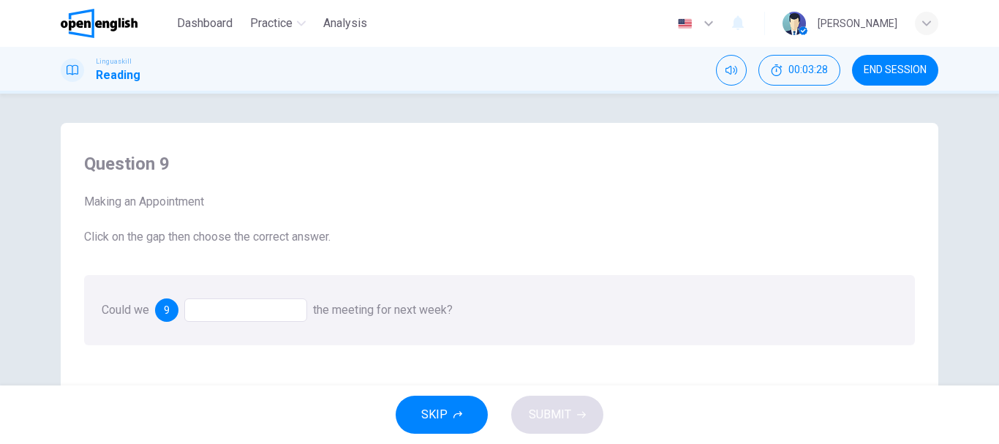
click at [227, 312] on div at bounding box center [245, 309] width 123 height 23
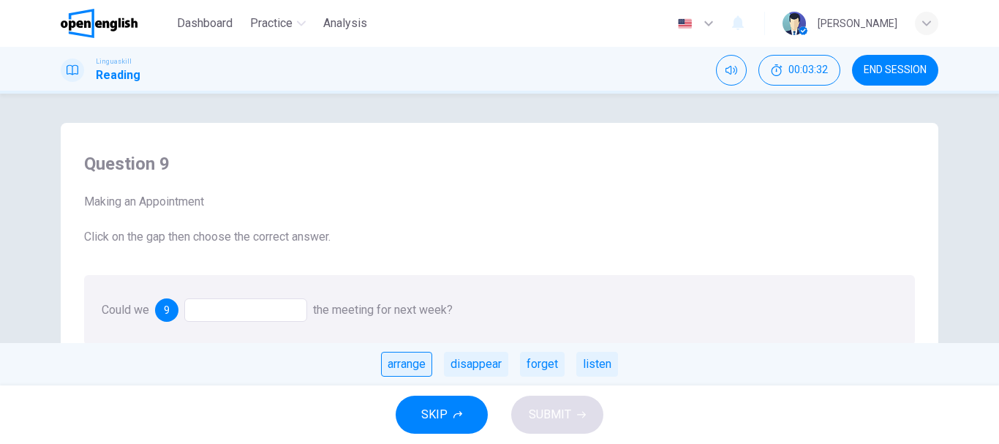
click at [400, 370] on div "arrange" at bounding box center [406, 364] width 51 height 25
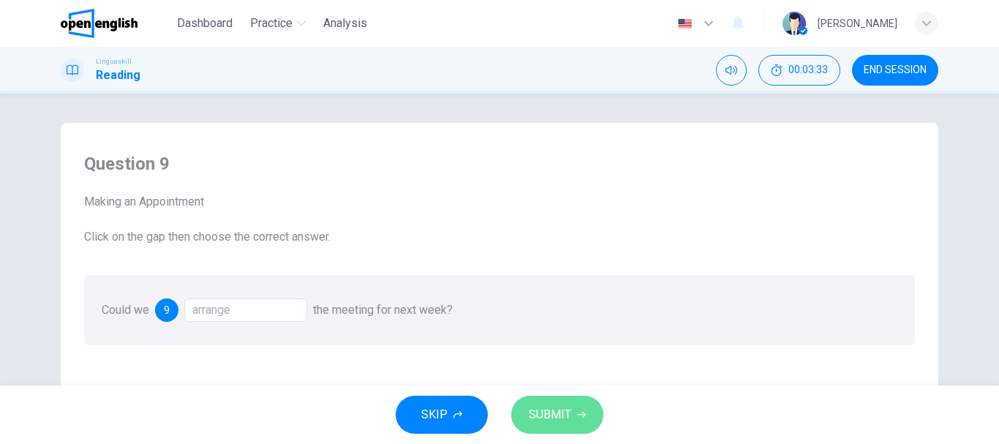
click at [547, 415] on span "SUBMIT" at bounding box center [550, 415] width 42 height 20
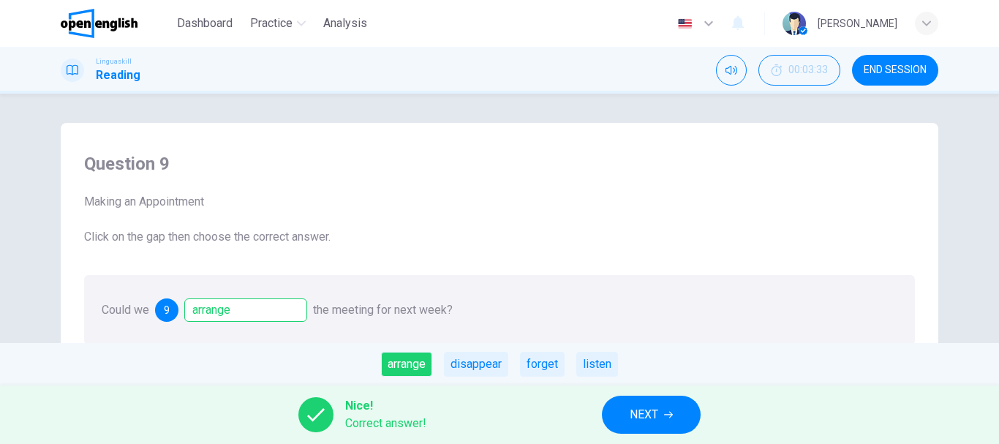
click at [642, 407] on span "NEXT" at bounding box center [644, 415] width 29 height 20
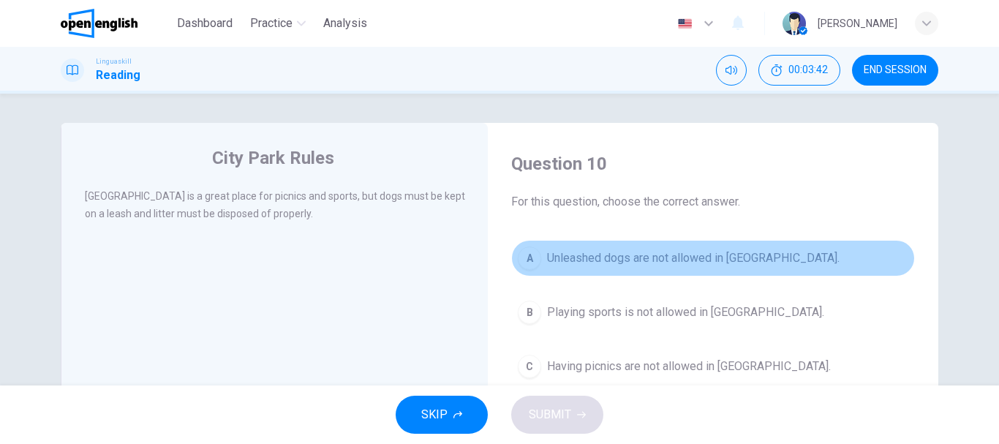
click at [642, 260] on span "Unleashed dogs are not allowed in City Park." at bounding box center [693, 258] width 293 height 18
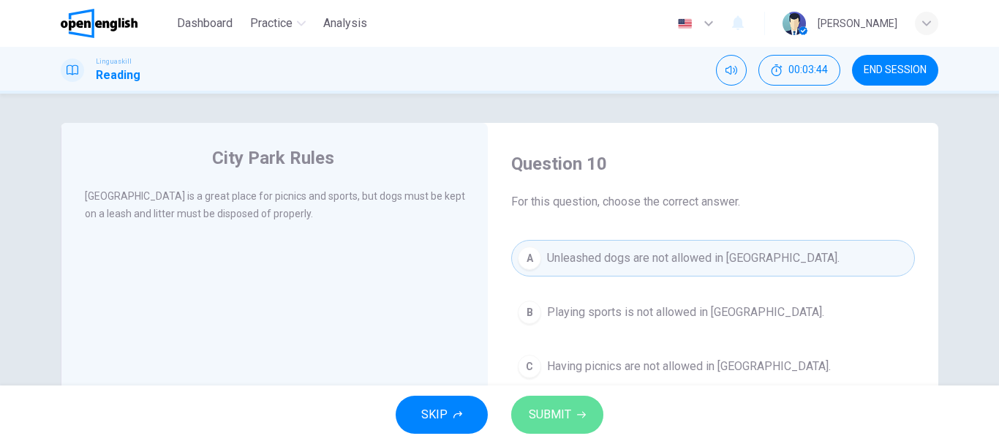
click at [544, 420] on span "SUBMIT" at bounding box center [550, 415] width 42 height 20
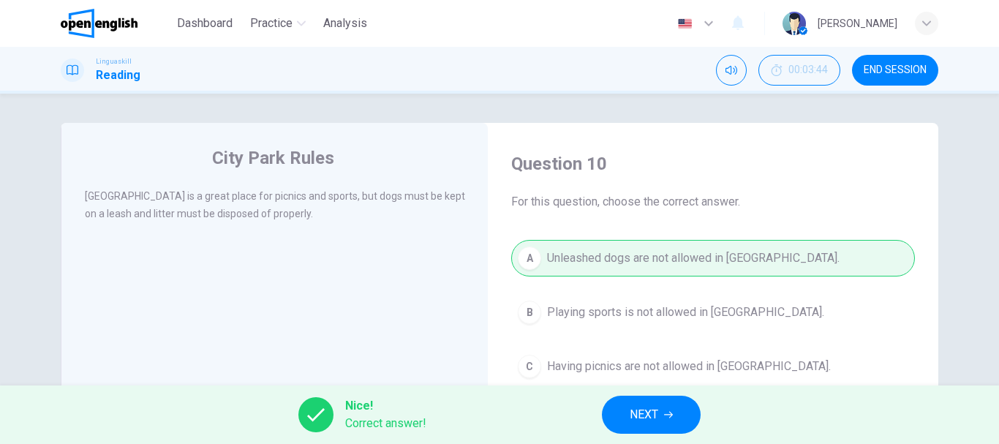
click at [633, 408] on span "NEXT" at bounding box center [644, 415] width 29 height 20
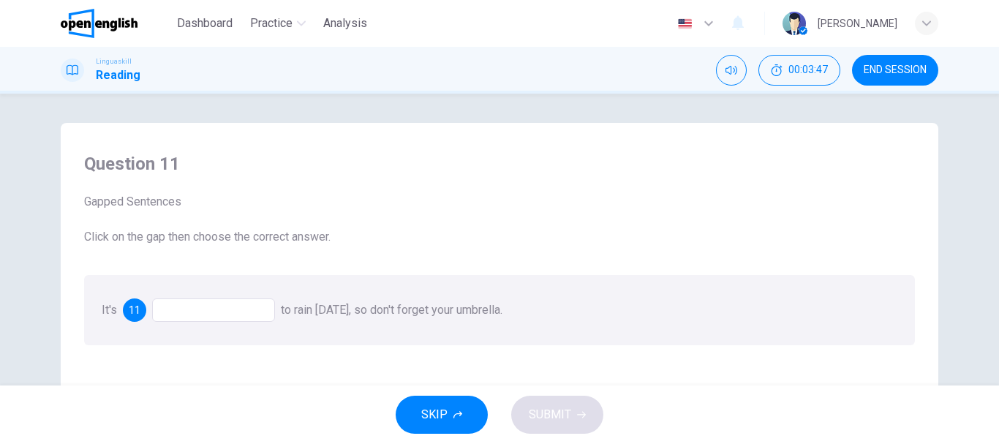
click at [211, 306] on div at bounding box center [213, 309] width 123 height 23
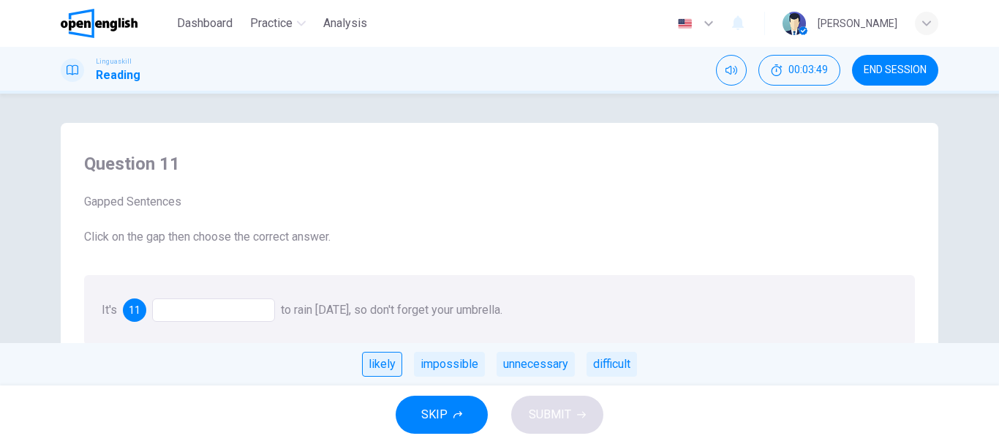
click at [388, 355] on div "likely" at bounding box center [382, 364] width 40 height 25
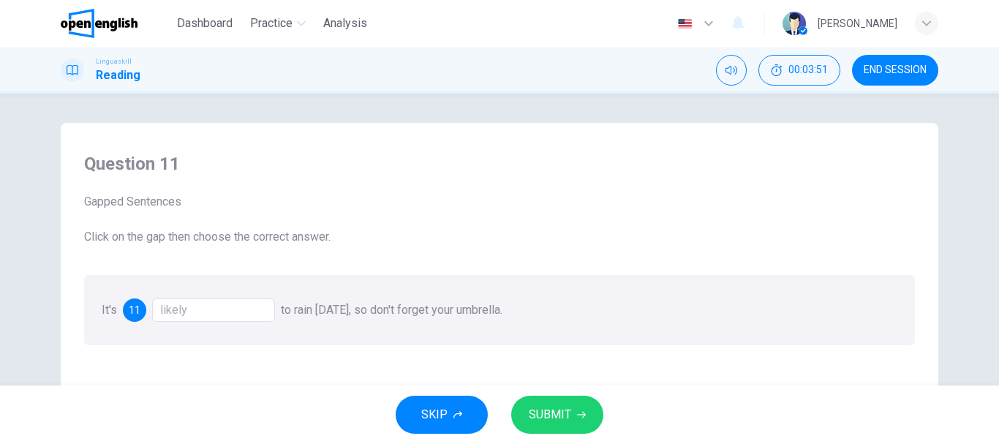
click at [538, 408] on span "SUBMIT" at bounding box center [550, 415] width 42 height 20
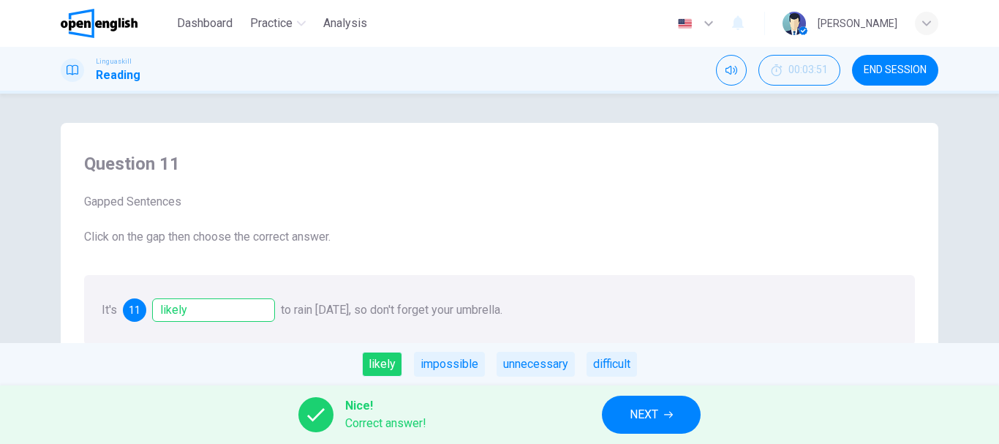
click at [688, 418] on button "NEXT" at bounding box center [651, 415] width 99 height 38
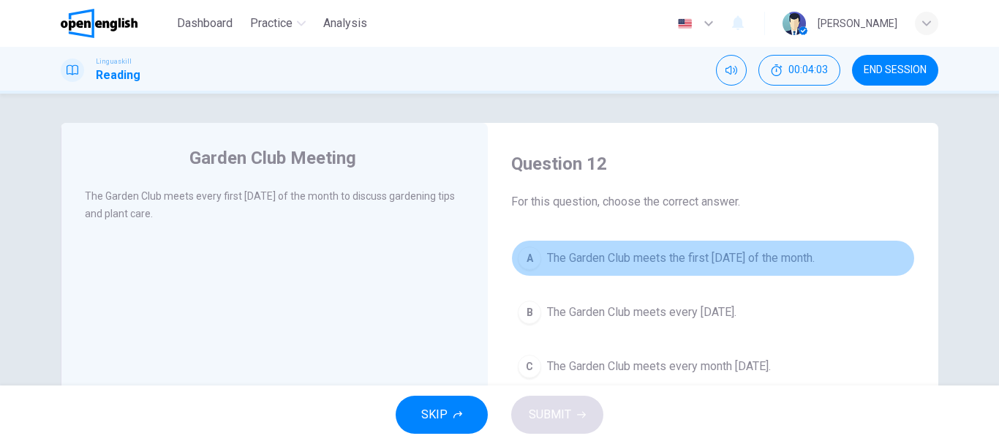
click at [802, 260] on span "The Garden Club meets the first Thursday of the month." at bounding box center [681, 258] width 268 height 18
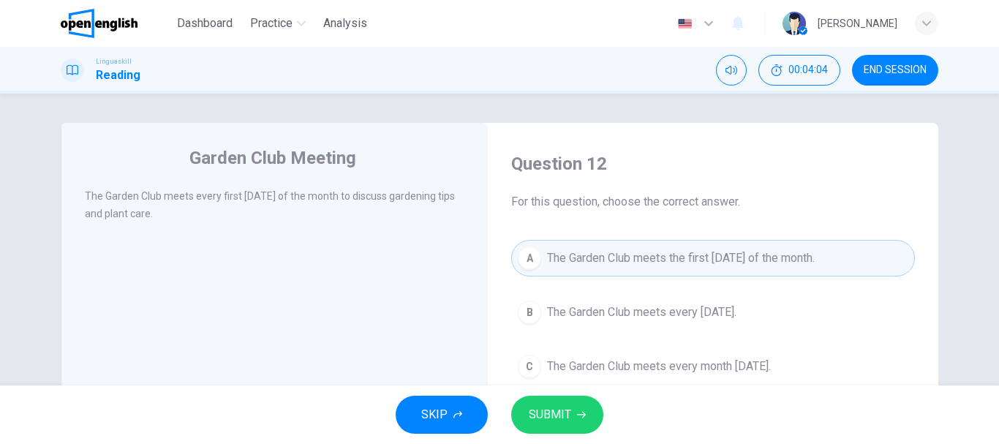
click at [588, 413] on button "SUBMIT" at bounding box center [557, 415] width 92 height 38
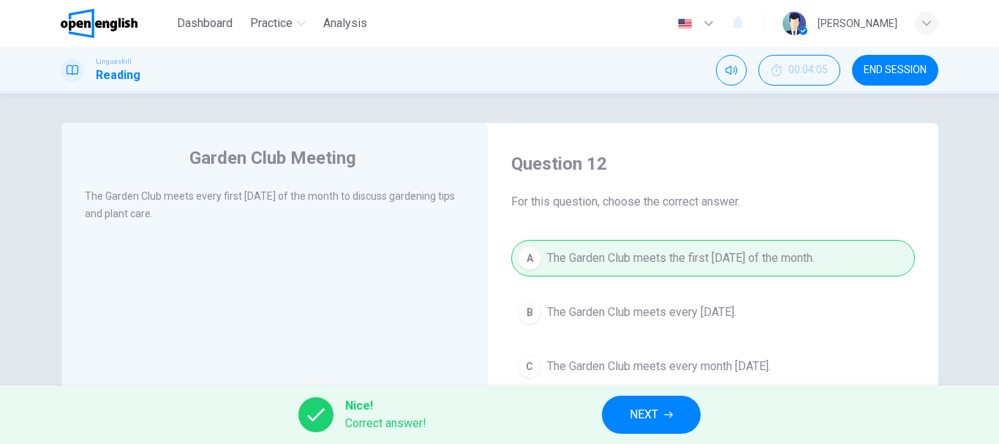
click at [631, 407] on span "NEXT" at bounding box center [644, 415] width 29 height 20
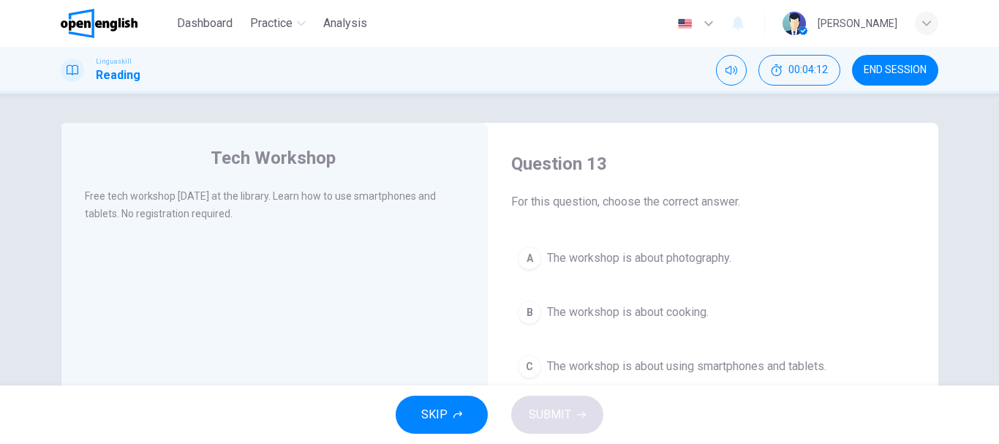
click at [652, 369] on span "The workshop is about using smartphones and tablets." at bounding box center [686, 367] width 279 height 18
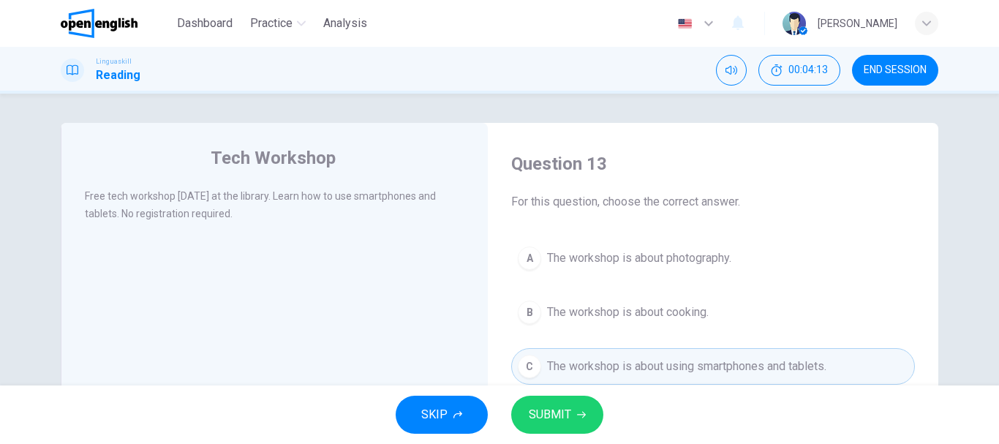
click at [574, 410] on button "SUBMIT" at bounding box center [557, 415] width 92 height 38
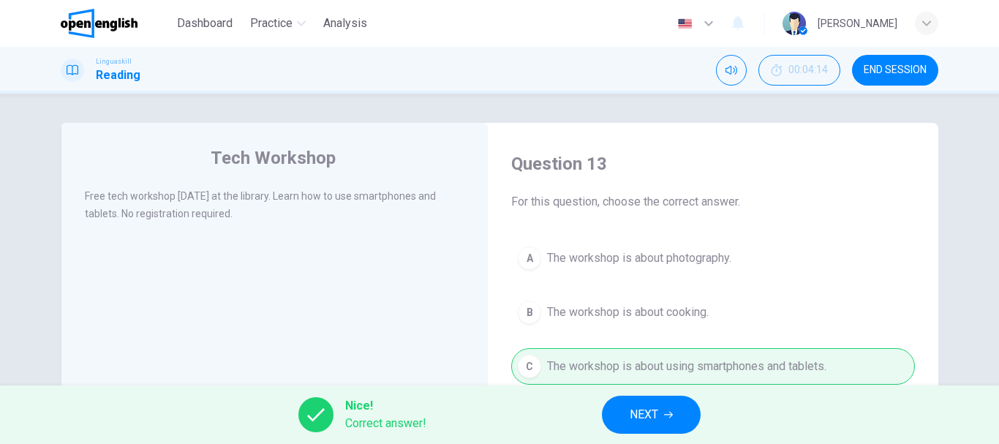
click at [648, 413] on span "NEXT" at bounding box center [644, 415] width 29 height 20
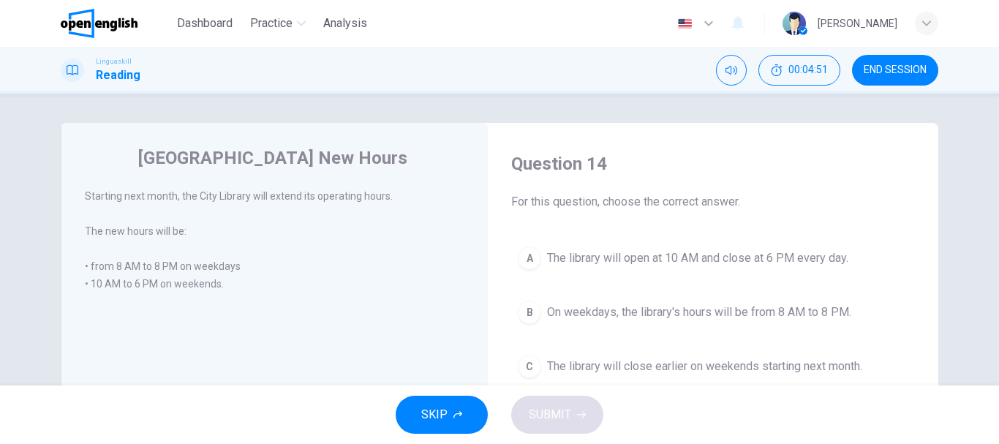
click at [704, 321] on button "B On weekdays, the library's hours will be from 8 AM to 8 PM." at bounding box center [713, 312] width 404 height 37
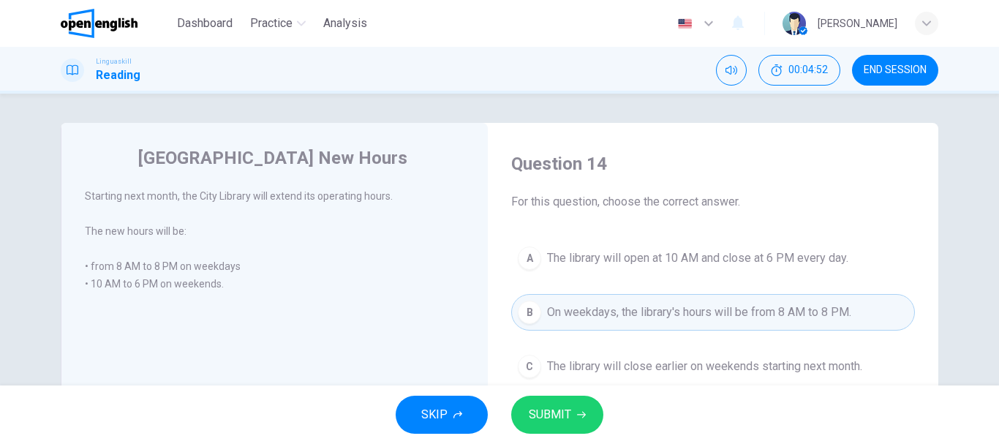
click at [584, 412] on icon "button" at bounding box center [581, 414] width 9 height 9
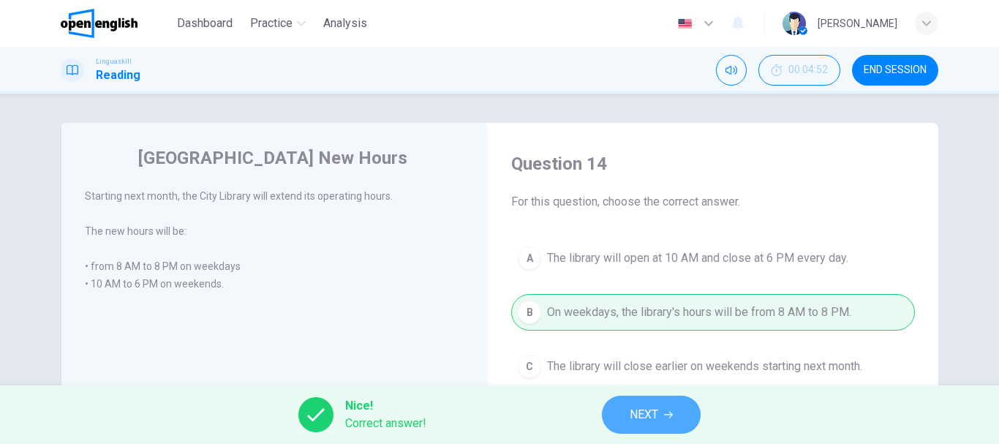
click at [635, 410] on span "NEXT" at bounding box center [644, 415] width 29 height 20
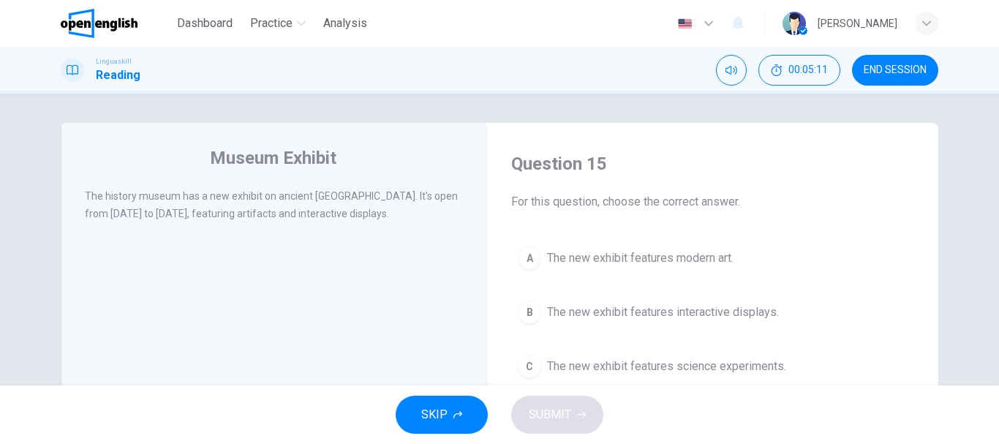
click at [696, 307] on span "The new exhibit features interactive displays." at bounding box center [663, 313] width 232 height 18
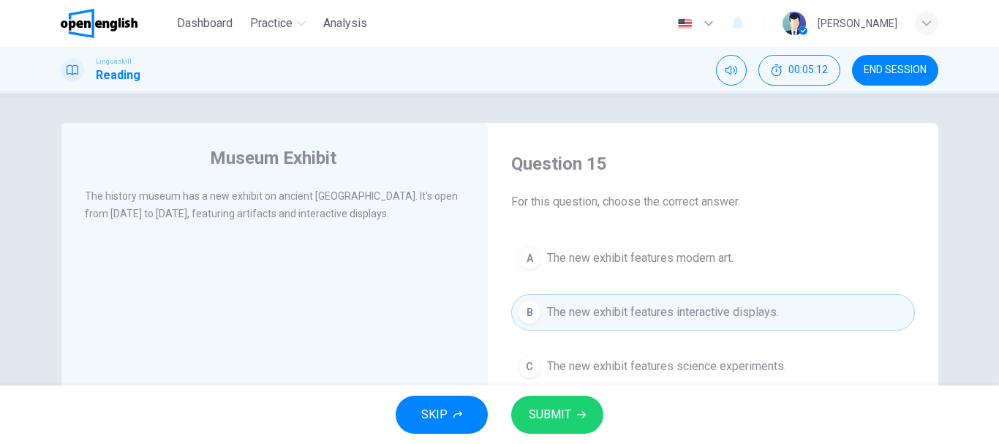
click at [585, 412] on button "SUBMIT" at bounding box center [557, 415] width 92 height 38
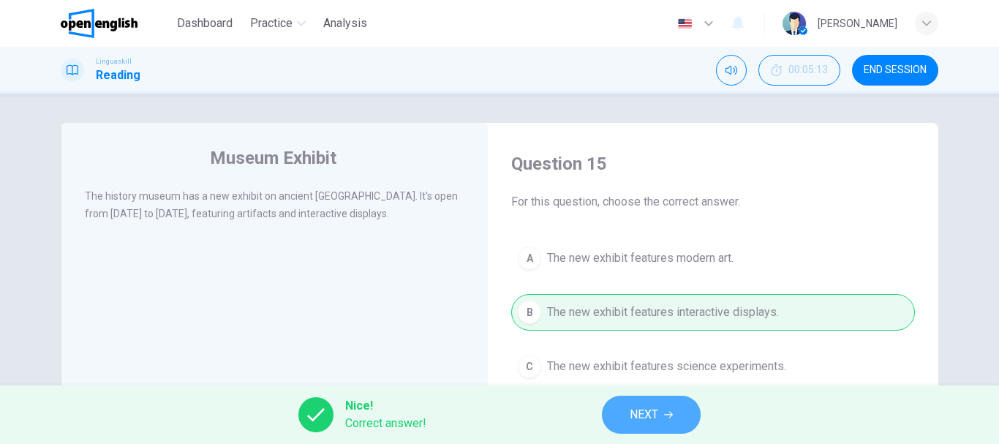
click at [653, 410] on span "NEXT" at bounding box center [644, 415] width 29 height 20
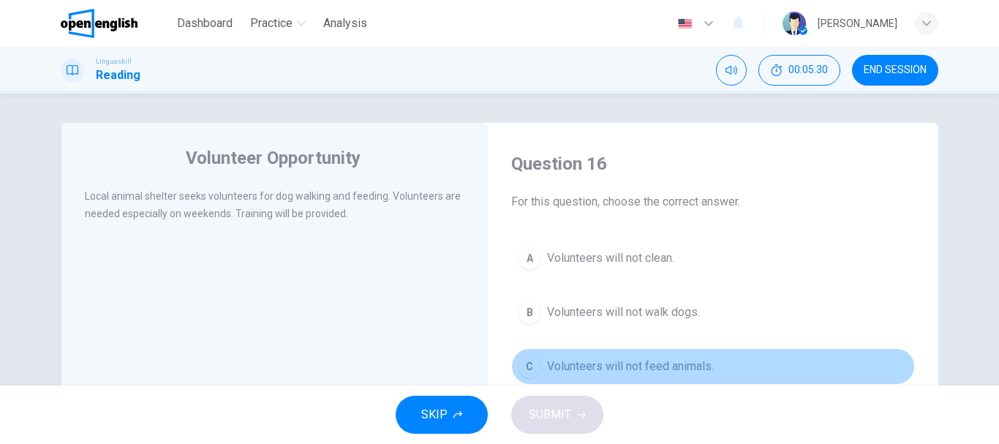
click at [660, 372] on span "Volunteers will not feed animals." at bounding box center [630, 367] width 167 height 18
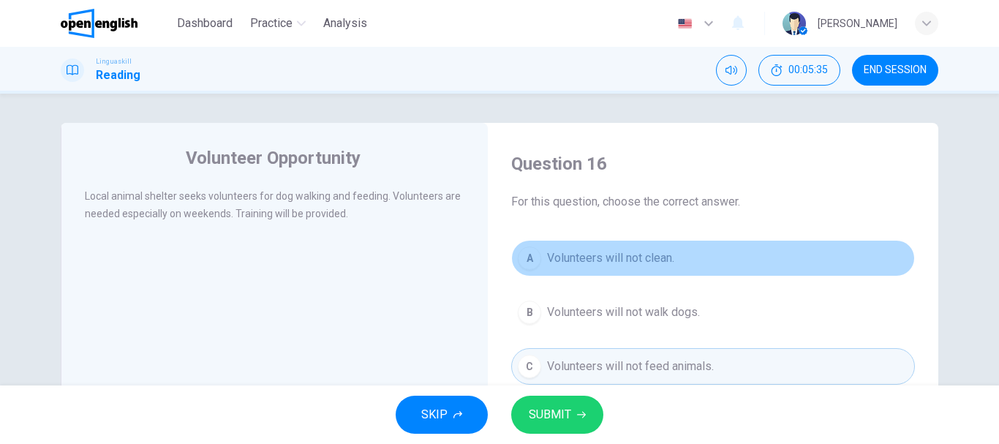
click at [626, 258] on span "Volunteers will not clean." at bounding box center [610, 258] width 127 height 18
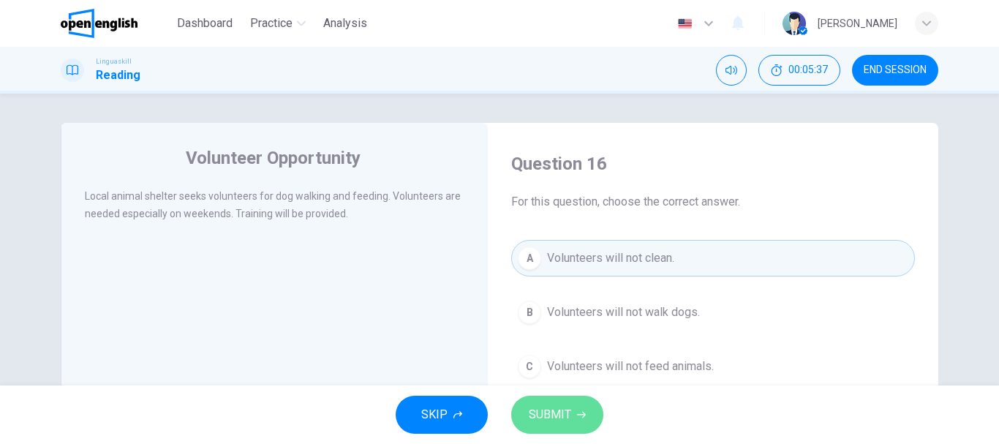
click at [573, 415] on button "SUBMIT" at bounding box center [557, 415] width 92 height 38
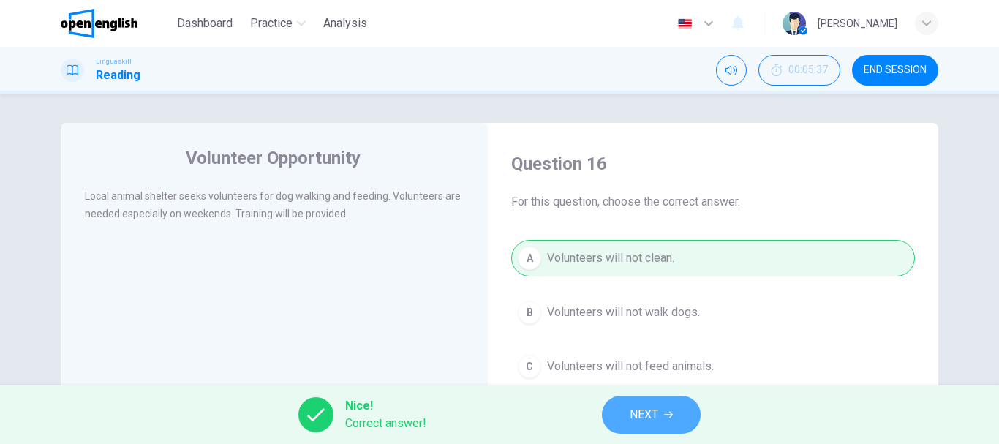
click at [635, 413] on span "NEXT" at bounding box center [644, 415] width 29 height 20
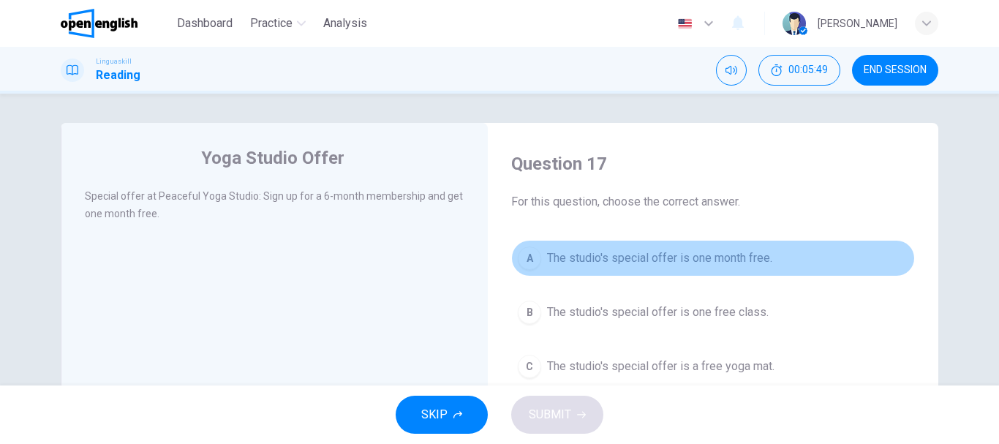
click at [690, 256] on span "The studio's special offer is one month free." at bounding box center [659, 258] width 225 height 18
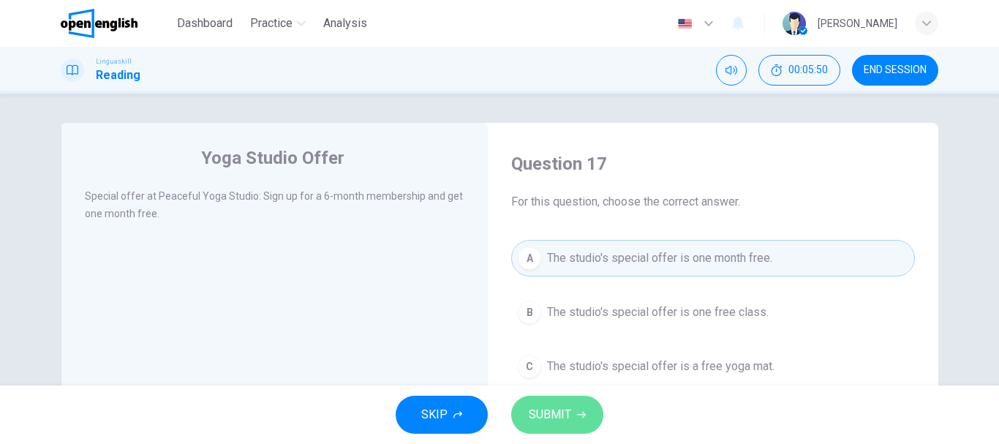
click at [568, 399] on button "SUBMIT" at bounding box center [557, 415] width 92 height 38
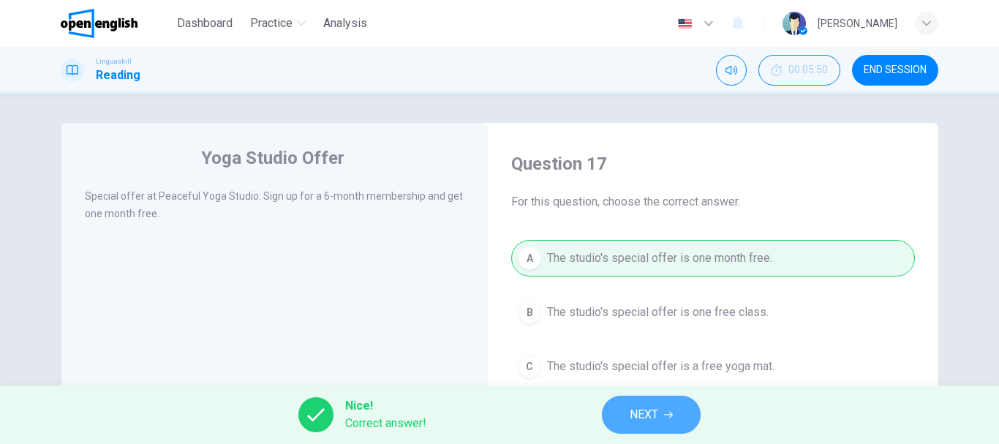
click at [627, 400] on button "NEXT" at bounding box center [651, 415] width 99 height 38
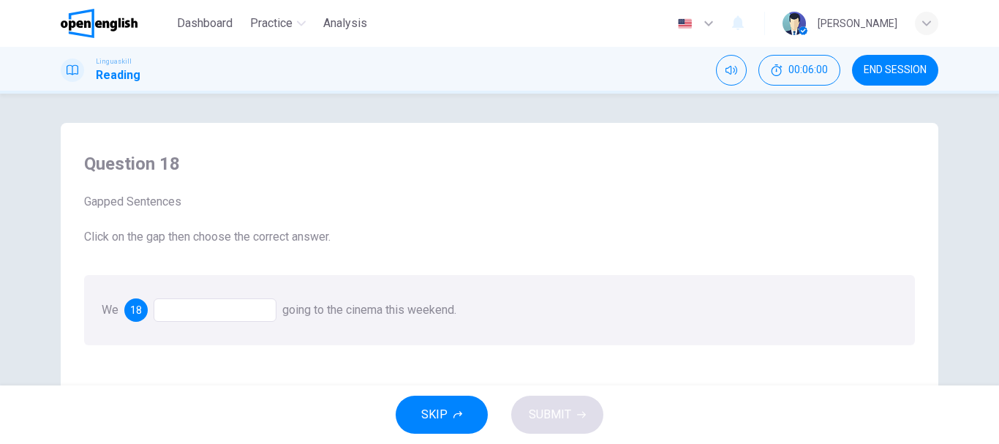
click at [233, 307] on div at bounding box center [215, 309] width 123 height 23
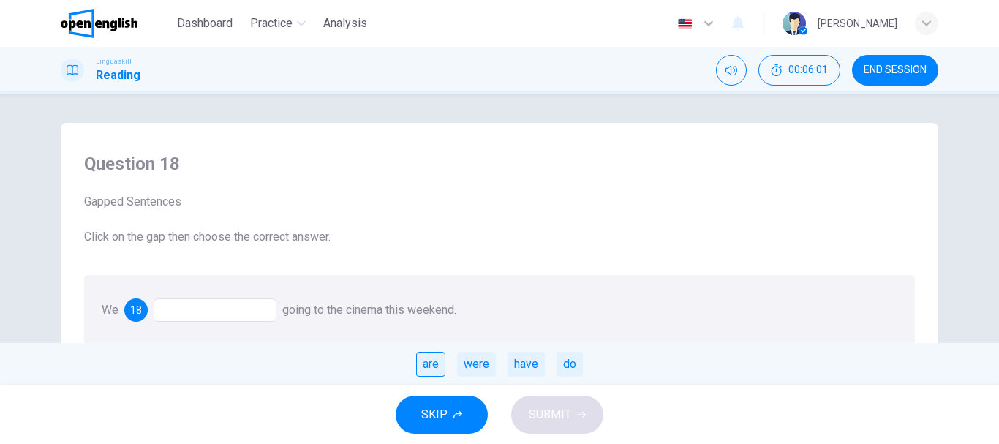
click at [431, 363] on div "are" at bounding box center [430, 364] width 29 height 25
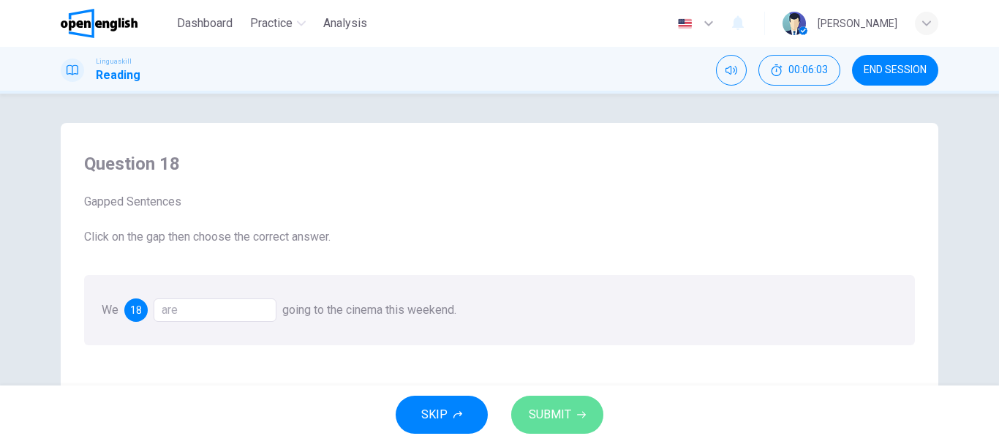
click at [571, 407] on button "SUBMIT" at bounding box center [557, 415] width 92 height 38
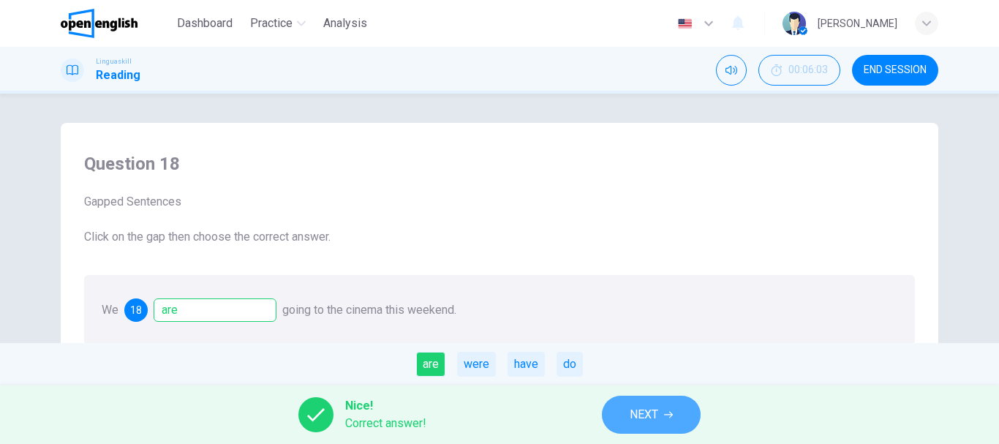
click at [631, 413] on span "NEXT" at bounding box center [644, 415] width 29 height 20
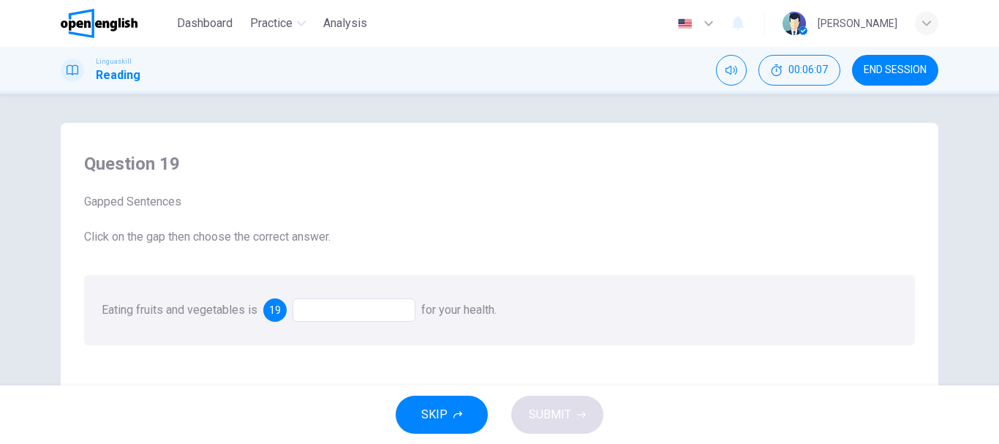
click at [366, 312] on div at bounding box center [354, 309] width 123 height 23
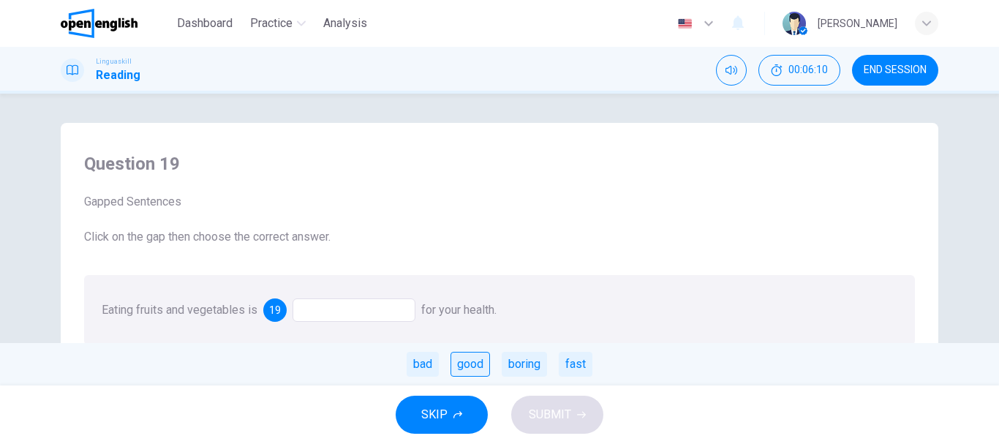
click at [477, 362] on div "good" at bounding box center [471, 364] width 40 height 25
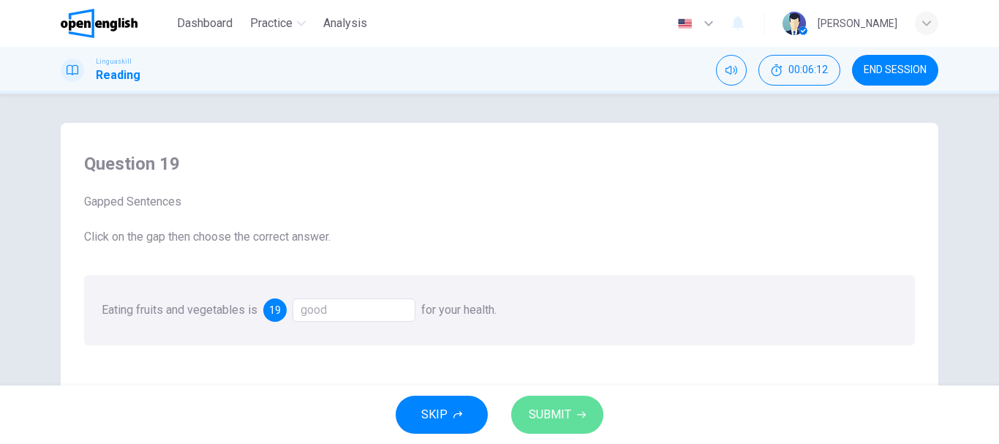
click at [571, 416] on button "SUBMIT" at bounding box center [557, 415] width 92 height 38
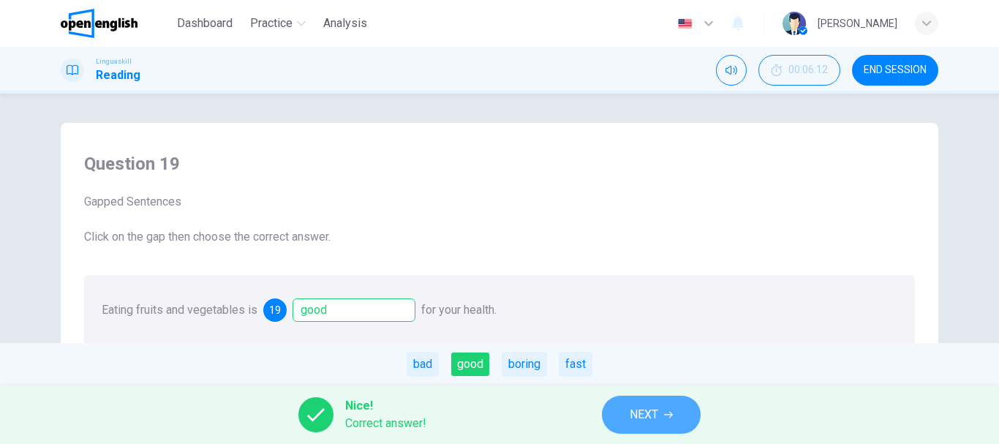
click at [614, 413] on button "NEXT" at bounding box center [651, 415] width 99 height 38
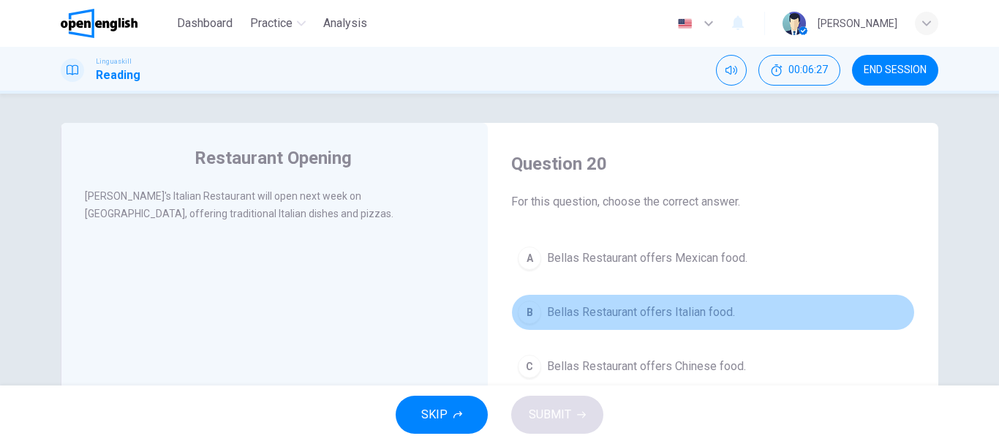
click at [730, 308] on span "Bellas Restaurant offers Italian food." at bounding box center [641, 313] width 188 height 18
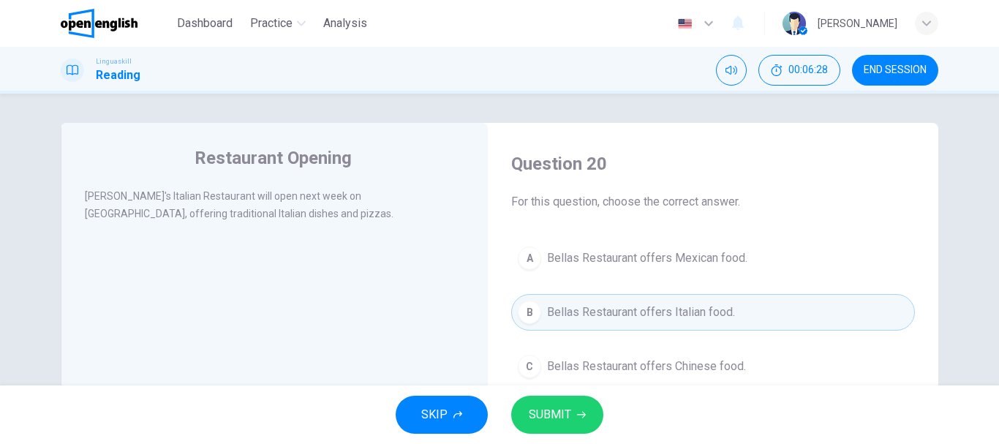
click at [565, 411] on span "SUBMIT" at bounding box center [550, 415] width 42 height 20
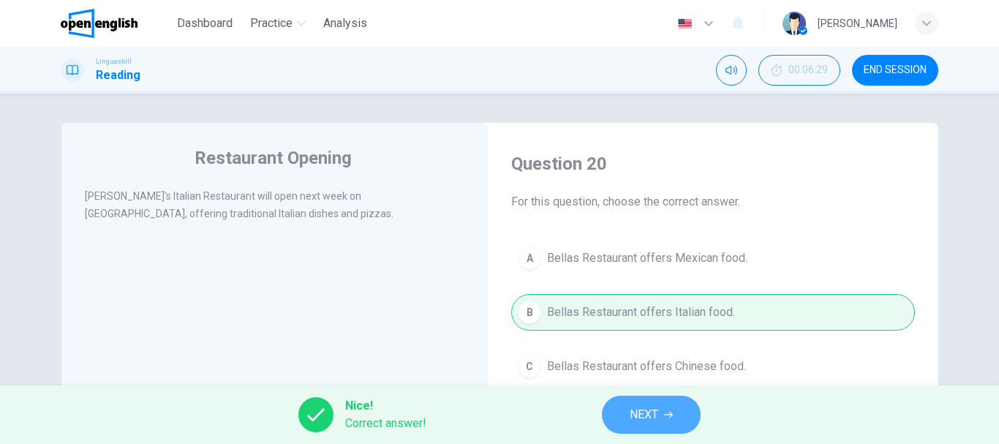
click at [636, 408] on span "NEXT" at bounding box center [644, 415] width 29 height 20
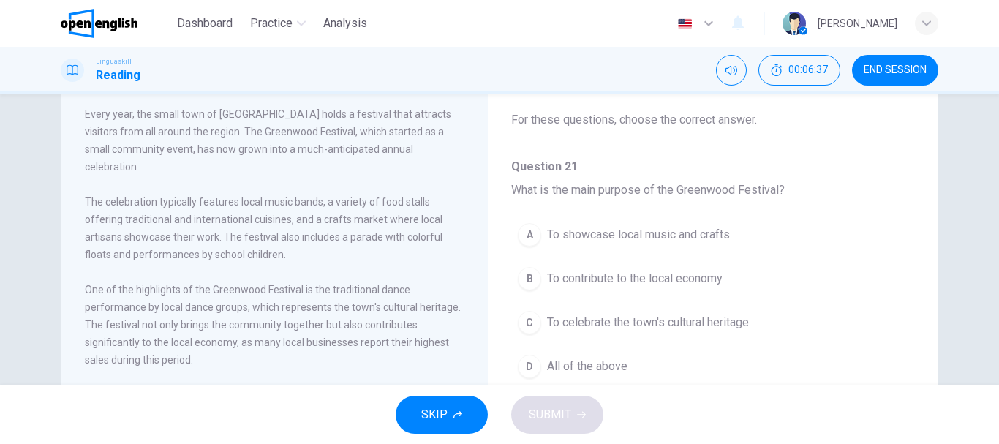
scroll to position [88, 0]
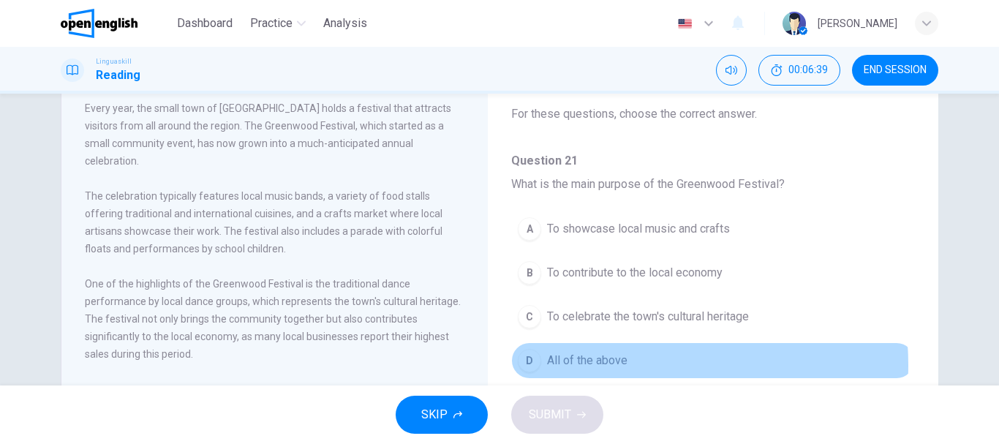
click at [617, 365] on span "All of the above" at bounding box center [587, 361] width 80 height 18
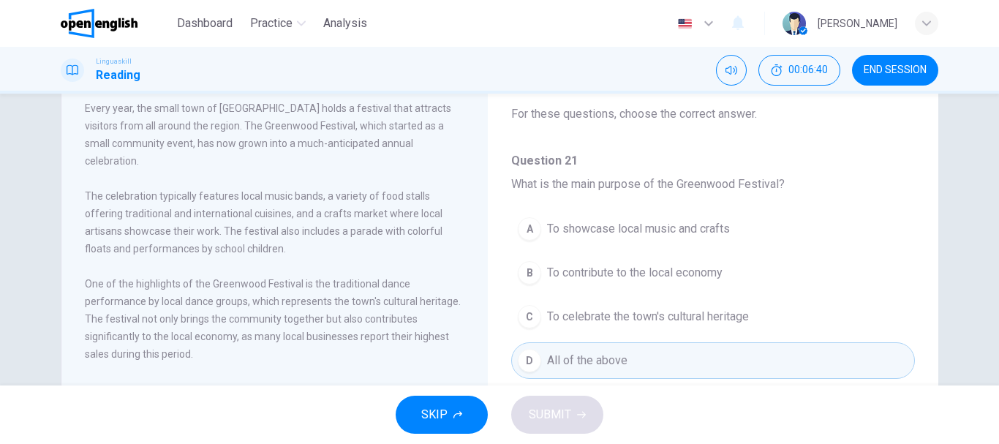
click at [571, 412] on div "SKIP SUBMIT" at bounding box center [499, 415] width 999 height 59
click at [585, 366] on span "All of the above" at bounding box center [587, 361] width 80 height 18
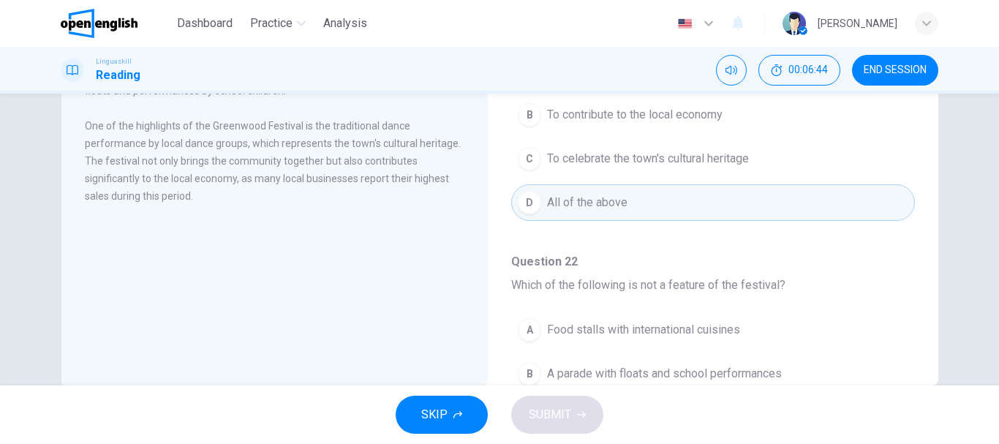
scroll to position [275, 0]
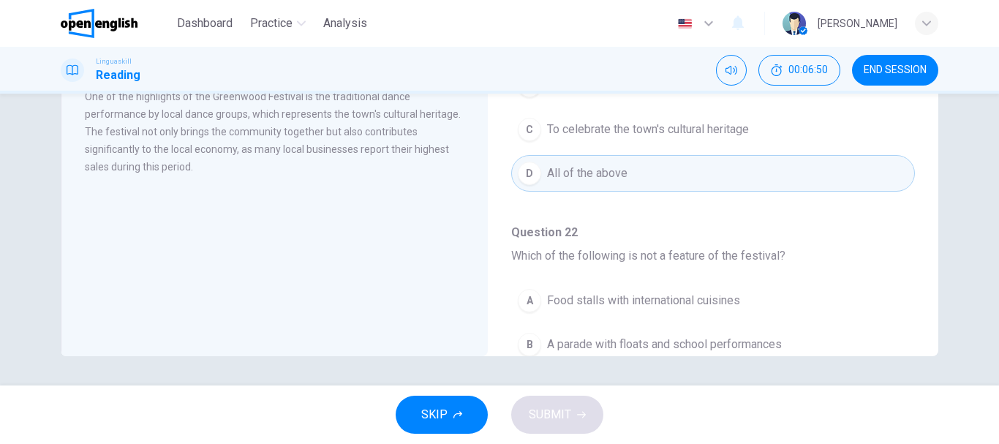
click at [925, 358] on div "The Little Town's Big Festival Every year, the small town of Greenwood holds a …" at bounding box center [499, 240] width 999 height 292
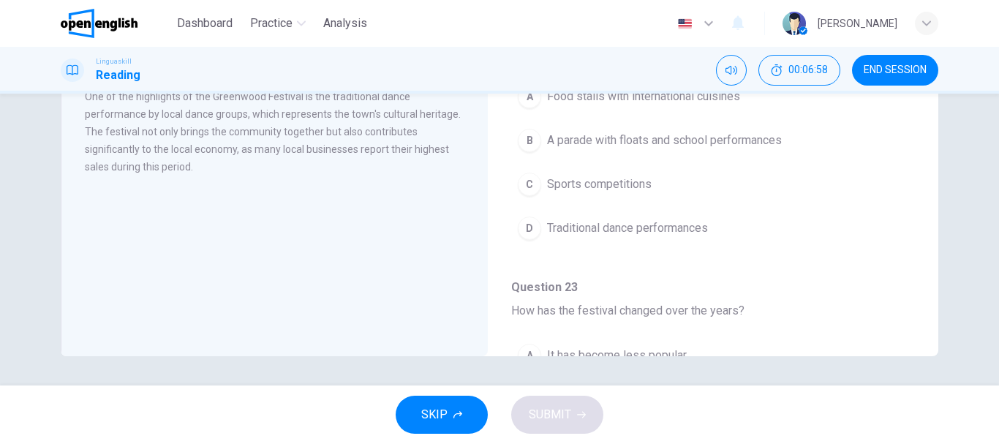
scroll to position [205, 0]
click at [664, 194] on button "C Sports competitions" at bounding box center [713, 183] width 404 height 37
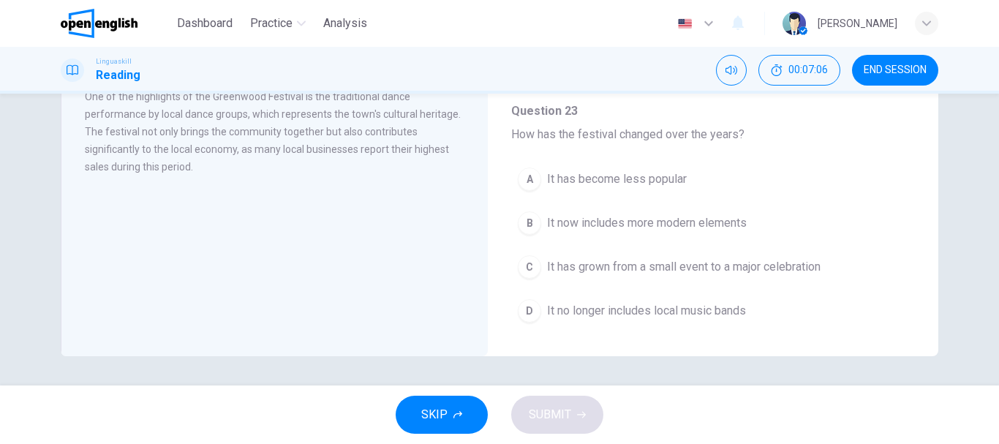
scroll to position [410, 0]
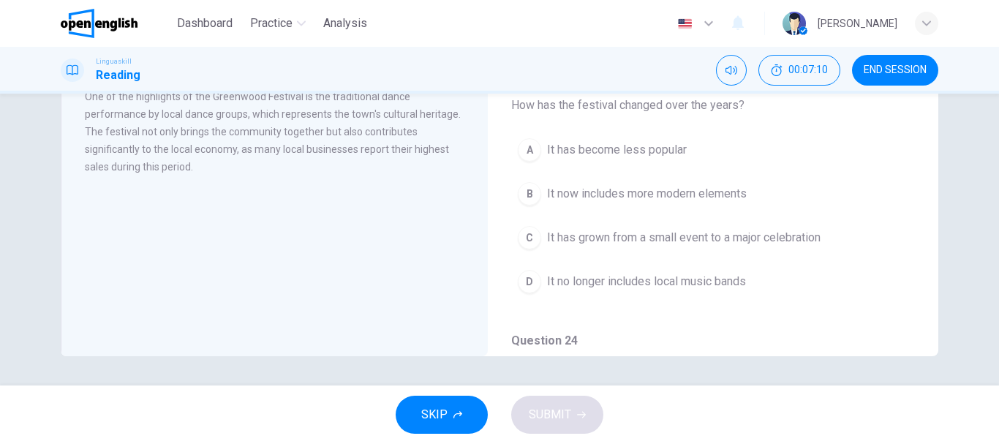
click at [810, 233] on span "It has grown from a small event to a major celebration" at bounding box center [684, 238] width 274 height 18
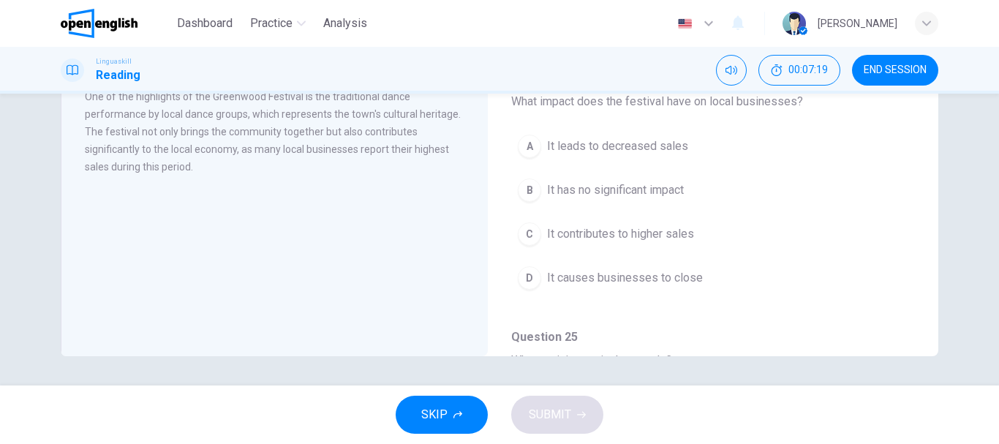
scroll to position [673, 0]
click at [695, 230] on button "C It contributes to higher sales" at bounding box center [713, 233] width 404 height 37
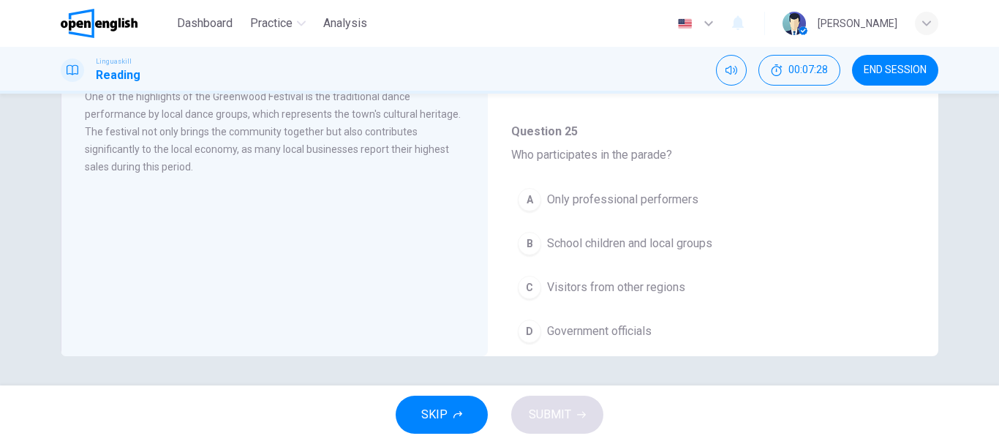
scroll to position [907, 0]
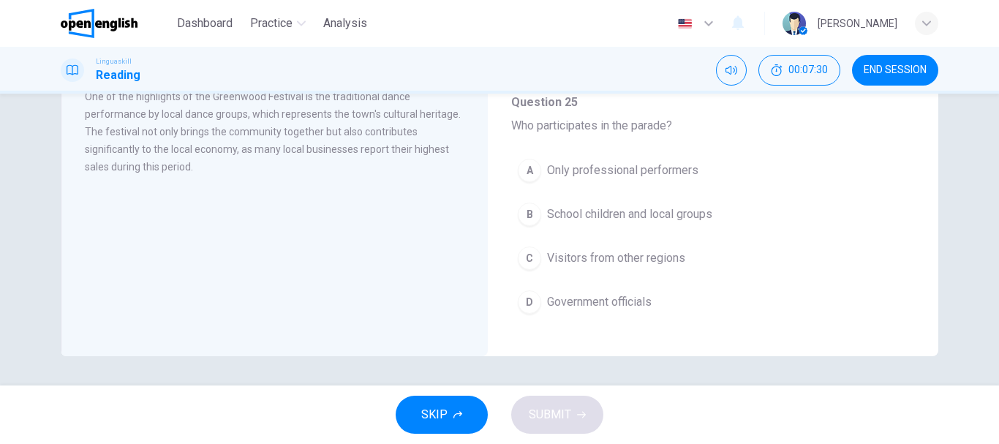
click at [740, 221] on button "B School children and local groups" at bounding box center [713, 214] width 404 height 37
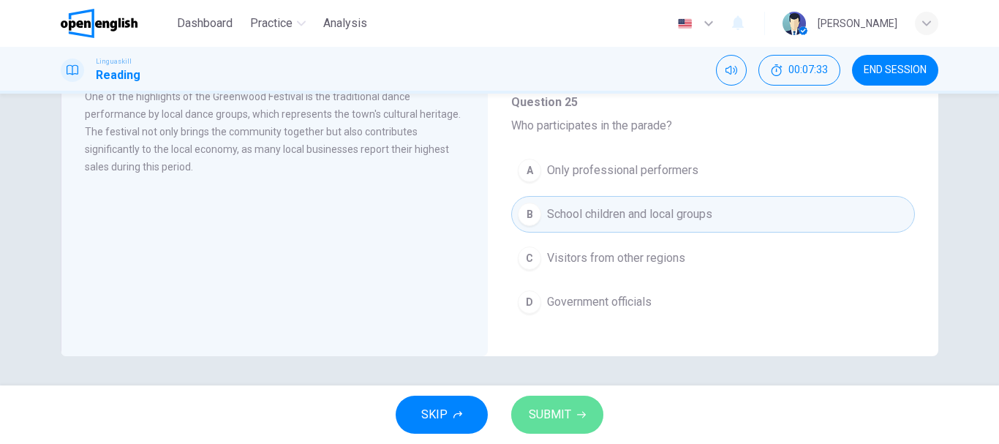
click at [576, 407] on button "SUBMIT" at bounding box center [557, 415] width 92 height 38
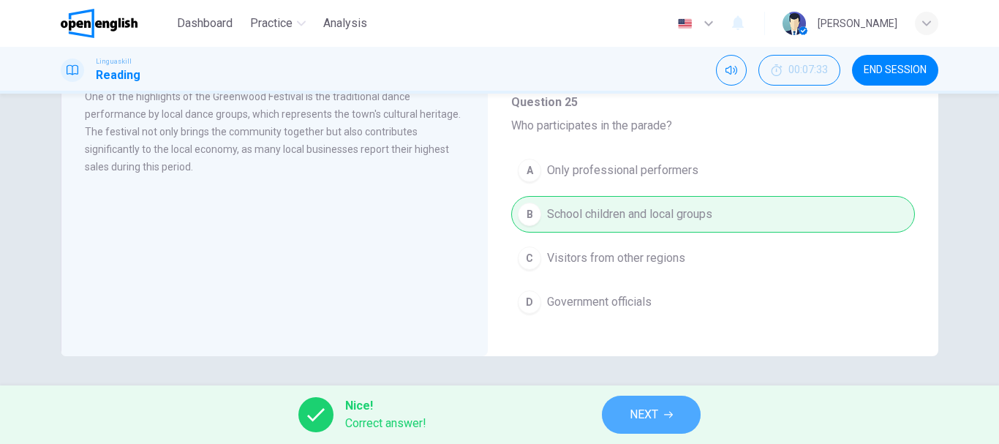
click at [642, 415] on span "NEXT" at bounding box center [644, 415] width 29 height 20
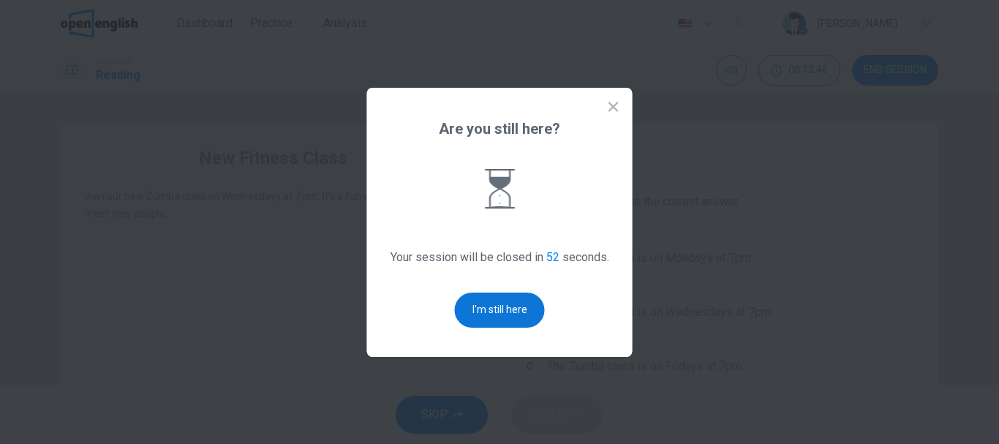
click at [497, 312] on button "I'm still here" at bounding box center [500, 310] width 90 height 35
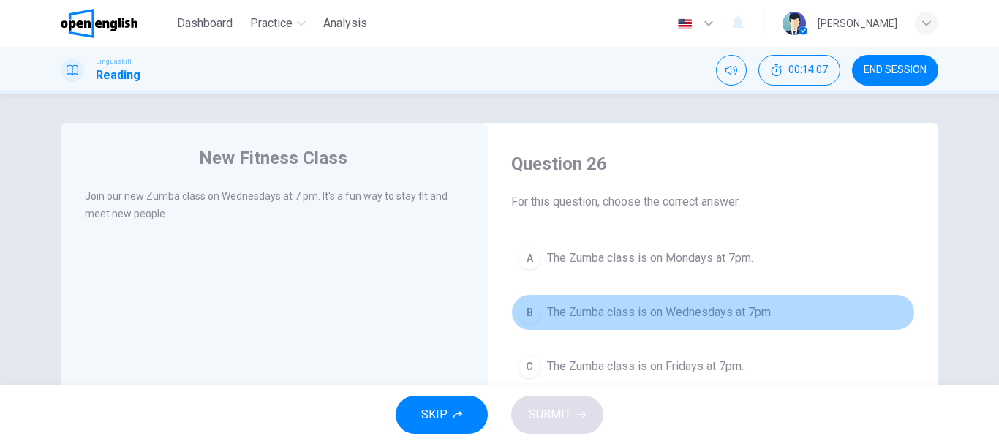
click at [632, 315] on span "The Zumba class is on Wednesdays at 7pm." at bounding box center [660, 313] width 226 height 18
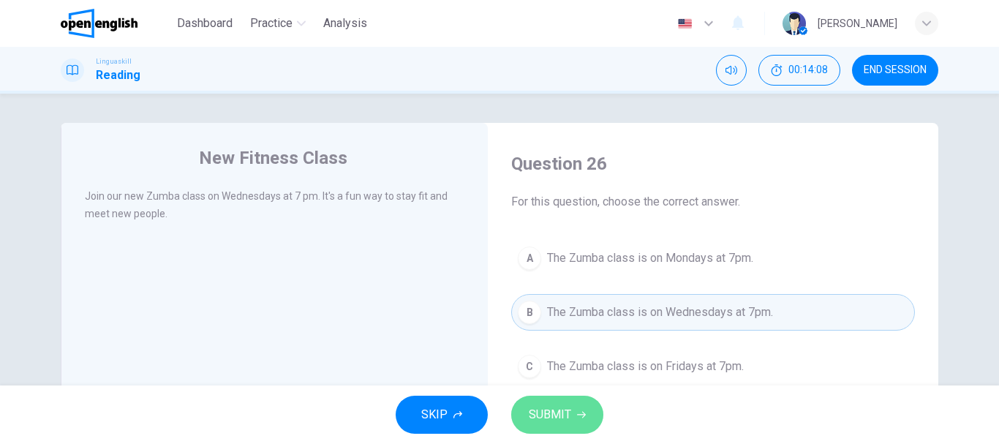
click at [538, 426] on button "SUBMIT" at bounding box center [557, 415] width 92 height 38
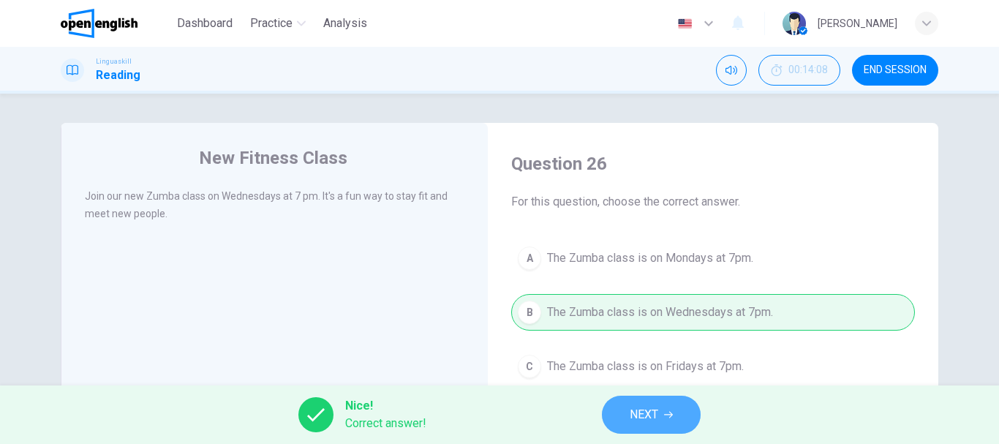
click at [665, 407] on button "NEXT" at bounding box center [651, 415] width 99 height 38
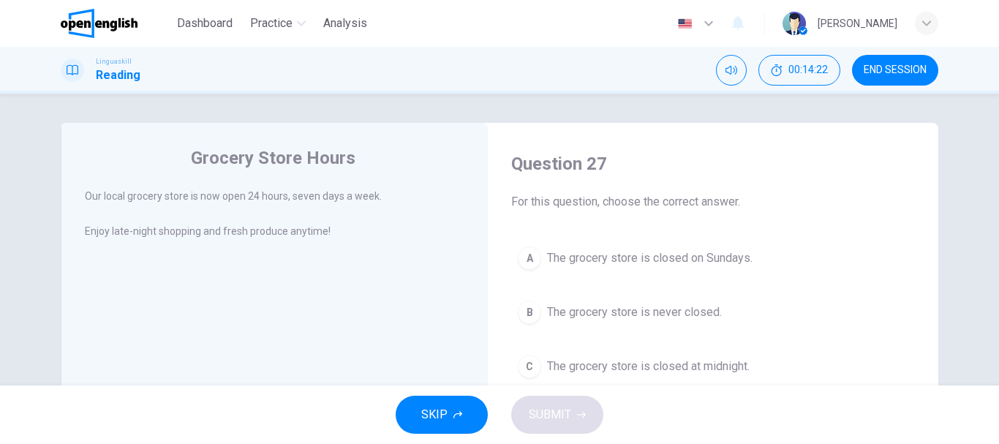
click at [704, 318] on span "The grocery store is never closed." at bounding box center [634, 313] width 175 height 18
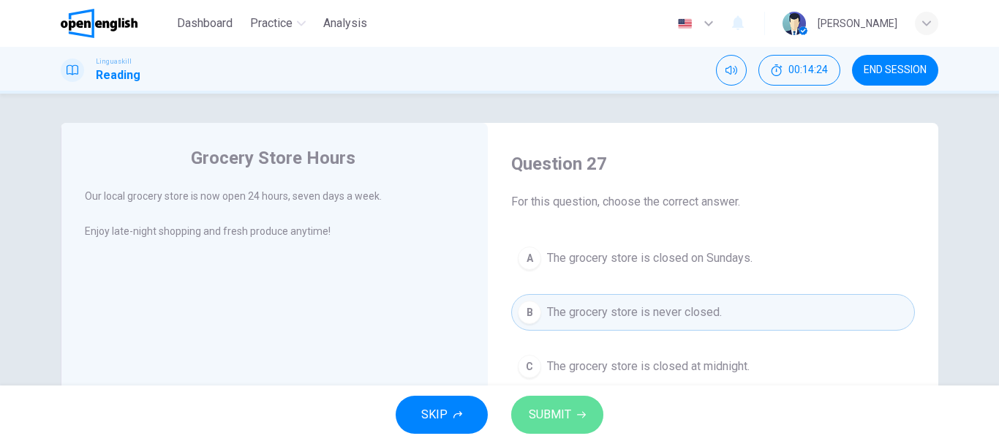
click at [574, 405] on button "SUBMIT" at bounding box center [557, 415] width 92 height 38
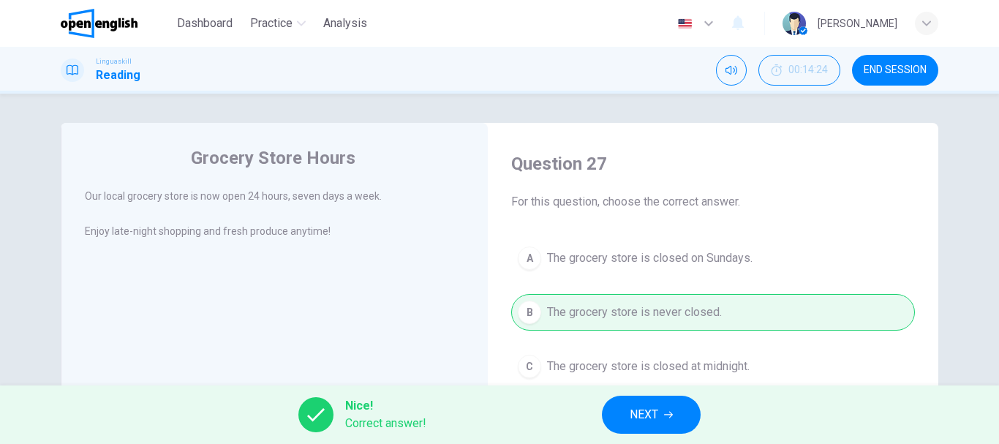
click at [650, 421] on span "NEXT" at bounding box center [644, 415] width 29 height 20
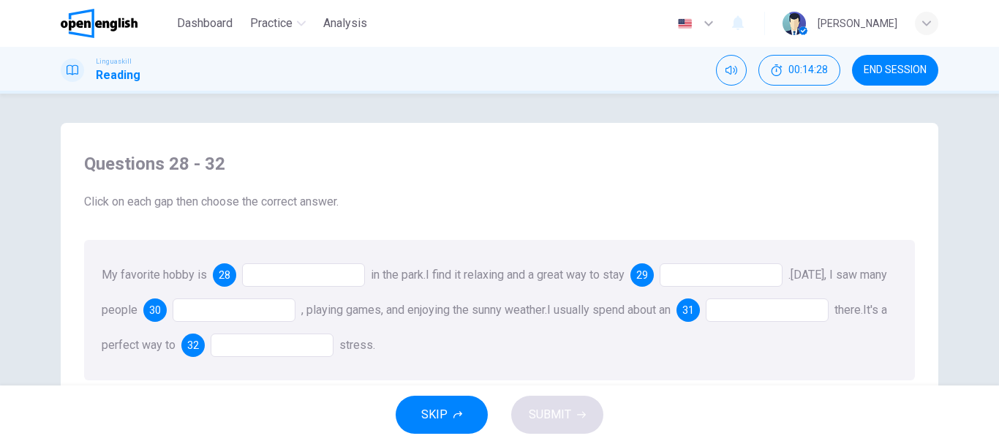
click at [280, 274] on div at bounding box center [303, 274] width 123 height 23
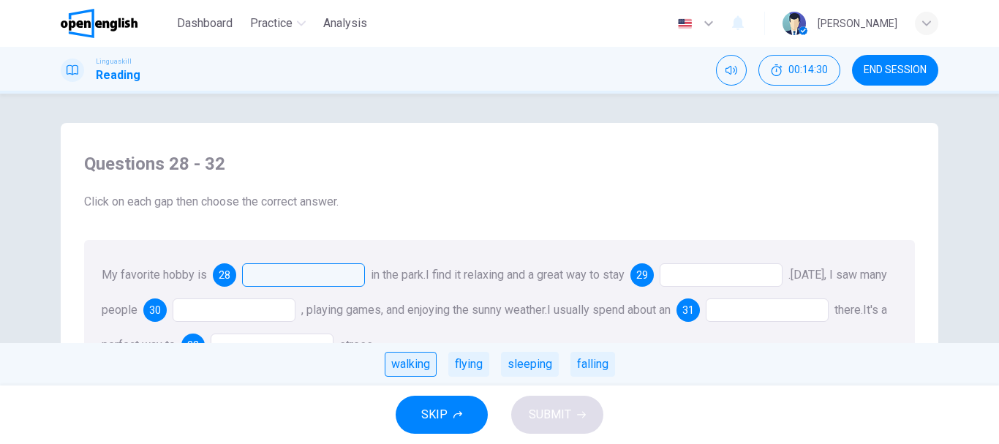
click at [393, 361] on div "walking" at bounding box center [411, 364] width 52 height 25
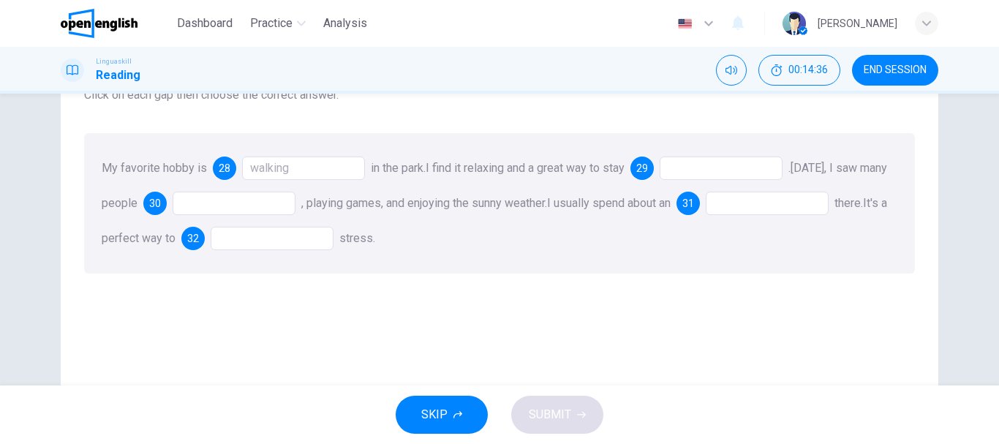
scroll to position [117, 0]
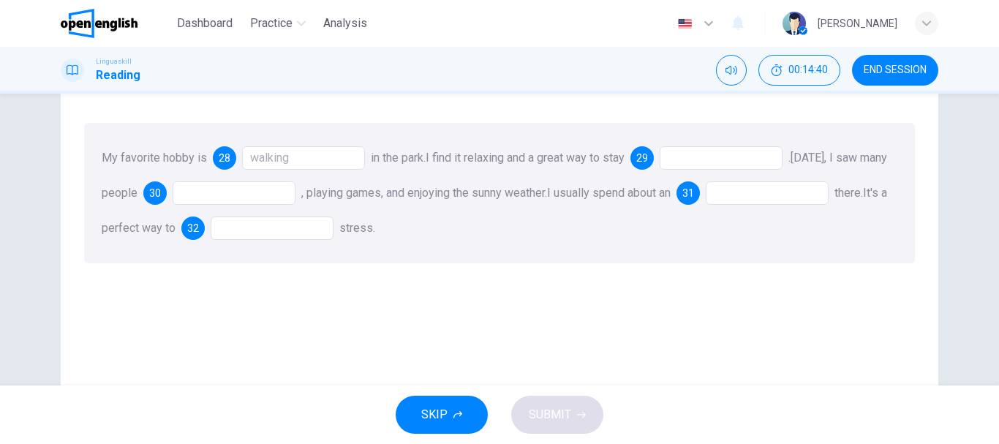
click at [703, 154] on div at bounding box center [721, 157] width 123 height 23
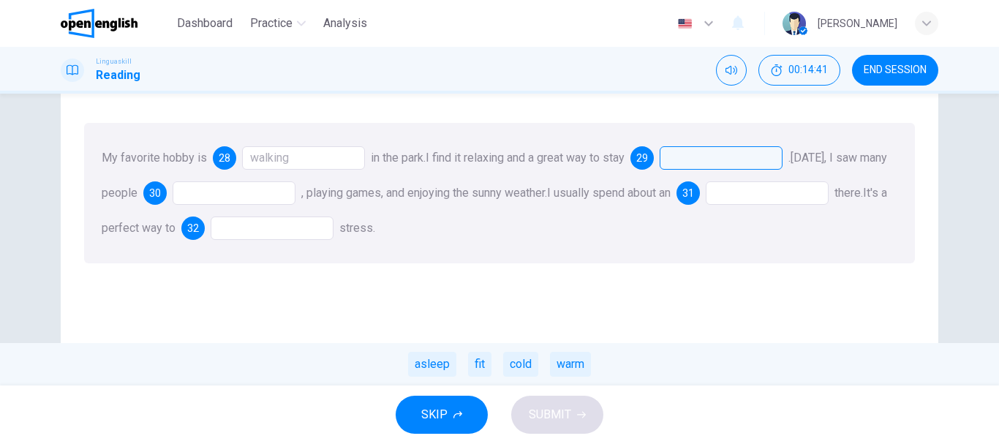
click at [703, 154] on div at bounding box center [721, 157] width 123 height 23
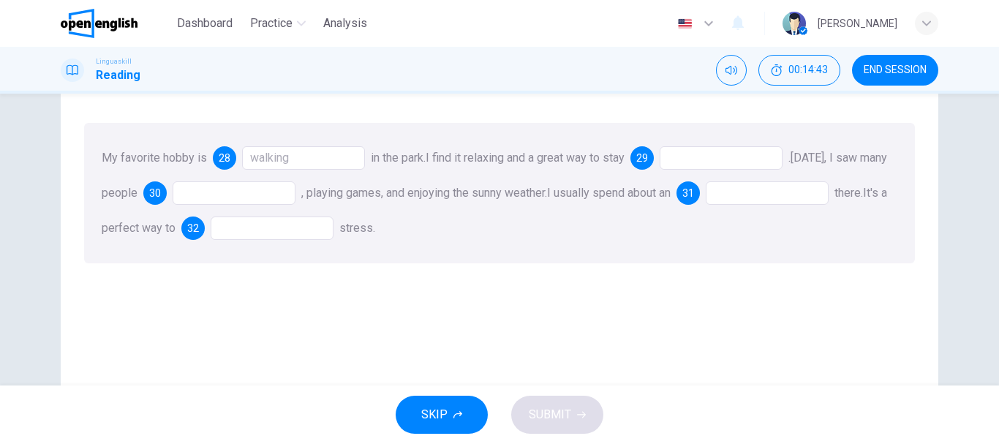
click at [703, 154] on div at bounding box center [721, 157] width 123 height 23
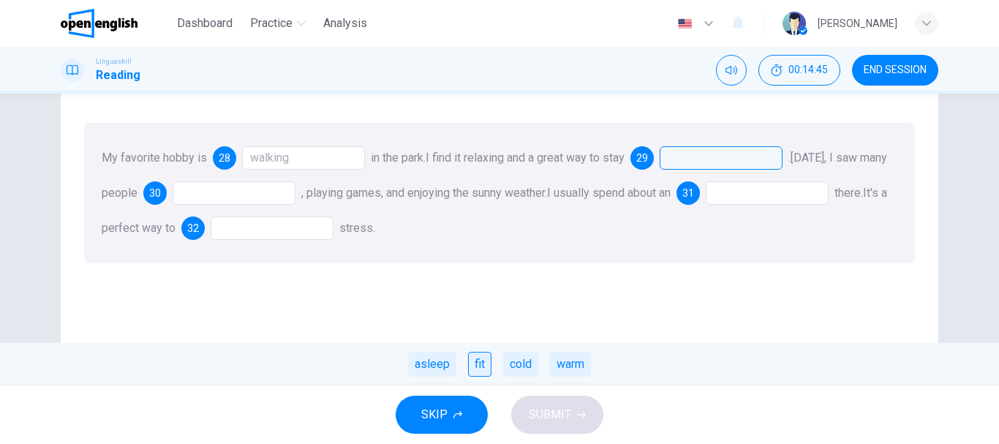
click at [475, 359] on div "fit" at bounding box center [479, 364] width 23 height 25
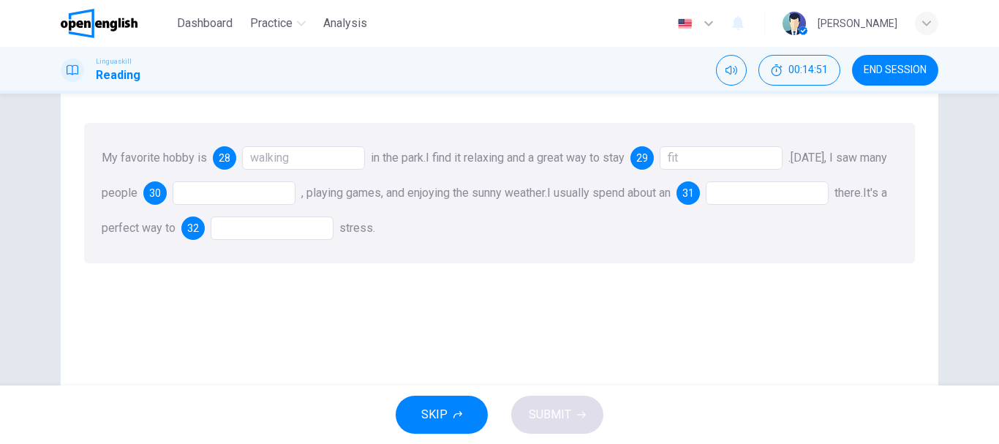
click at [235, 190] on div at bounding box center [234, 192] width 123 height 23
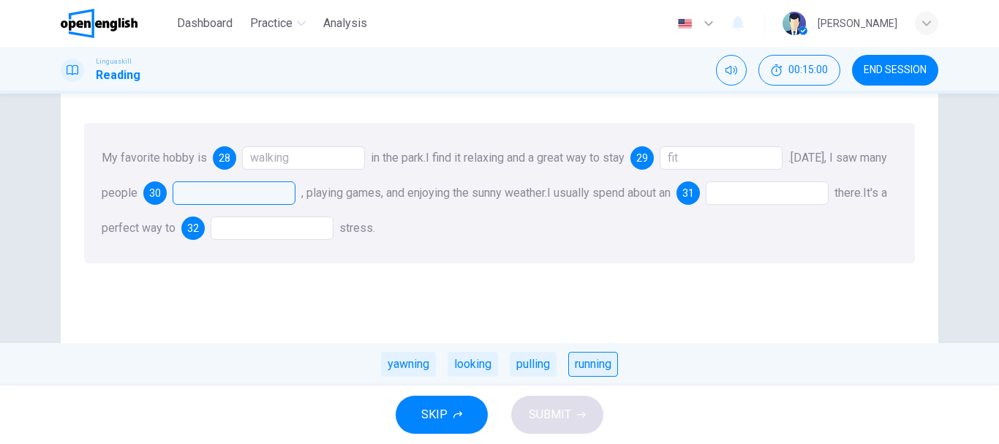
click at [593, 360] on div "running" at bounding box center [593, 364] width 50 height 25
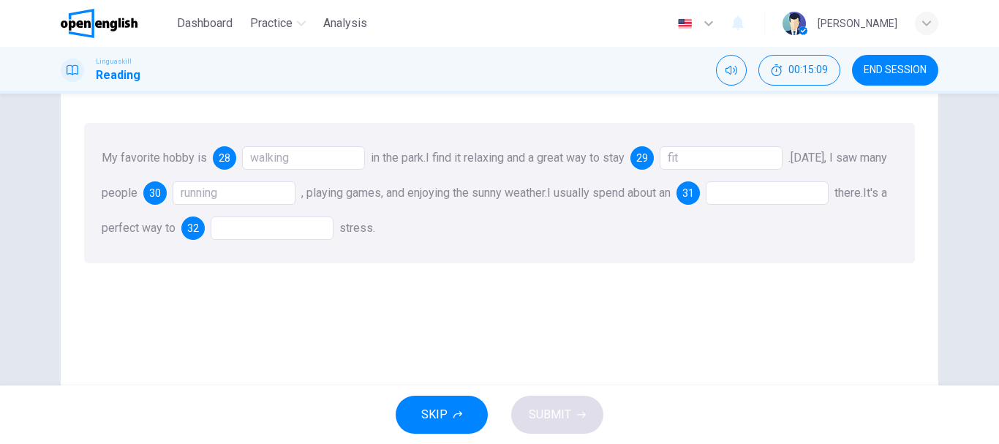
click at [764, 198] on div at bounding box center [767, 192] width 123 height 23
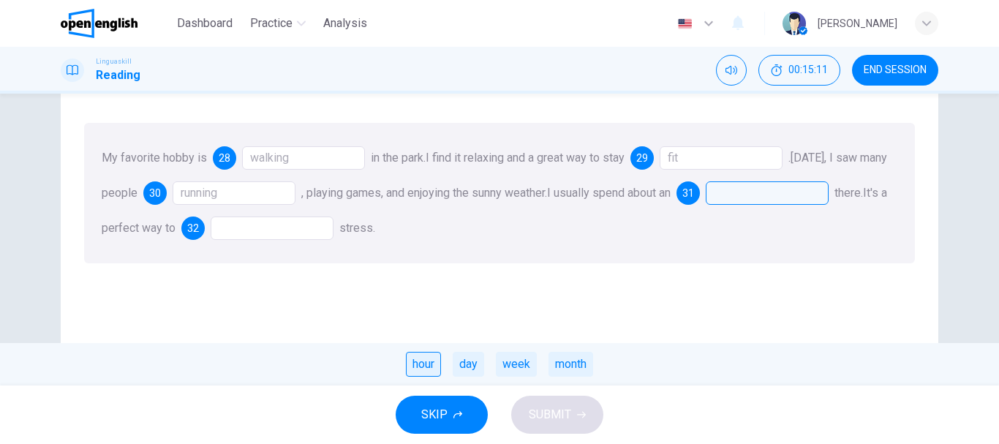
click at [434, 361] on div "hour" at bounding box center [423, 364] width 35 height 25
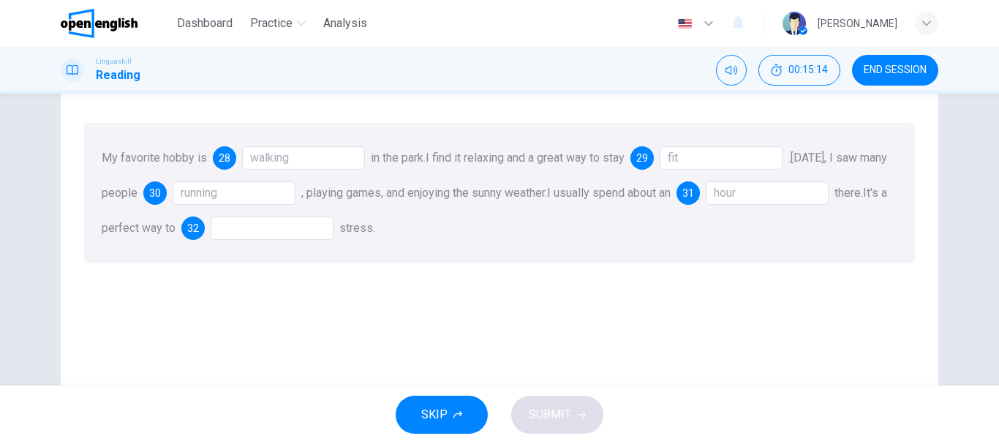
click at [309, 228] on div at bounding box center [272, 228] width 123 height 23
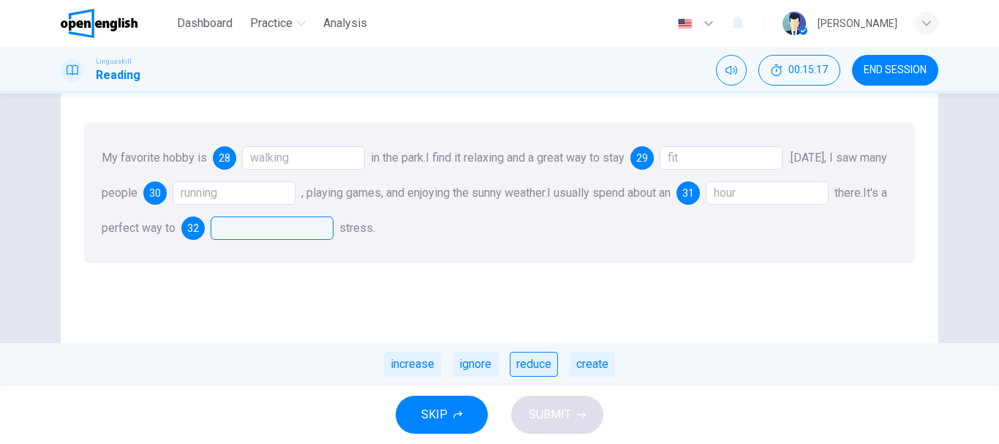
click at [545, 364] on div "reduce" at bounding box center [534, 364] width 48 height 25
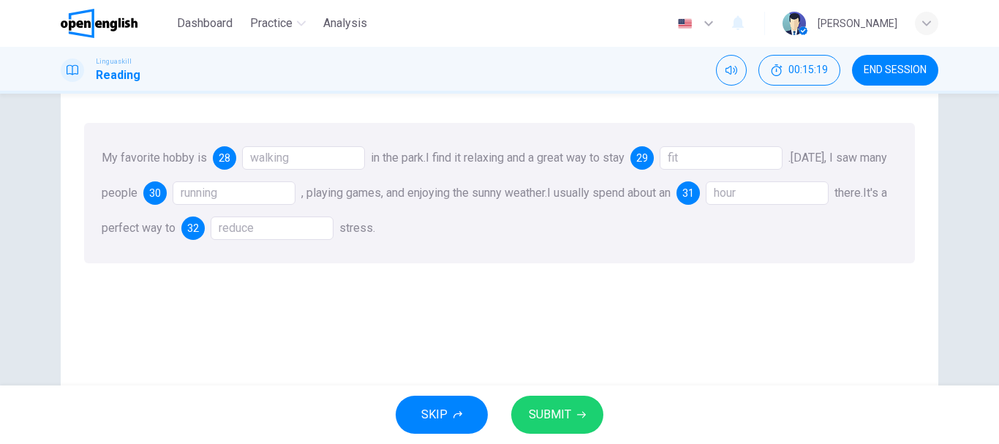
click at [546, 422] on span "SUBMIT" at bounding box center [550, 415] width 42 height 20
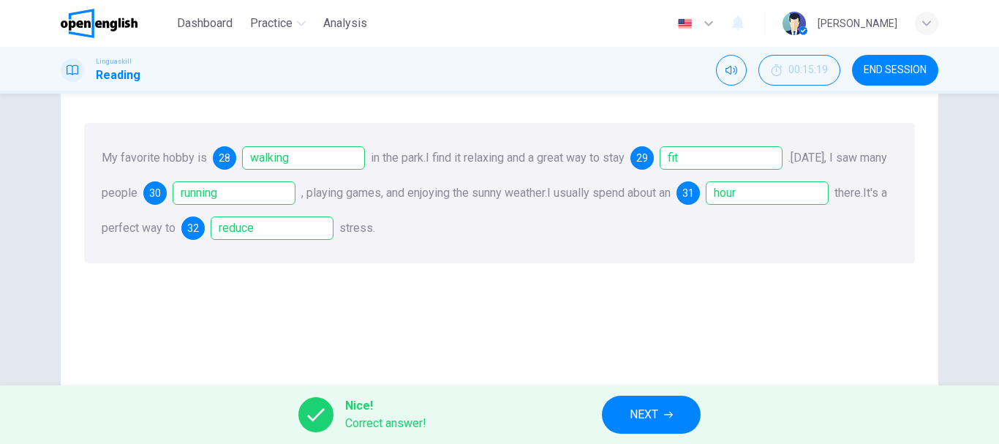
click at [651, 406] on span "NEXT" at bounding box center [644, 415] width 29 height 20
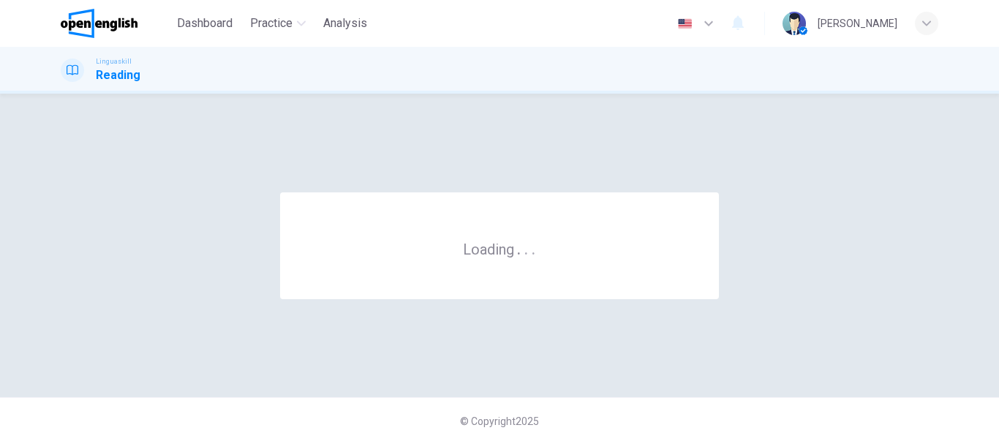
scroll to position [0, 0]
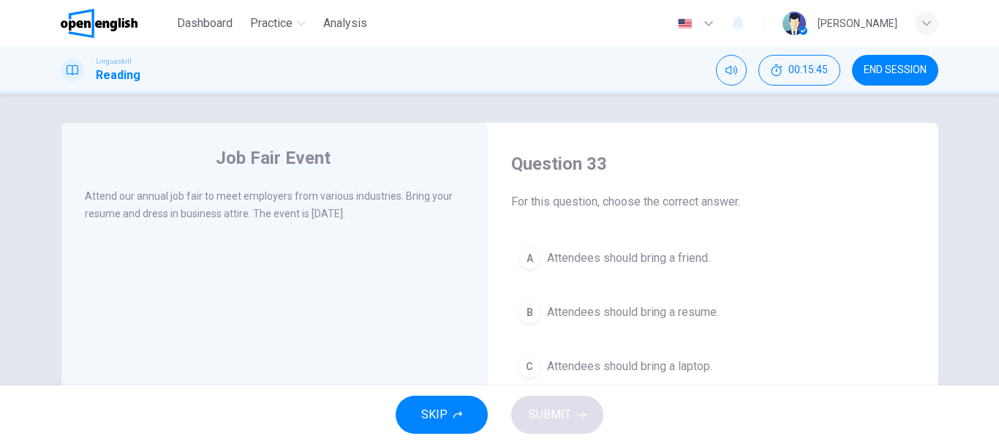
click at [676, 315] on span "Attendees should bring a resume." at bounding box center [633, 313] width 172 height 18
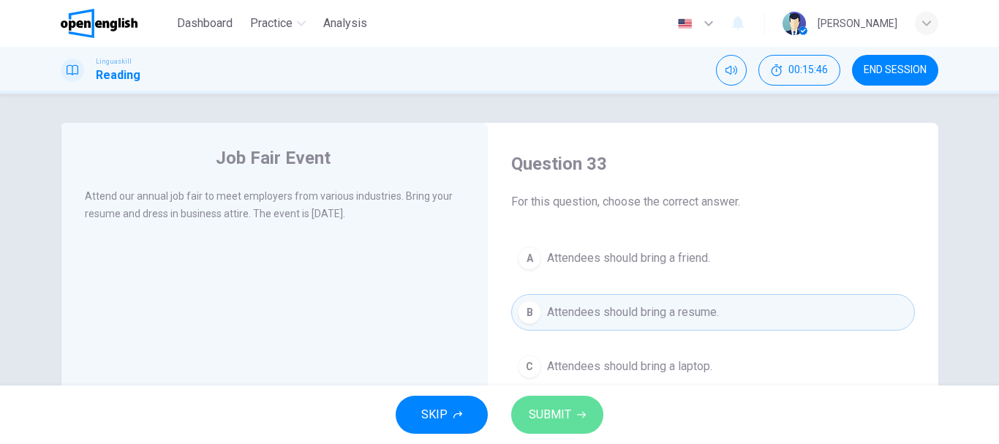
click at [560, 401] on button "SUBMIT" at bounding box center [557, 415] width 92 height 38
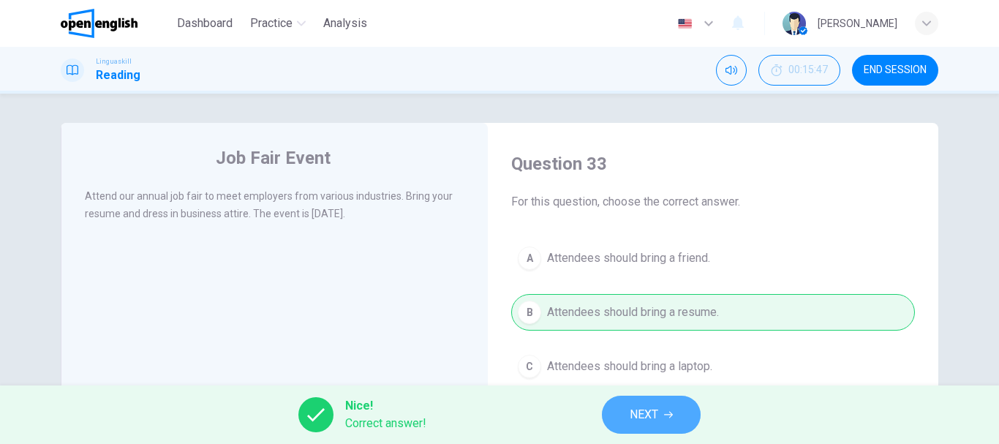
click at [646, 416] on span "NEXT" at bounding box center [644, 415] width 29 height 20
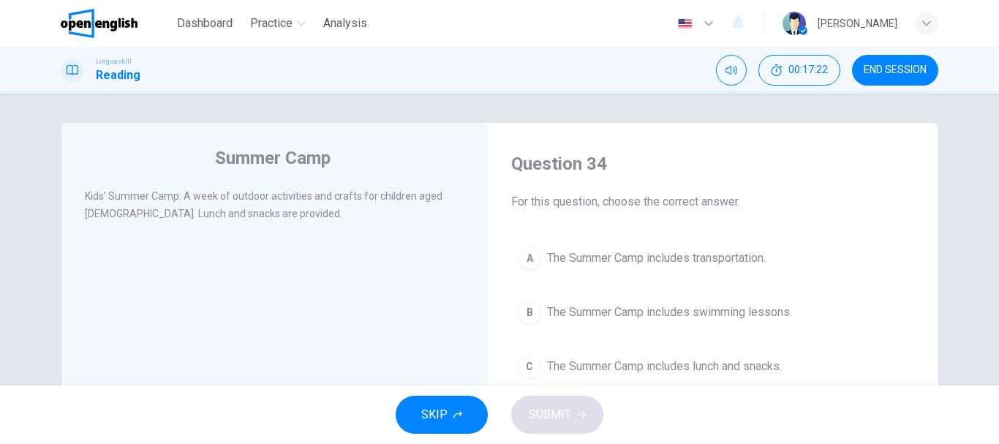
click at [656, 369] on span "The Summer Camp includes lunch and snacks." at bounding box center [664, 367] width 235 height 18
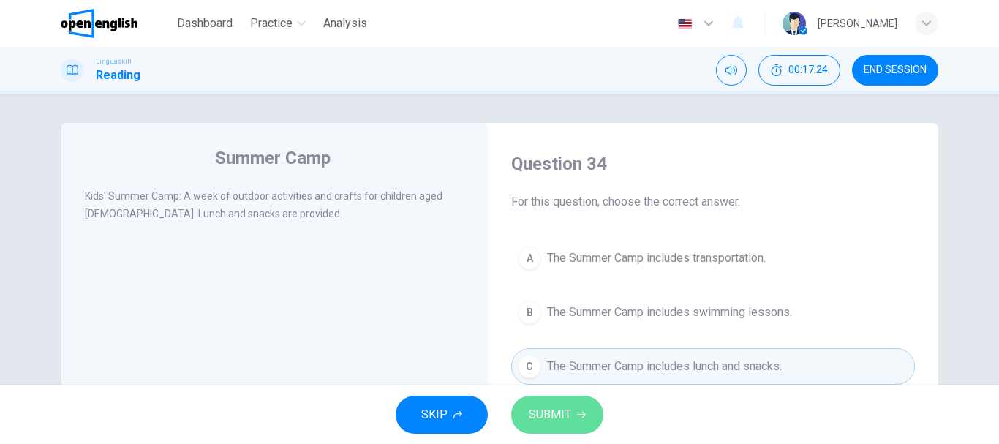
click at [579, 413] on icon "button" at bounding box center [581, 414] width 9 height 9
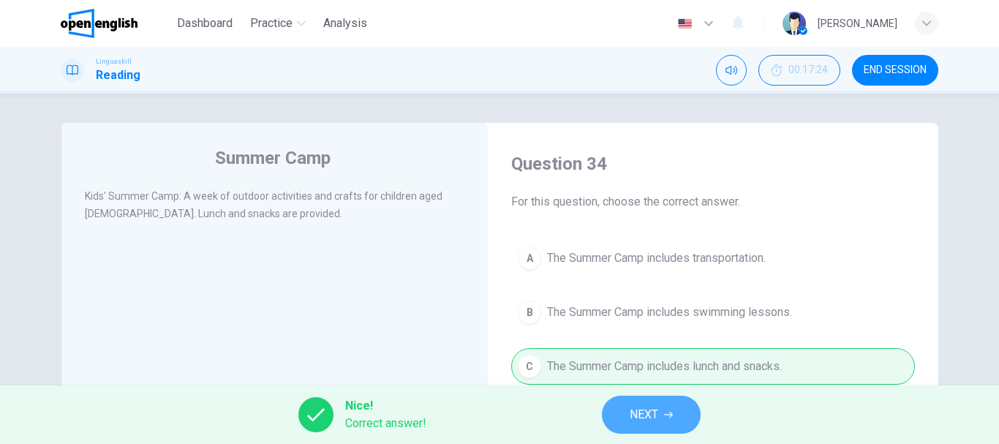
click at [672, 413] on icon "button" at bounding box center [668, 414] width 9 height 9
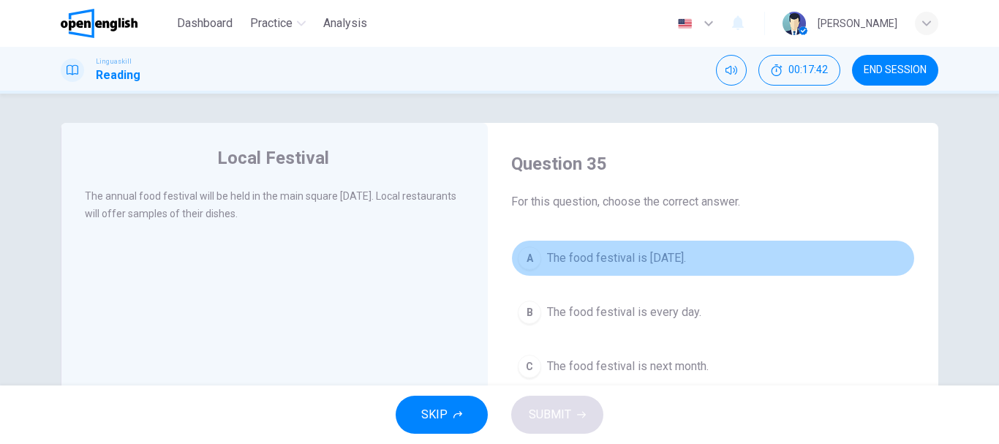
click at [672, 252] on span "The food festival is next Saturday." at bounding box center [616, 258] width 139 height 18
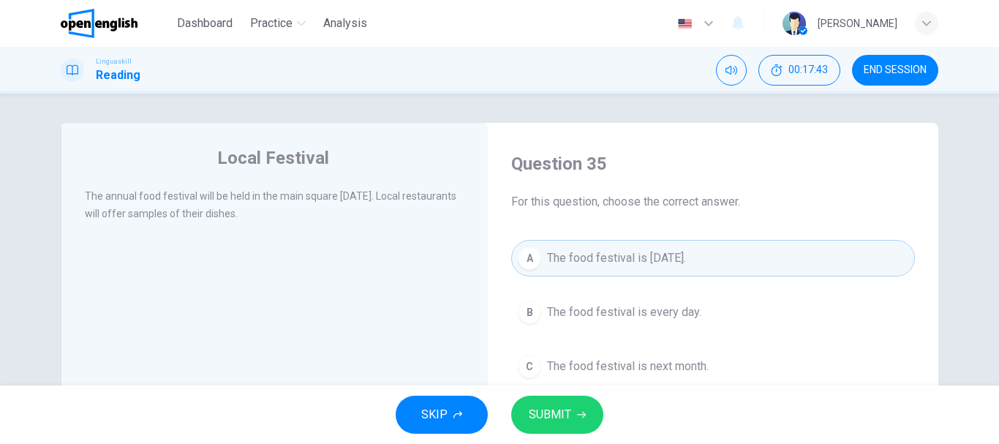
click at [540, 422] on span "SUBMIT" at bounding box center [550, 415] width 42 height 20
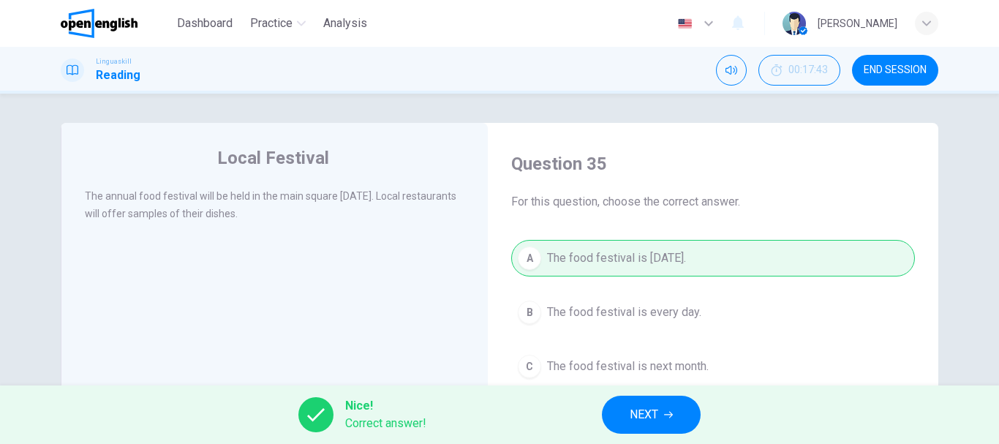
click at [642, 410] on span "NEXT" at bounding box center [644, 415] width 29 height 20
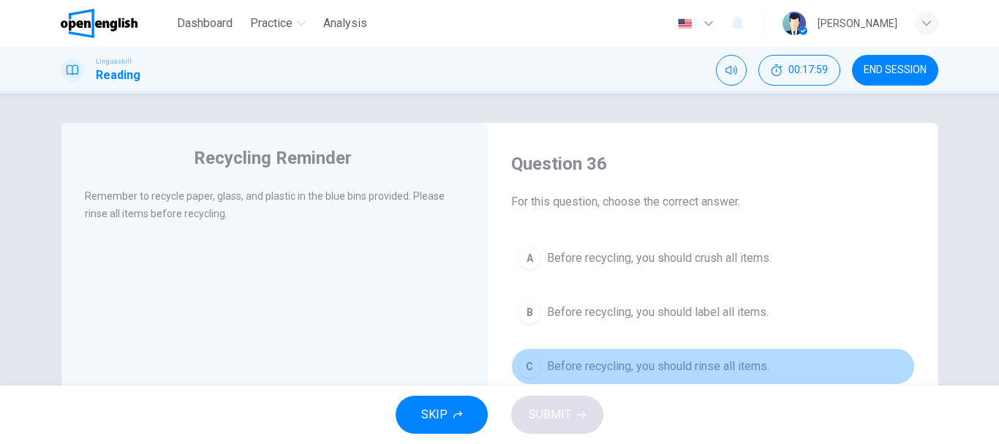
click at [733, 366] on span "Before recycling, you should rinse all items." at bounding box center [658, 367] width 222 height 18
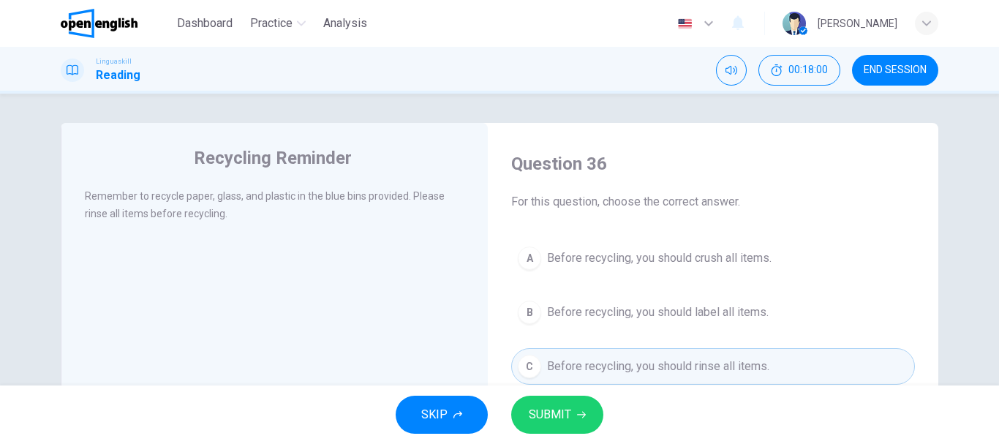
click at [567, 411] on span "SUBMIT" at bounding box center [550, 415] width 42 height 20
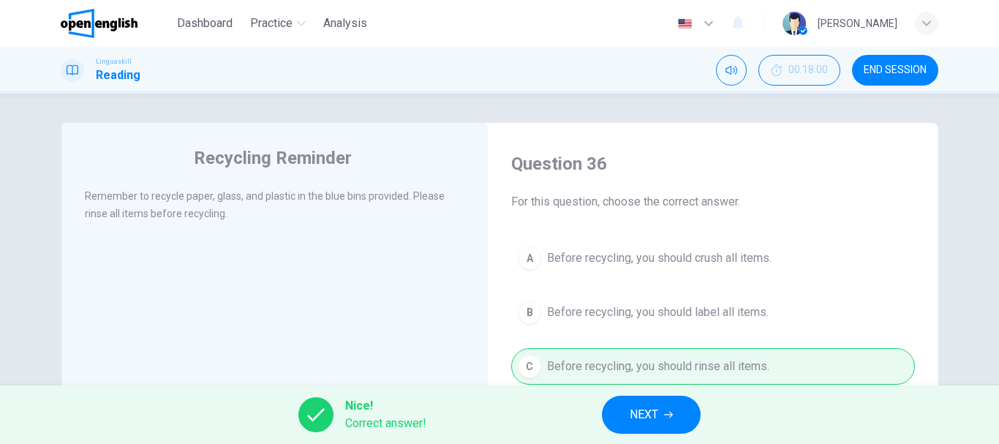
click at [646, 416] on span "NEXT" at bounding box center [644, 415] width 29 height 20
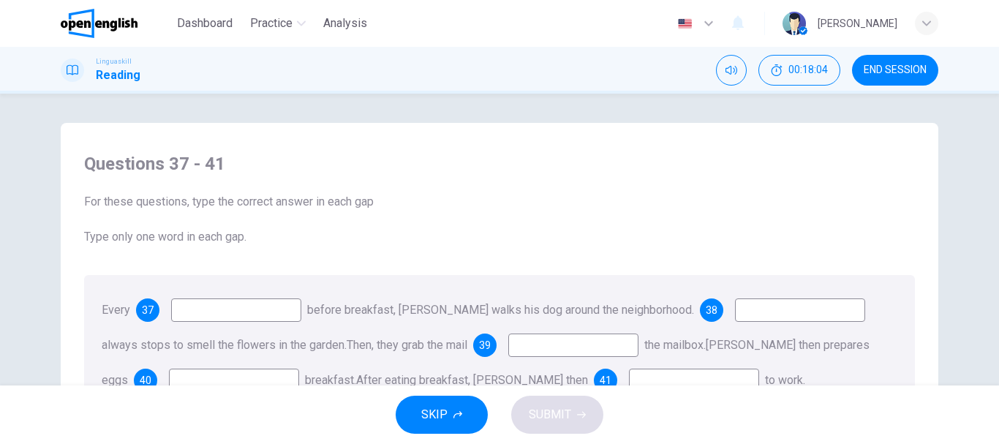
click at [215, 306] on input at bounding box center [236, 309] width 130 height 23
type input "********"
click at [744, 312] on input at bounding box center [800, 309] width 130 height 23
type input "****"
click at [542, 352] on input at bounding box center [573, 345] width 130 height 23
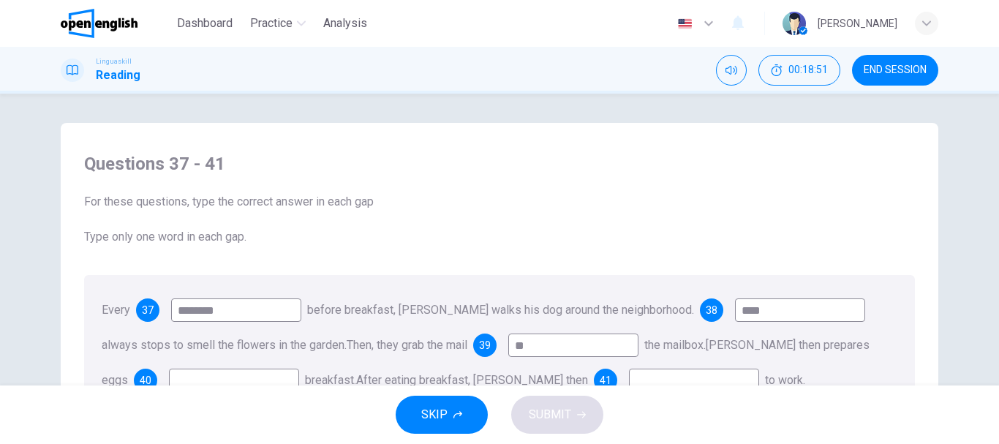
click at [542, 352] on input "**" at bounding box center [573, 345] width 130 height 23
type input "*"
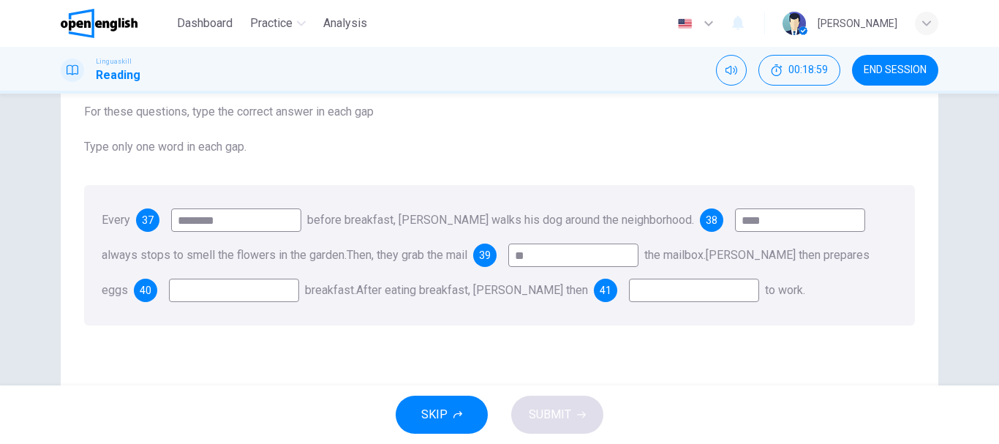
scroll to position [117, 0]
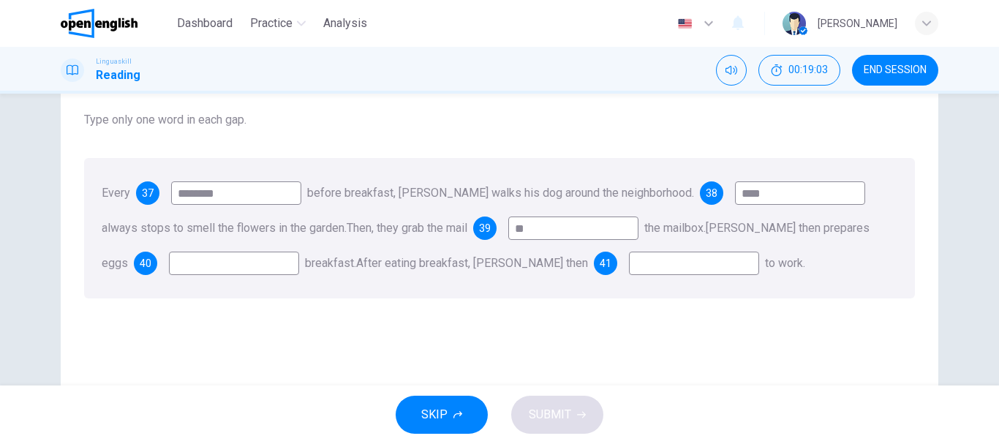
type input "**"
click at [169, 266] on input at bounding box center [234, 263] width 130 height 23
type input "**"
click at [629, 263] on input at bounding box center [694, 263] width 130 height 23
type input "**"
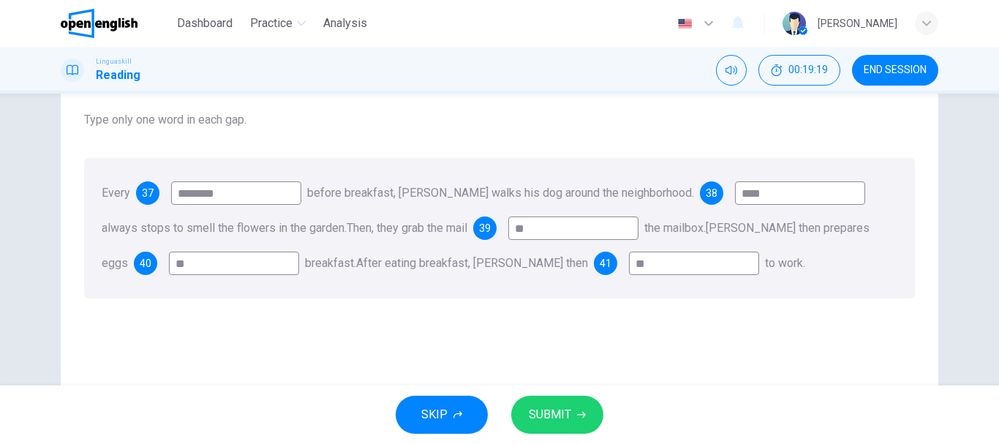
click at [548, 411] on span "SUBMIT" at bounding box center [550, 415] width 42 height 20
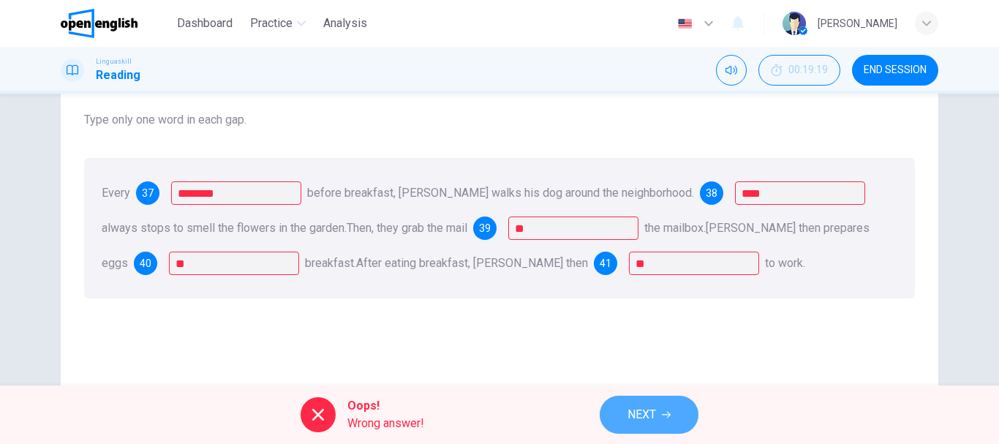
click at [652, 409] on span "NEXT" at bounding box center [642, 415] width 29 height 20
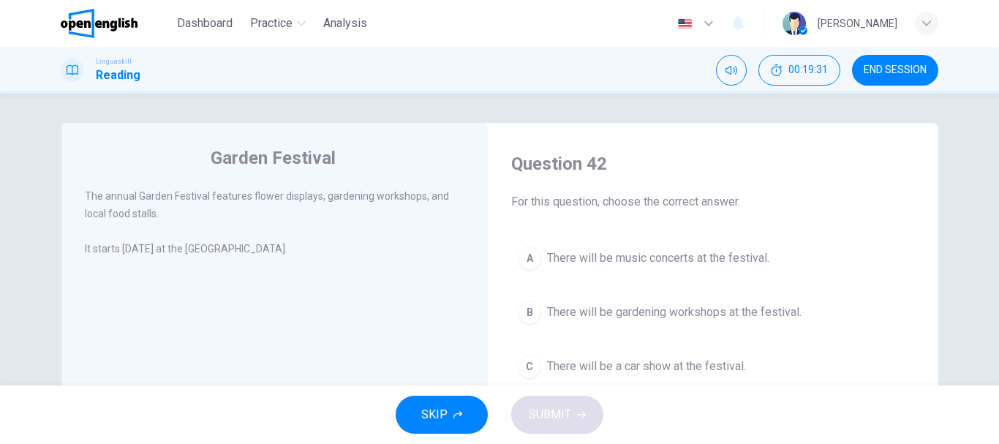
scroll to position [29, 0]
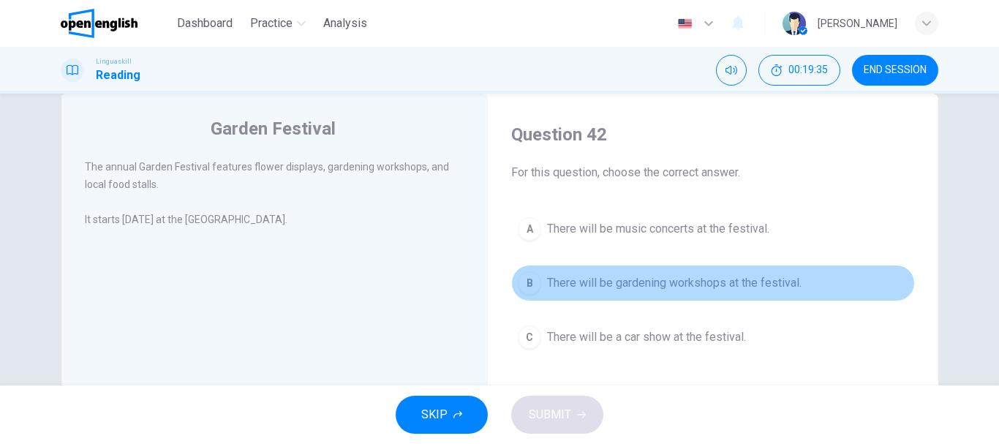
click at [751, 277] on span "There will be gardening workshops at the festival." at bounding box center [674, 283] width 255 height 18
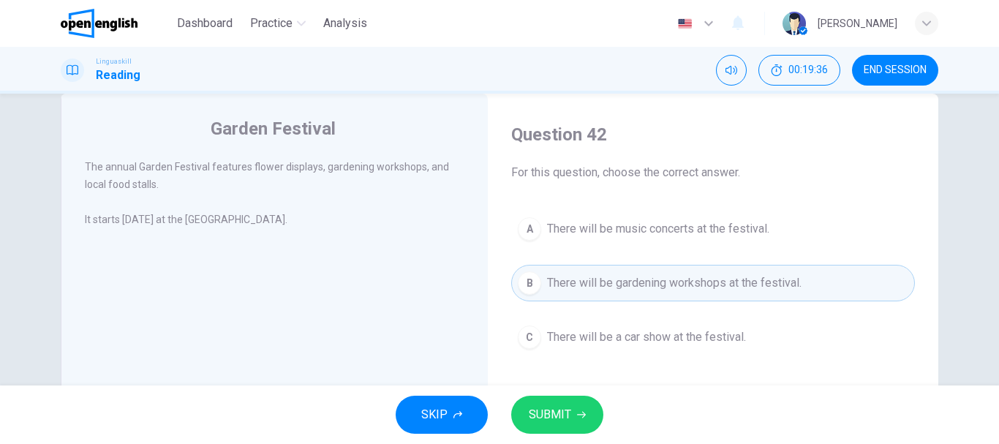
click at [576, 424] on button "SUBMIT" at bounding box center [557, 415] width 92 height 38
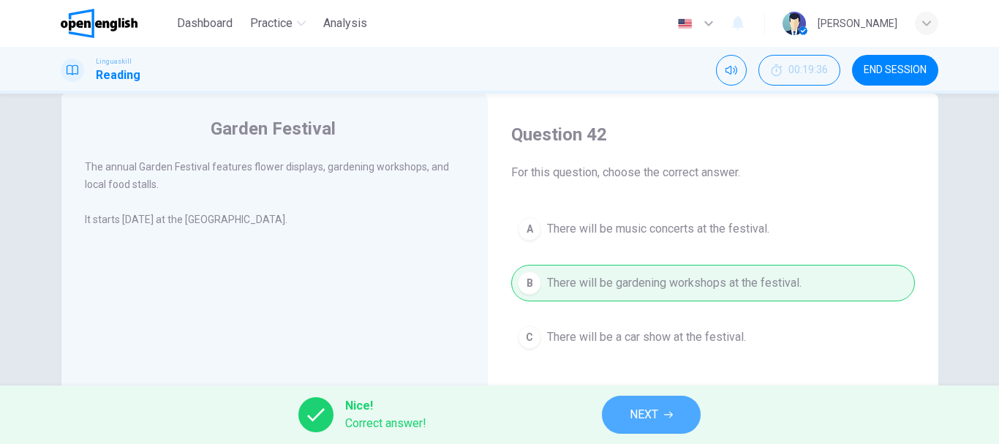
click at [636, 418] on span "NEXT" at bounding box center [644, 415] width 29 height 20
